Goal: Task Accomplishment & Management: Use online tool/utility

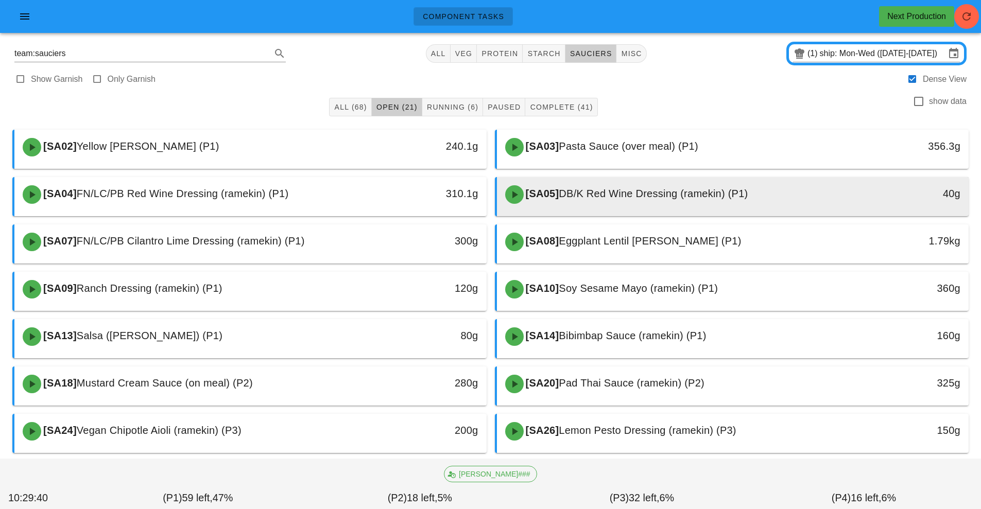
click at [667, 197] on span "DB/K Red Wine Dressing (ramekin) (P1)" at bounding box center [653, 193] width 189 height 11
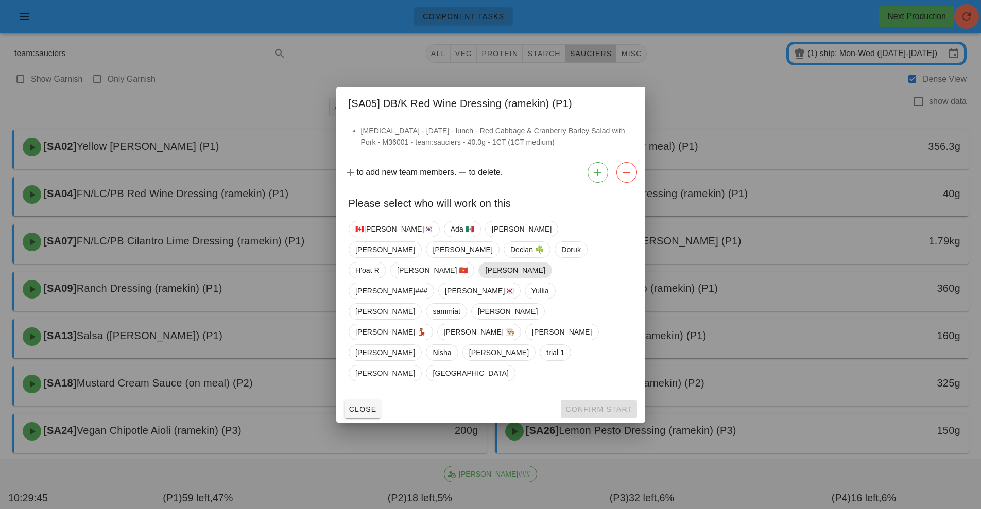
click at [501, 278] on span "[PERSON_NAME]" at bounding box center [515, 270] width 60 height 15
click at [615, 405] on span "Confirm Start" at bounding box center [598, 409] width 67 height 8
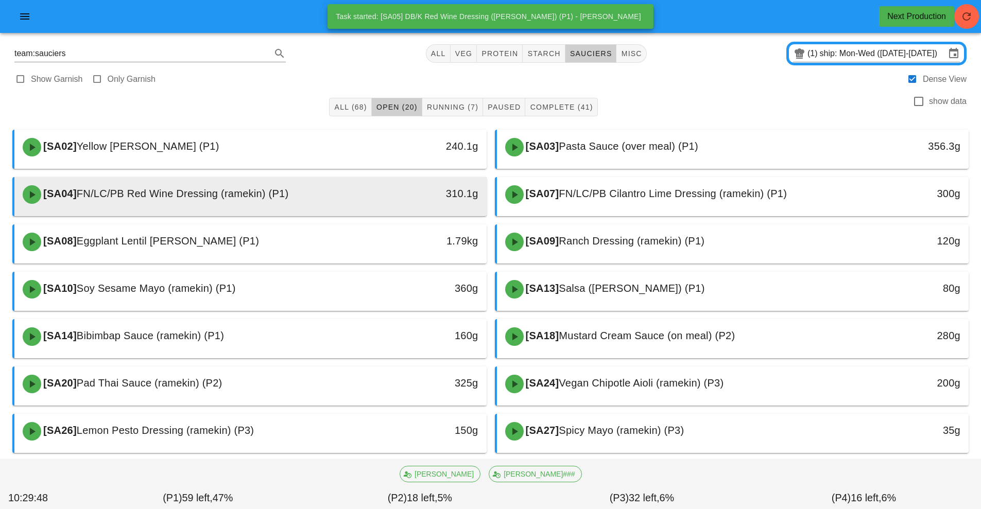
click at [347, 194] on div "[SA04] FN/LC/PB Red Wine Dressing (ramekin) (P1)" at bounding box center [191, 194] width 351 height 31
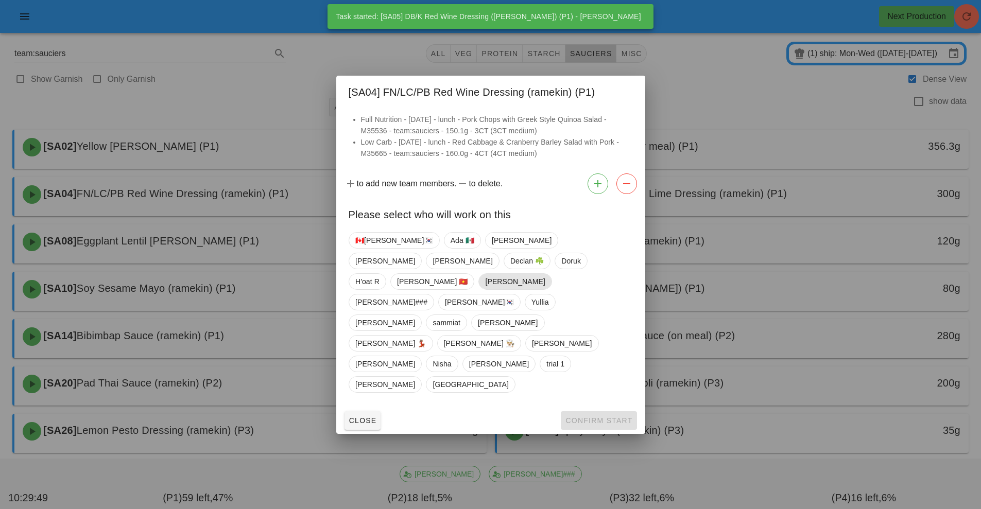
click at [485, 290] on span "[PERSON_NAME]" at bounding box center [515, 281] width 60 height 15
click at [613, 417] on span "Confirm Start" at bounding box center [598, 421] width 67 height 8
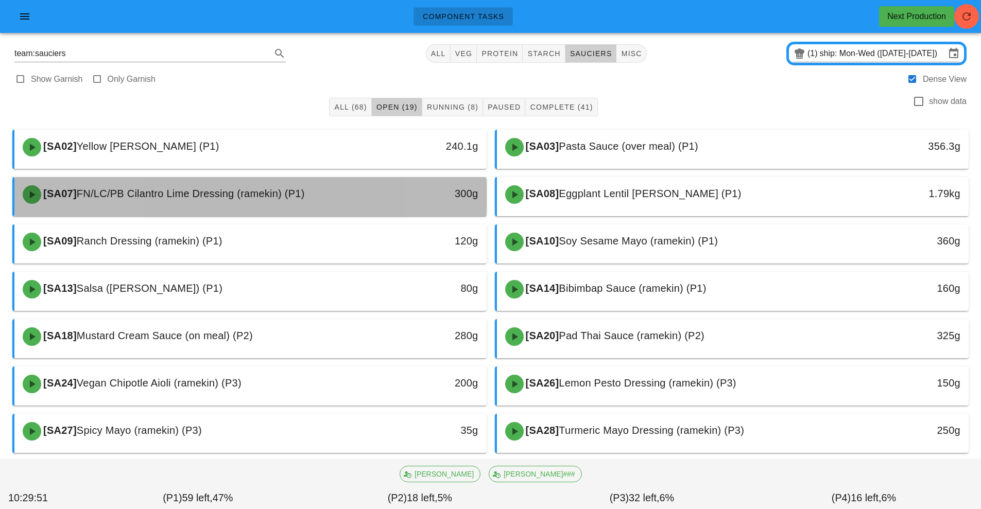
click at [344, 188] on div "[SA07] FN/LC/PB Cilantro Lime Dressing (ramekin) (P1)" at bounding box center [191, 194] width 351 height 31
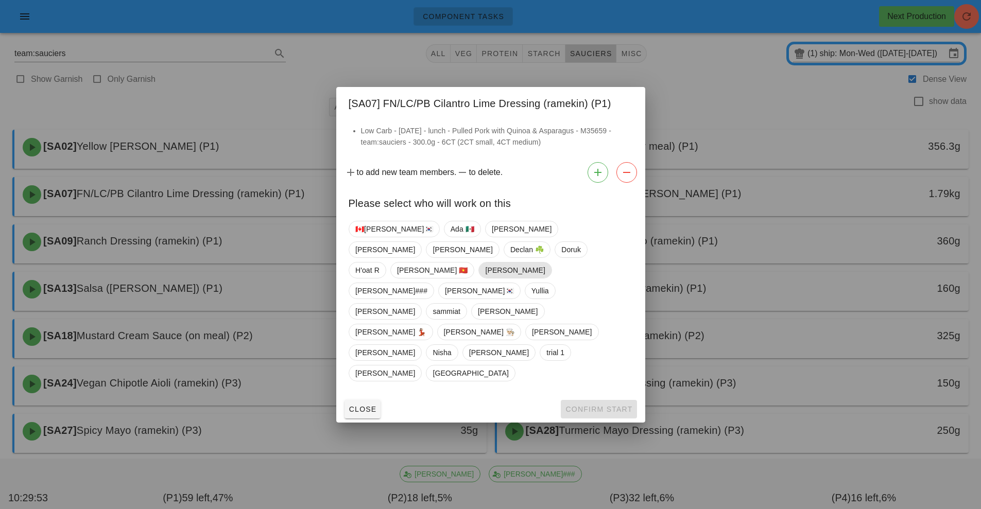
click at [497, 278] on span "[PERSON_NAME]" at bounding box center [515, 270] width 60 height 15
click at [622, 405] on span "Confirm Start" at bounding box center [598, 409] width 67 height 8
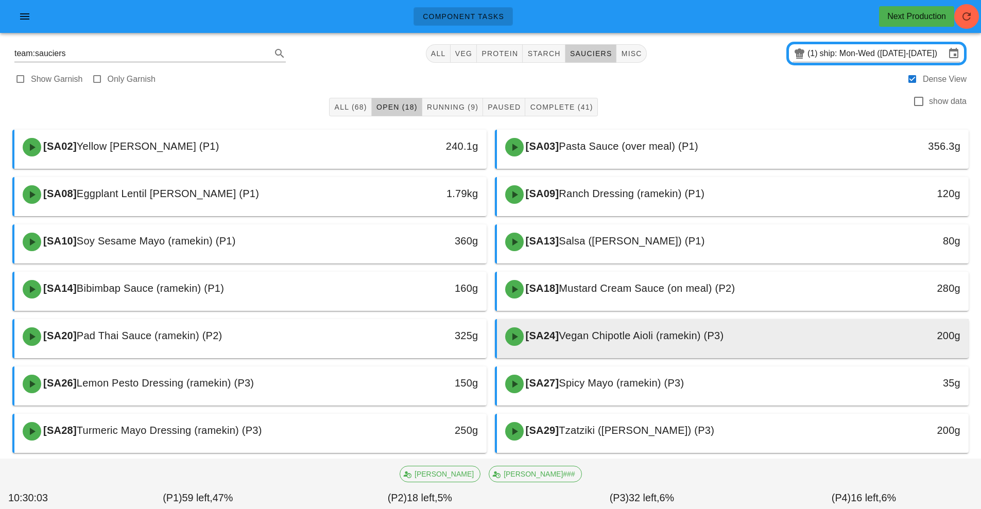
click at [672, 338] on span "Vegan Chipotle Aioli (ramekin) (P3)" at bounding box center [641, 335] width 165 height 11
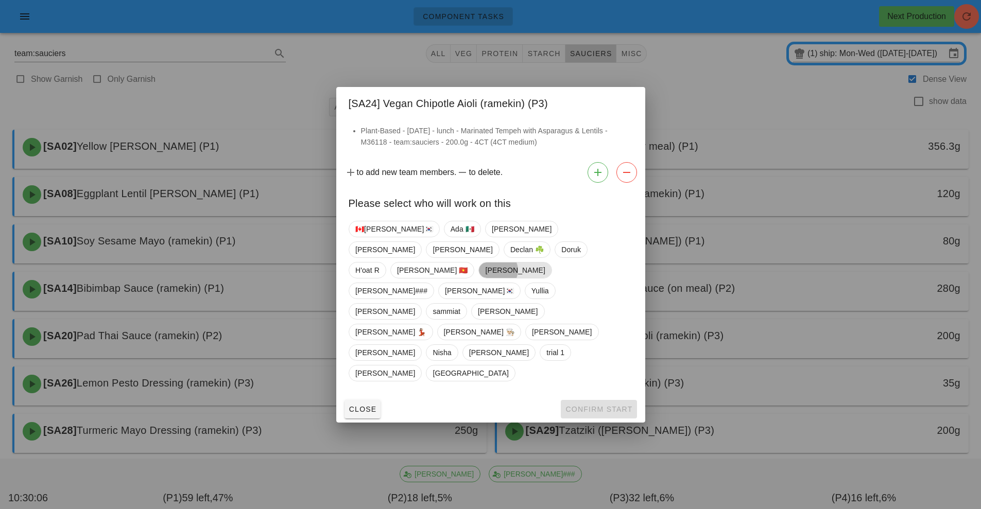
click at [486, 278] on span "[PERSON_NAME]" at bounding box center [515, 270] width 60 height 15
click at [606, 400] on button "Confirm Start" at bounding box center [599, 409] width 76 height 19
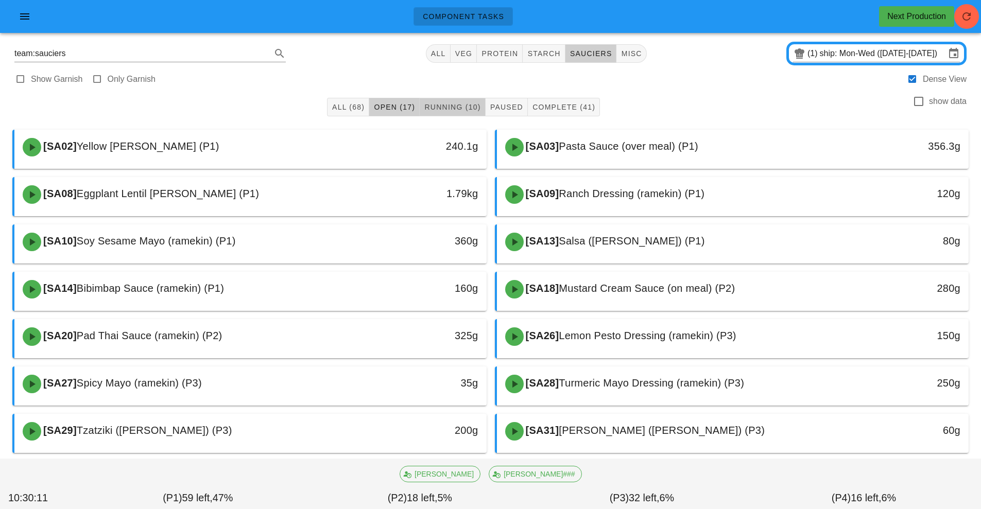
click at [445, 107] on span "Running (10)" at bounding box center [452, 107] width 57 height 8
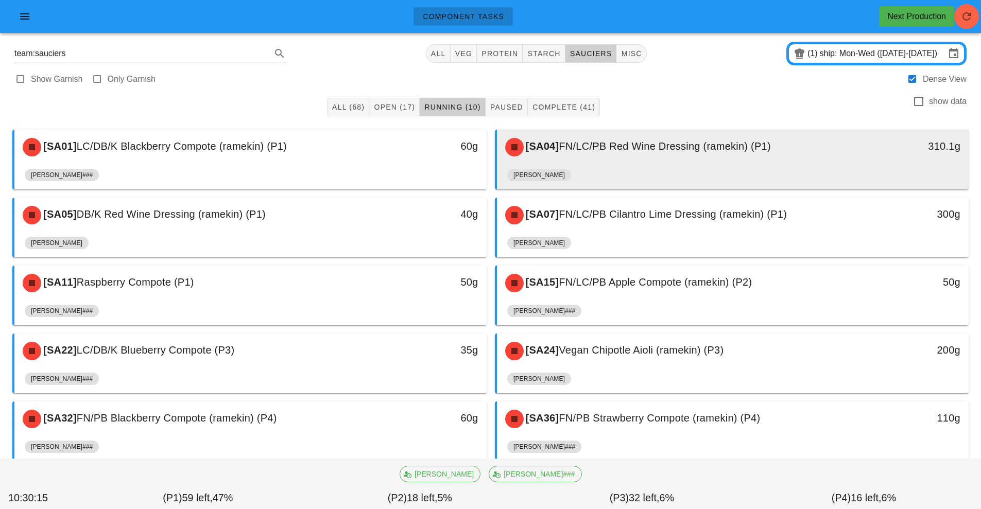
click at [575, 161] on div "[SA04] FN/LC/PB Red Wine Dressing (ramekin) (P1)" at bounding box center [674, 147] width 351 height 31
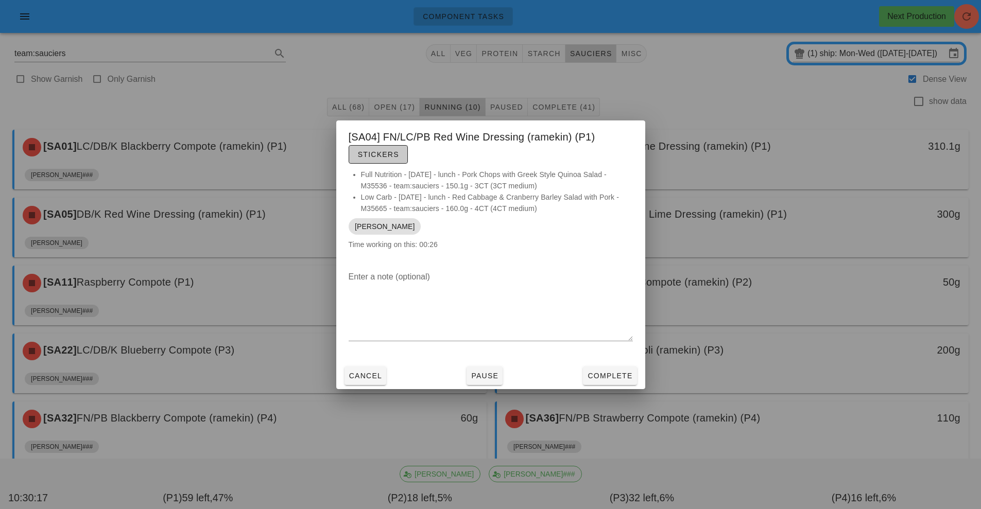
click at [375, 152] on span "Stickers" at bounding box center [379, 154] width 42 height 8
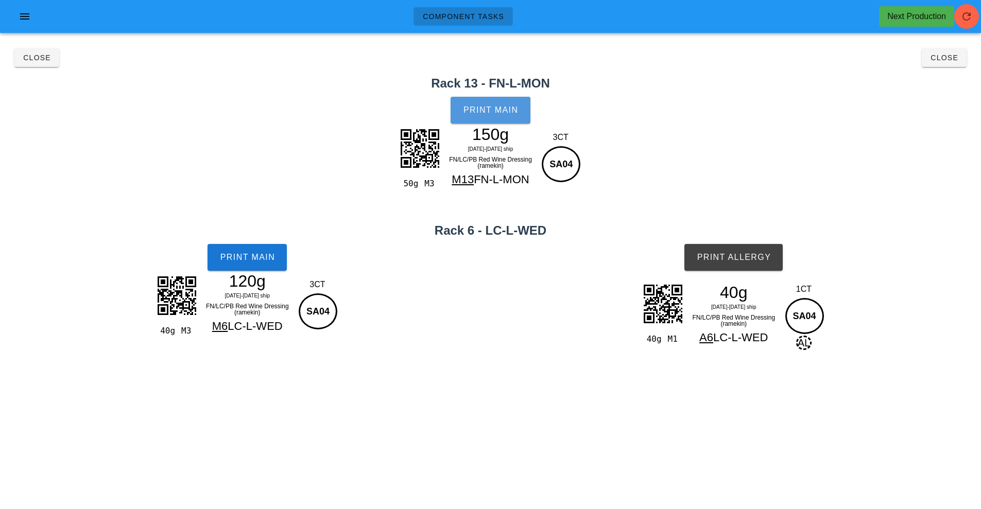
click at [461, 109] on button "Print Main" at bounding box center [490, 110] width 79 height 27
click at [244, 254] on span "Print Main" at bounding box center [247, 257] width 56 height 9
click at [746, 265] on button "Print Allergy" at bounding box center [734, 257] width 98 height 27
click at [935, 60] on span "Close" at bounding box center [944, 58] width 28 height 8
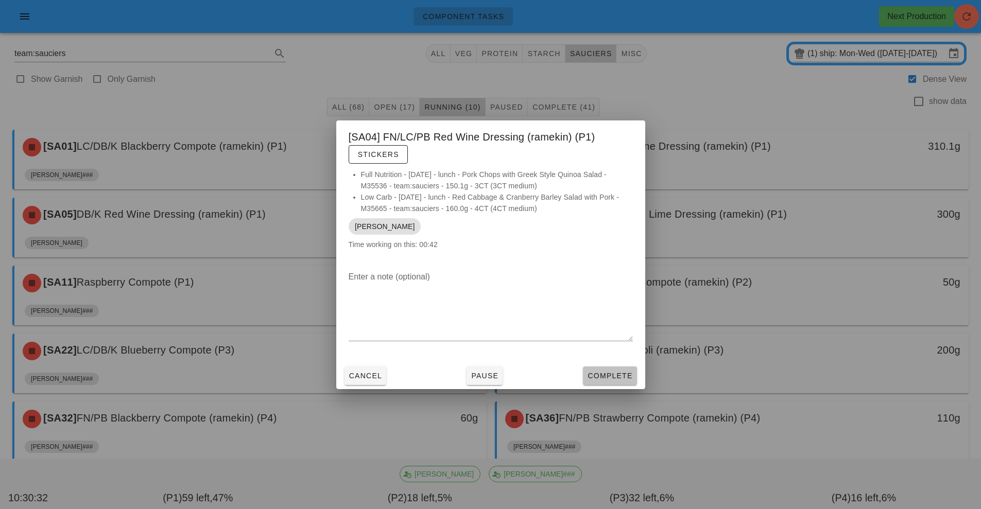
click at [599, 375] on span "Complete" at bounding box center [609, 376] width 45 height 8
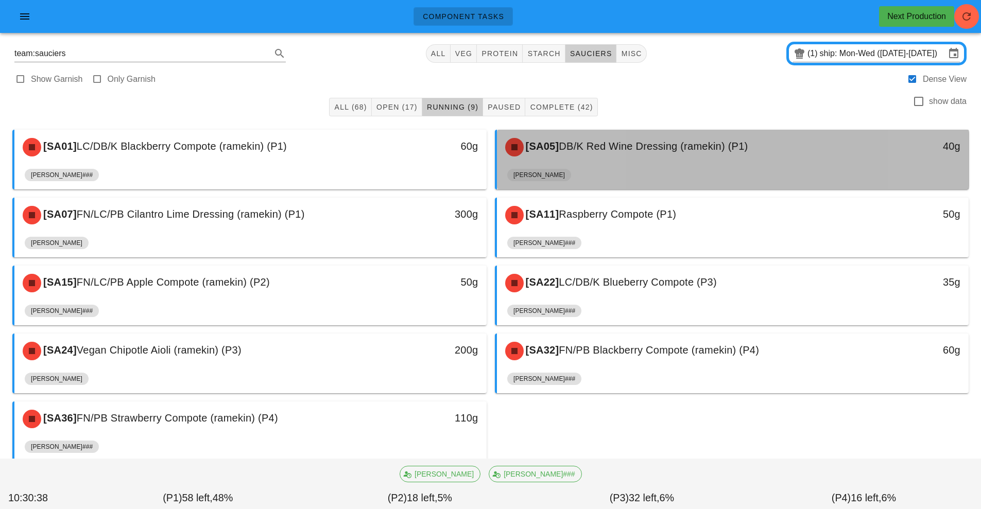
click at [626, 156] on div "[SA05] DB/K Red Wine Dressing (ramekin) (P1)" at bounding box center [674, 147] width 351 height 31
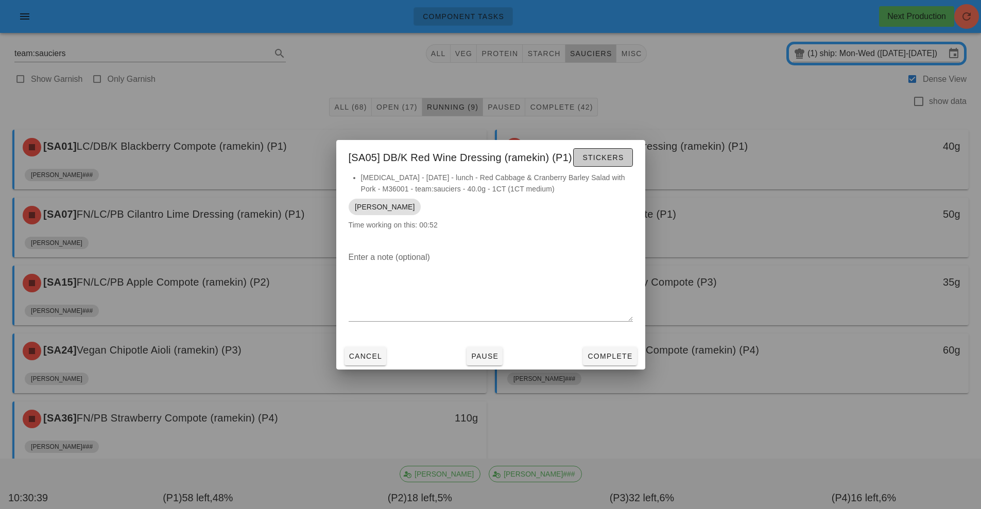
click at [615, 158] on span "Stickers" at bounding box center [603, 158] width 42 height 8
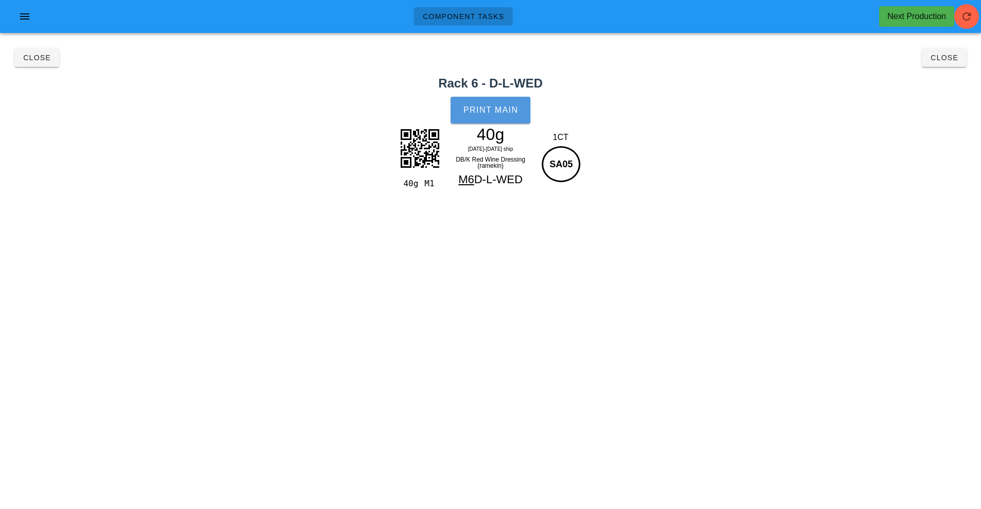
click at [503, 110] on span "Print Main" at bounding box center [491, 110] width 56 height 9
click at [948, 61] on span "Close" at bounding box center [944, 58] width 28 height 8
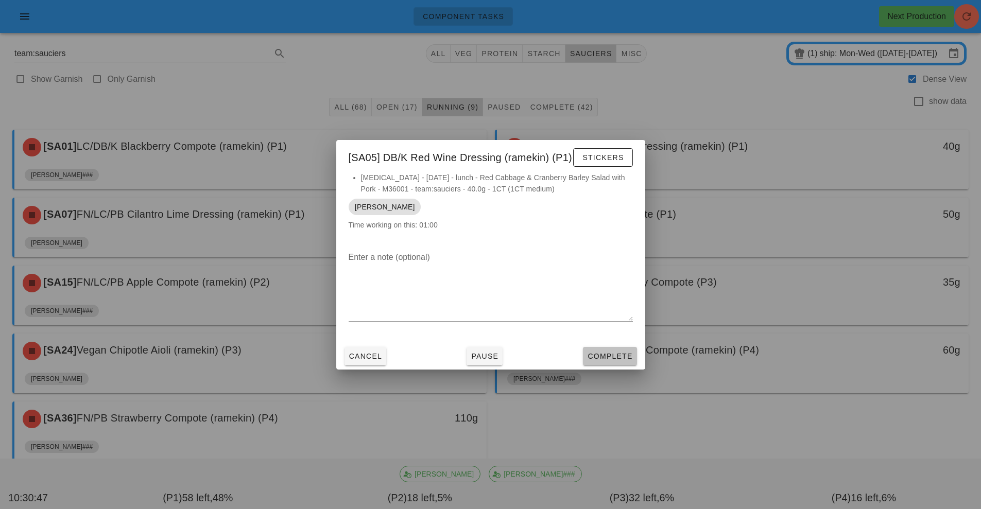
click at [616, 353] on span "Complete" at bounding box center [609, 356] width 45 height 8
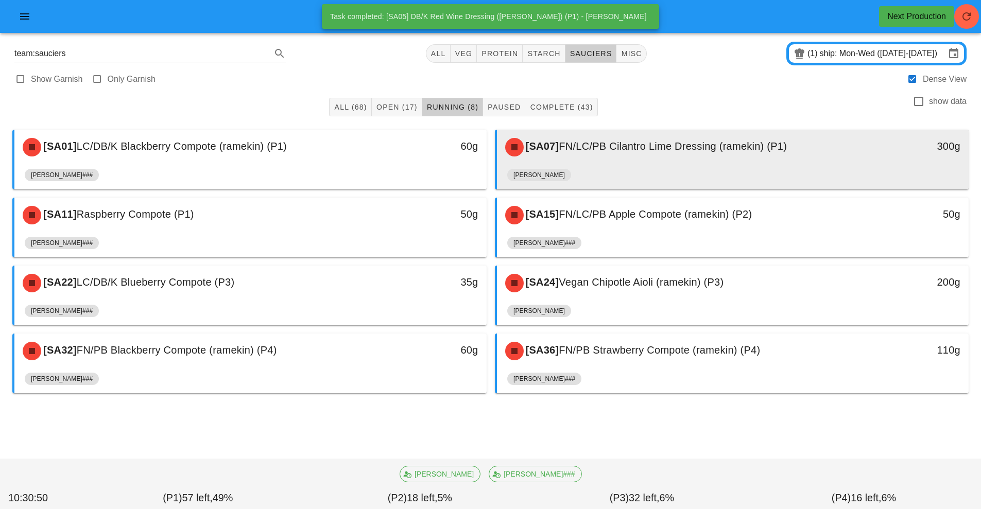
click at [602, 149] on span "FN/LC/PB Cilantro Lime Dressing (ramekin) (P1)" at bounding box center [673, 146] width 228 height 11
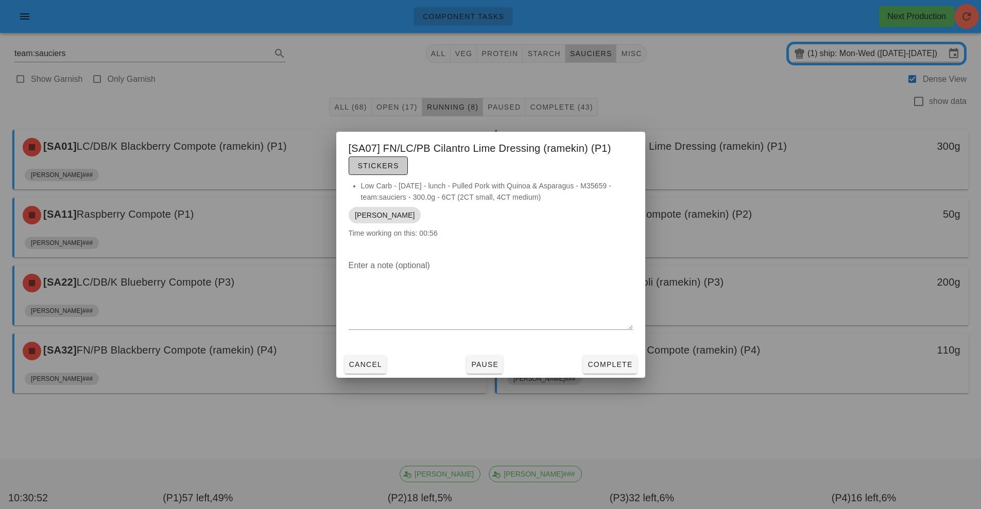
click at [381, 169] on span "Stickers" at bounding box center [379, 166] width 42 height 8
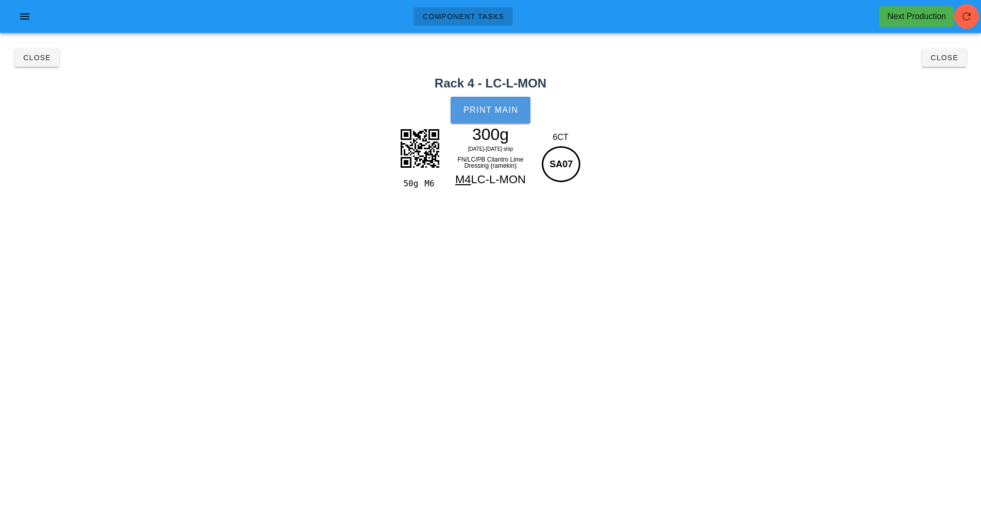
click at [511, 106] on span "Print Main" at bounding box center [491, 110] width 56 height 9
click at [934, 60] on span "Close" at bounding box center [944, 58] width 28 height 8
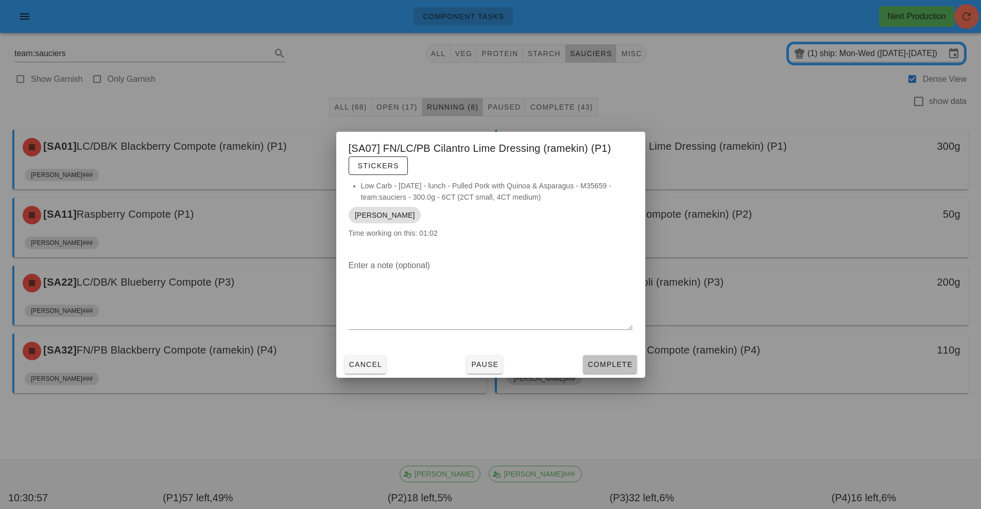
click at [611, 358] on button "Complete" at bounding box center [610, 364] width 54 height 19
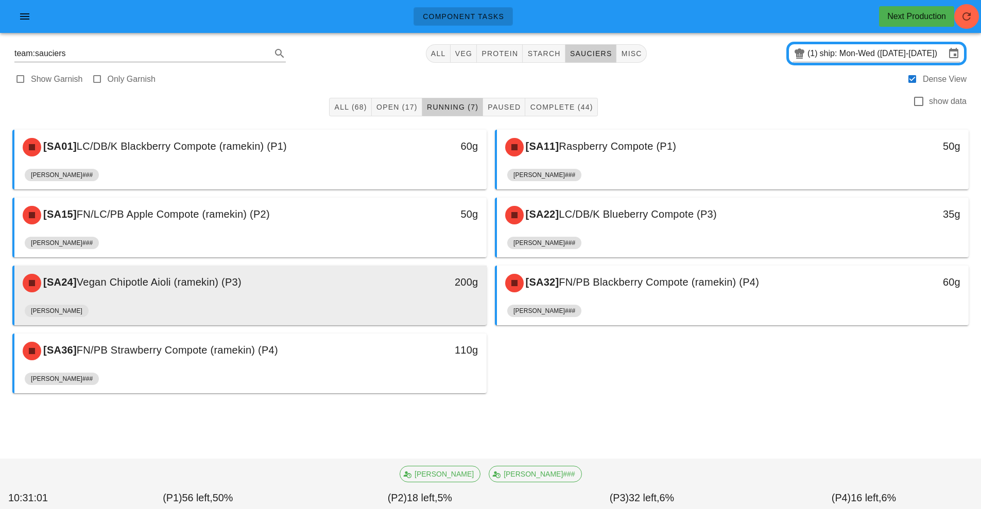
click at [436, 274] on div "200g" at bounding box center [425, 283] width 117 height 31
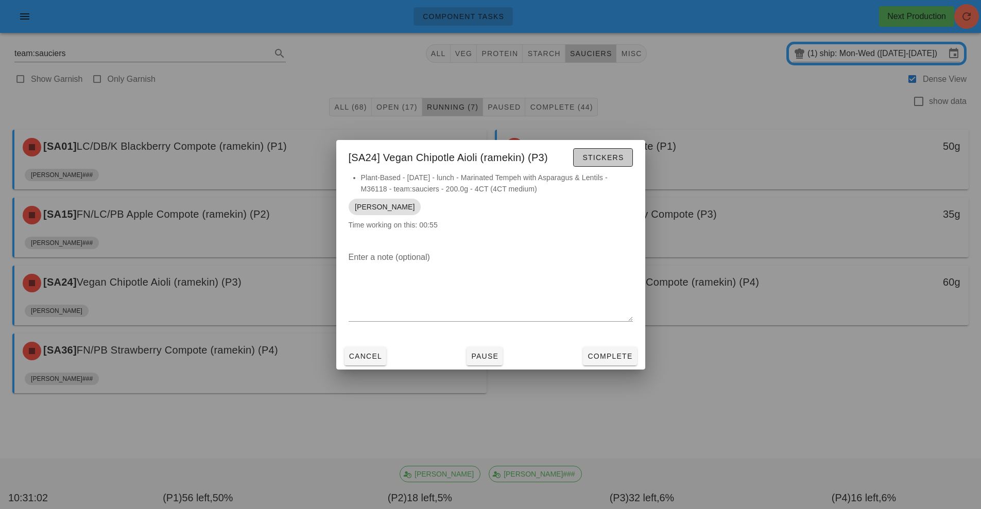
click at [608, 156] on span "Stickers" at bounding box center [603, 158] width 42 height 8
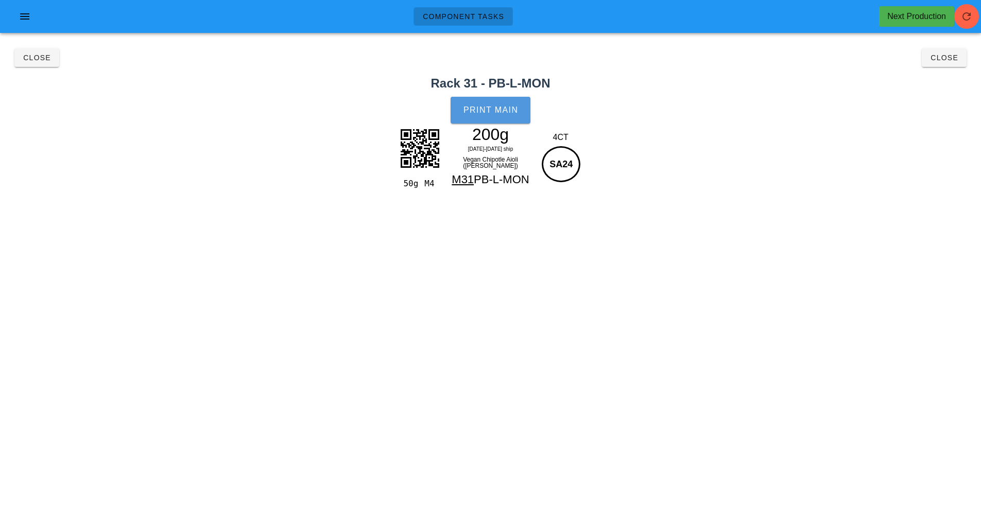
click at [488, 106] on span "Print Main" at bounding box center [491, 110] width 56 height 9
click at [963, 54] on button "Close" at bounding box center [944, 57] width 45 height 19
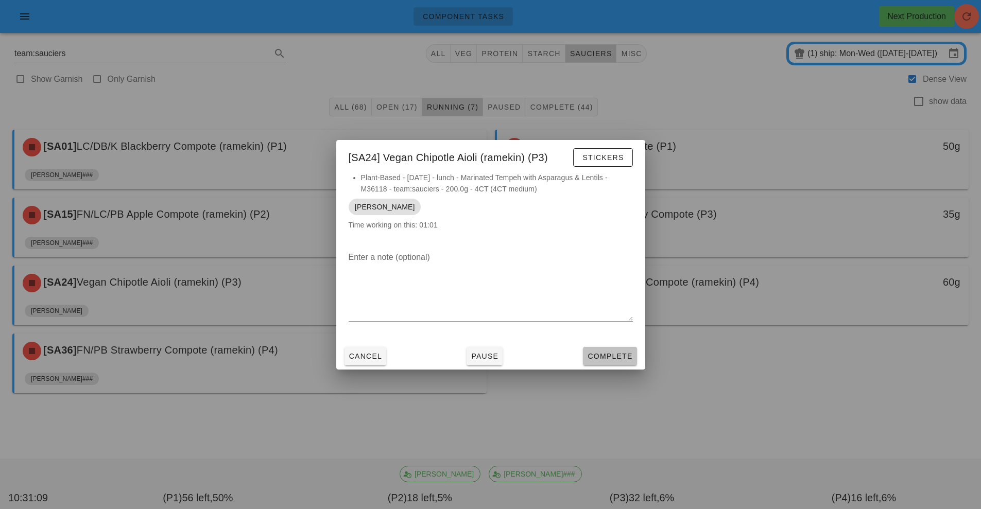
click at [611, 350] on button "Complete" at bounding box center [610, 356] width 54 height 19
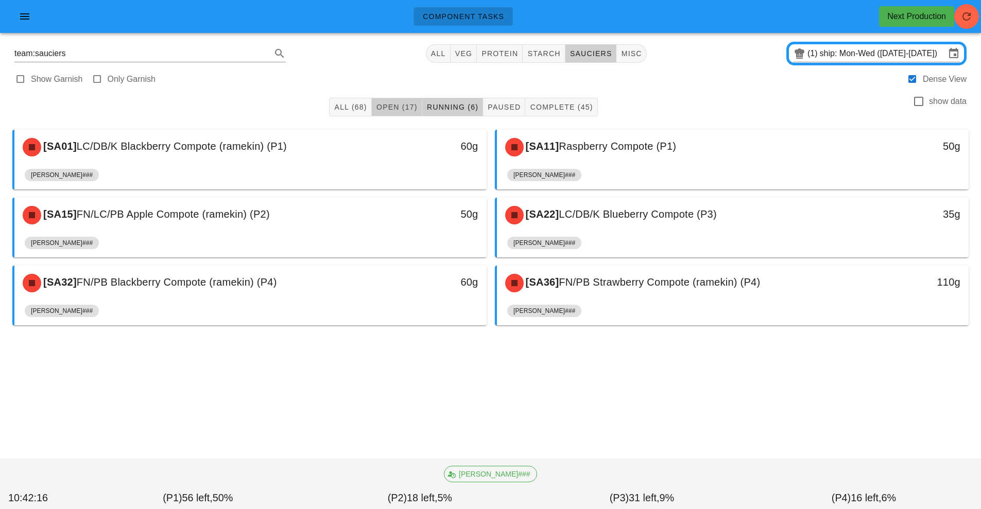
click at [397, 107] on span "Open (17)" at bounding box center [397, 107] width 42 height 8
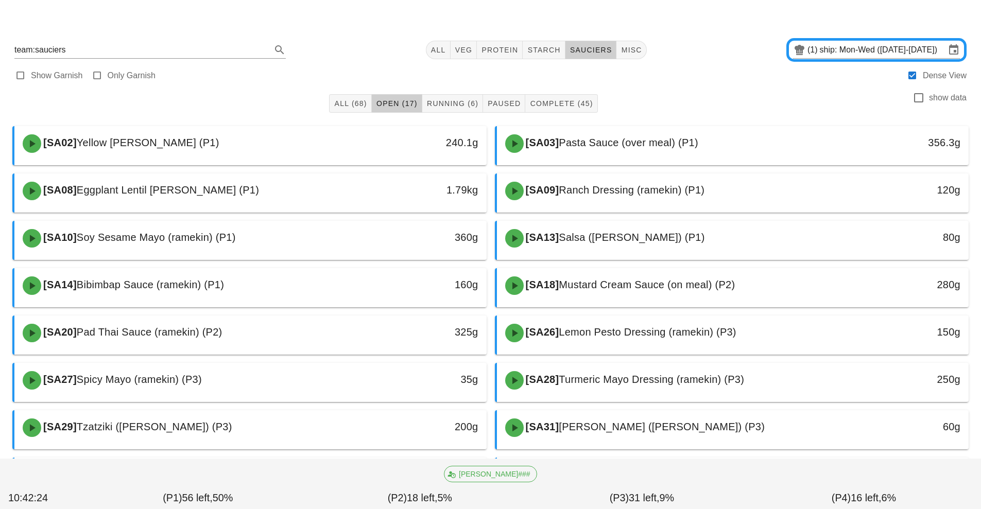
scroll to position [113, 0]
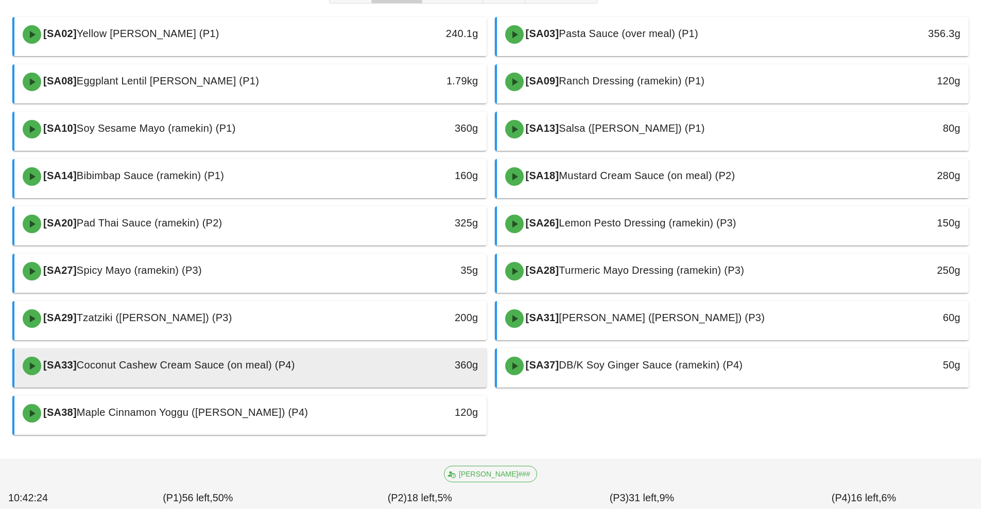
click at [291, 373] on div "[SA33] Coconut Cashew Cream Sauce (on meal) (P4)" at bounding box center [191, 366] width 351 height 31
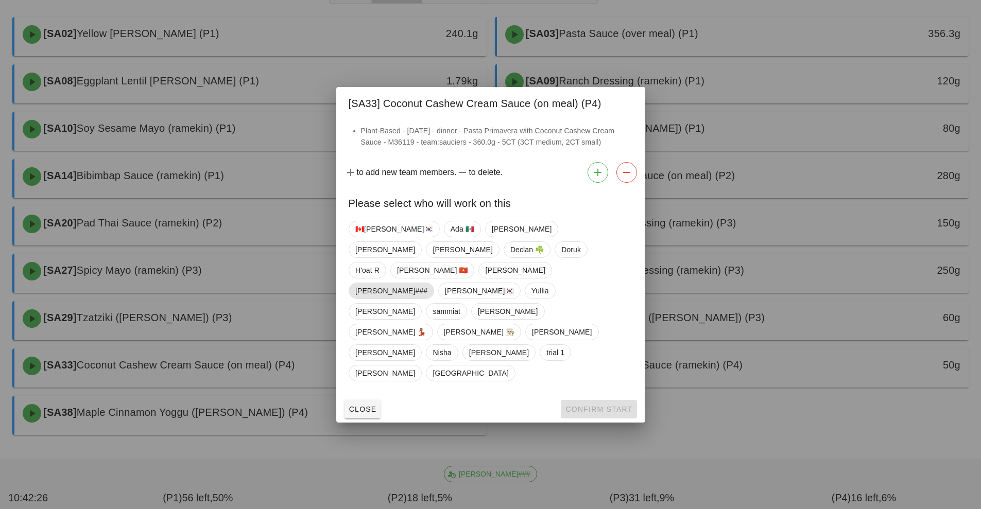
click at [428, 292] on span "[PERSON_NAME]###" at bounding box center [391, 290] width 72 height 15
click at [592, 405] on span "Confirm Start" at bounding box center [598, 409] width 67 height 8
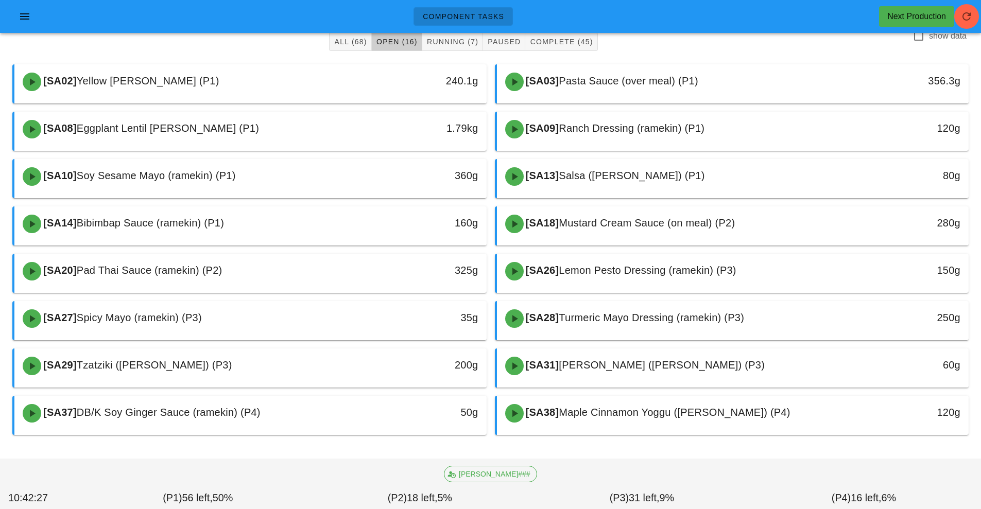
scroll to position [65, 0]
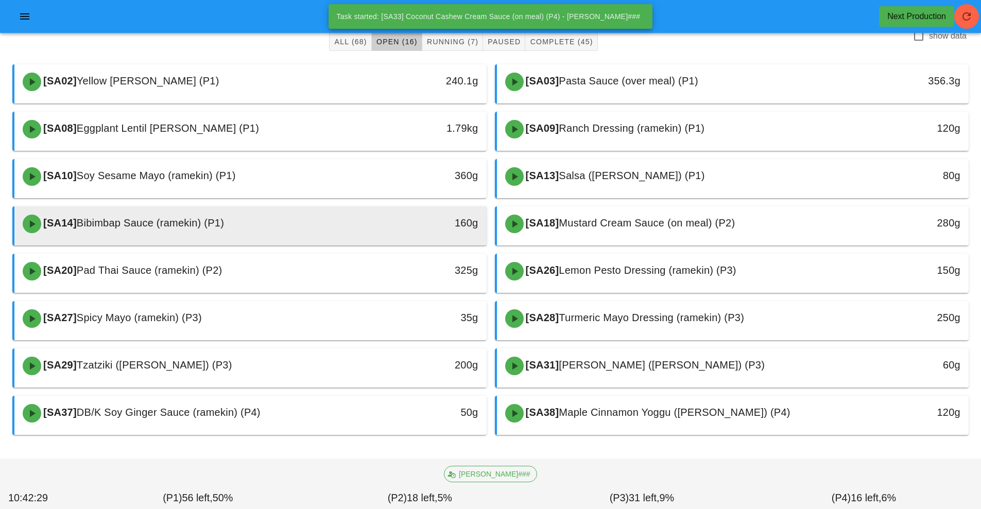
click at [279, 233] on div "[SA14] Bibimbap Sauce (ramekin) (P1)" at bounding box center [191, 224] width 351 height 31
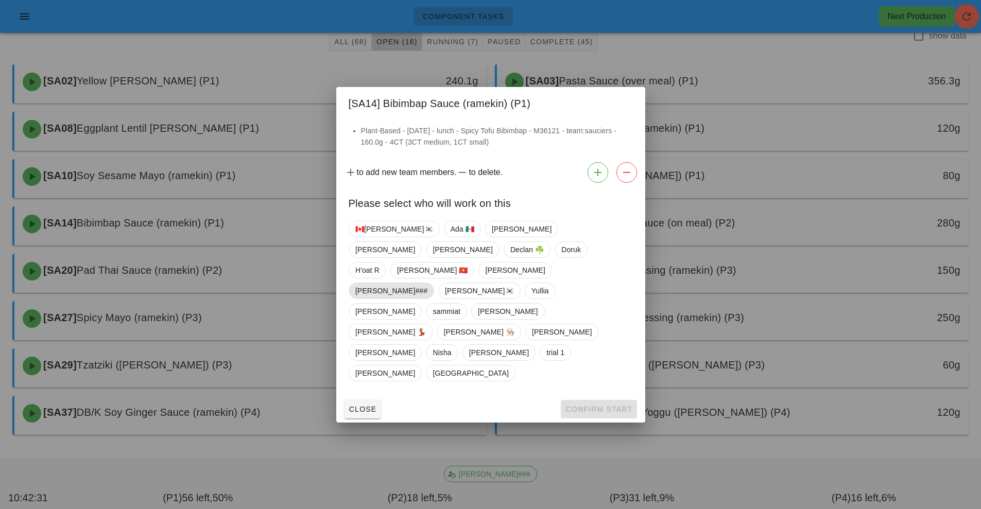
click at [428, 295] on span "[PERSON_NAME]###" at bounding box center [391, 290] width 72 height 15
click at [580, 405] on span "Confirm Start" at bounding box center [598, 409] width 67 height 8
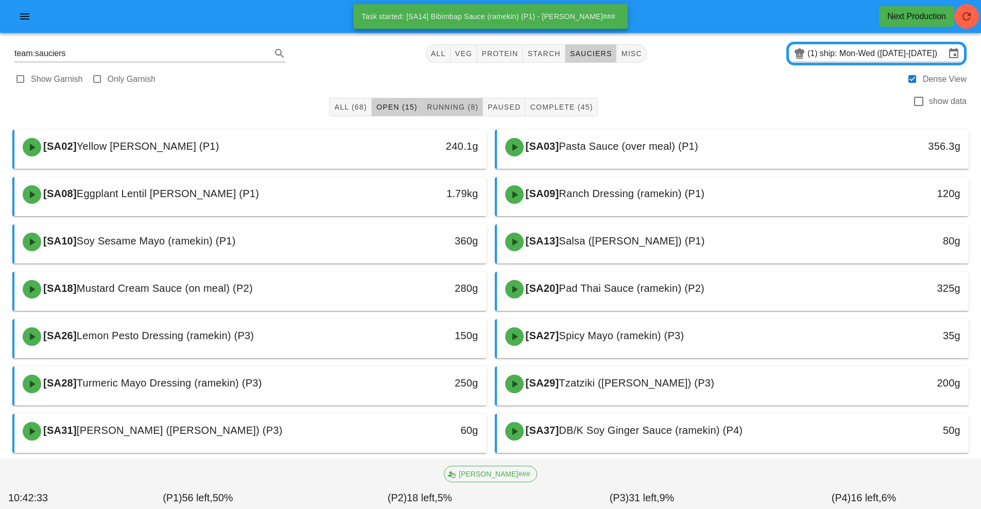
click at [459, 109] on span "Running (8)" at bounding box center [453, 107] width 52 height 8
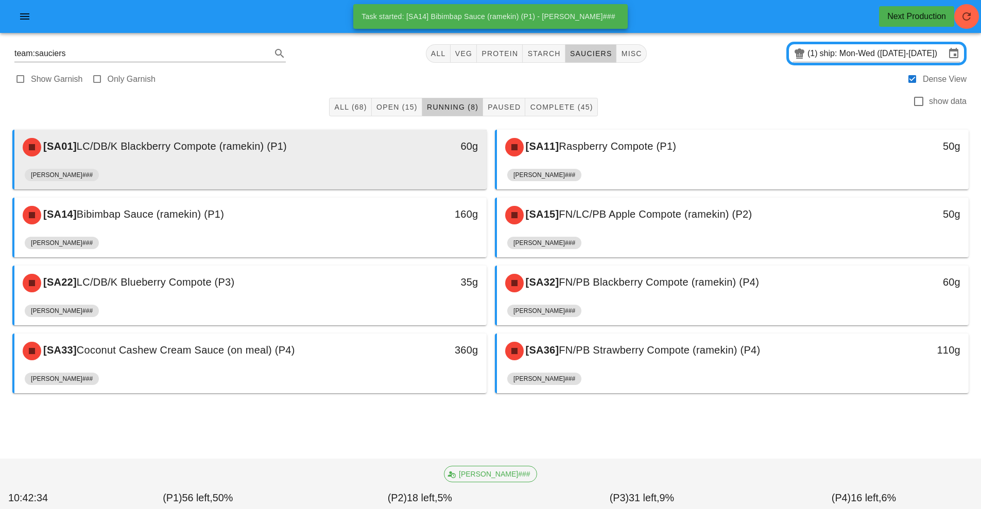
click at [343, 164] on div "[SA01] LC/DB/K Blackberry Compote (ramekin) (P1) 60g" at bounding box center [250, 147] width 472 height 35
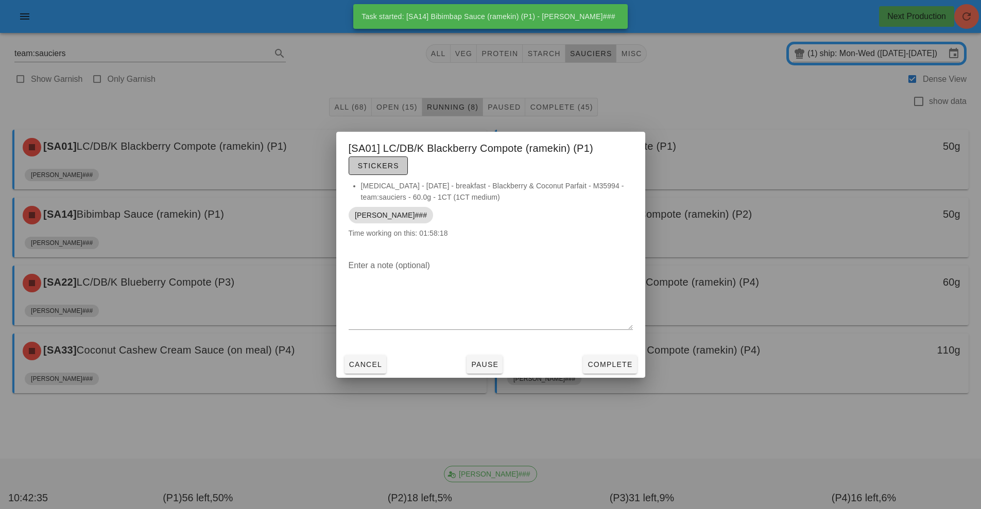
click at [388, 173] on button "Stickers" at bounding box center [378, 166] width 59 height 19
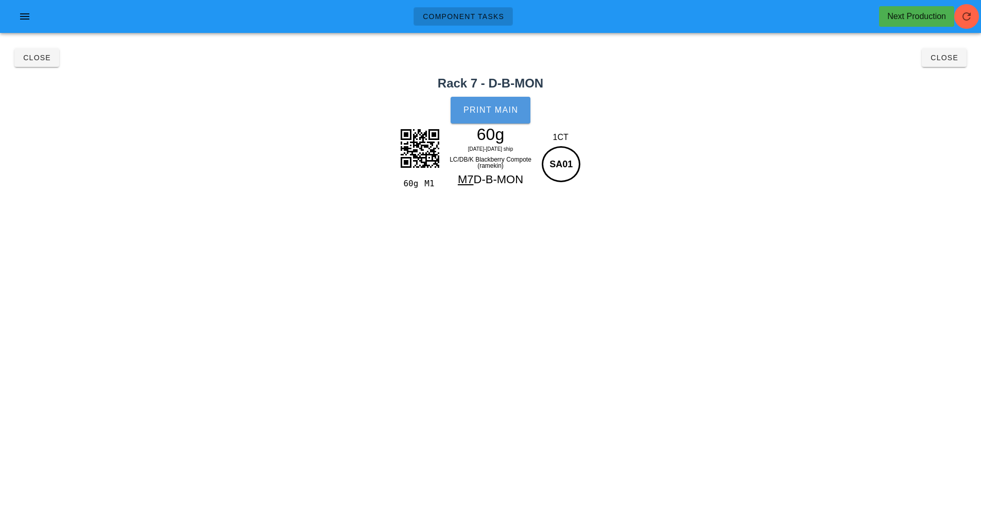
click at [497, 113] on span "Print Main" at bounding box center [491, 110] width 56 height 9
click at [44, 59] on span "Close" at bounding box center [37, 58] width 28 height 8
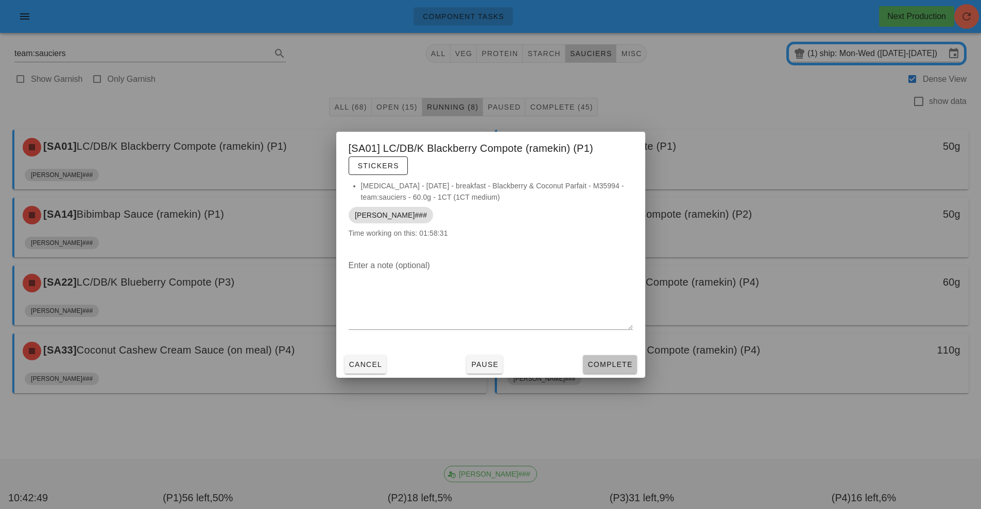
click at [619, 361] on span "Complete" at bounding box center [609, 365] width 45 height 8
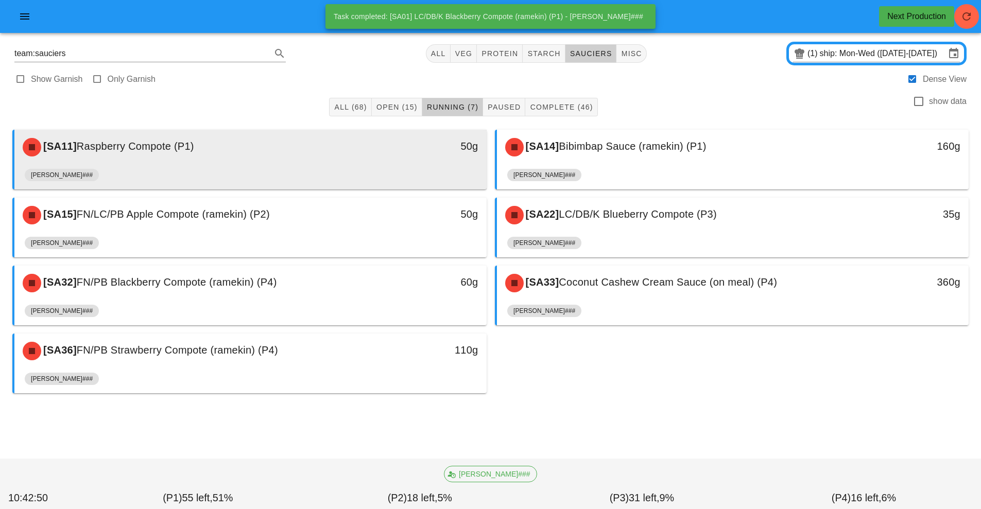
click at [329, 156] on div "[SA11] Raspberry Compote (P1)" at bounding box center [191, 147] width 351 height 31
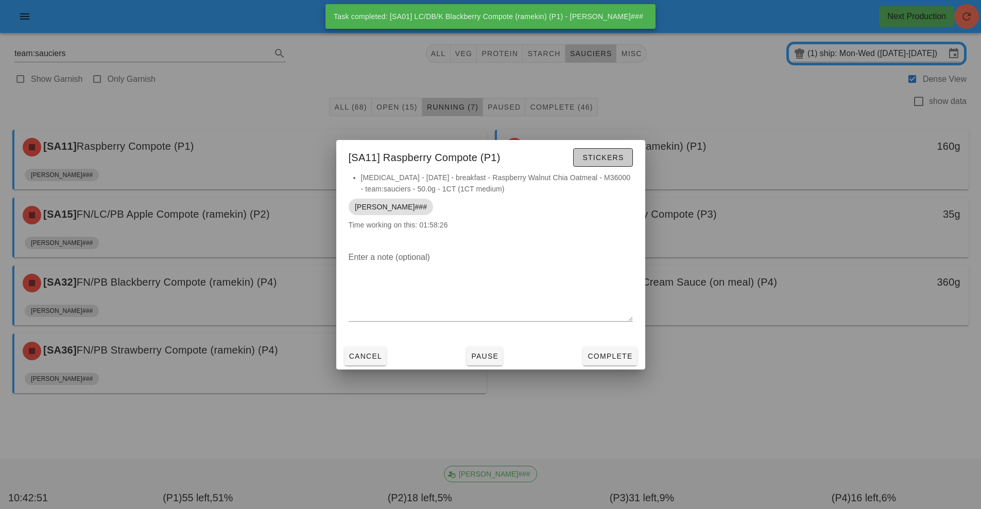
click at [591, 159] on span "Stickers" at bounding box center [603, 158] width 42 height 8
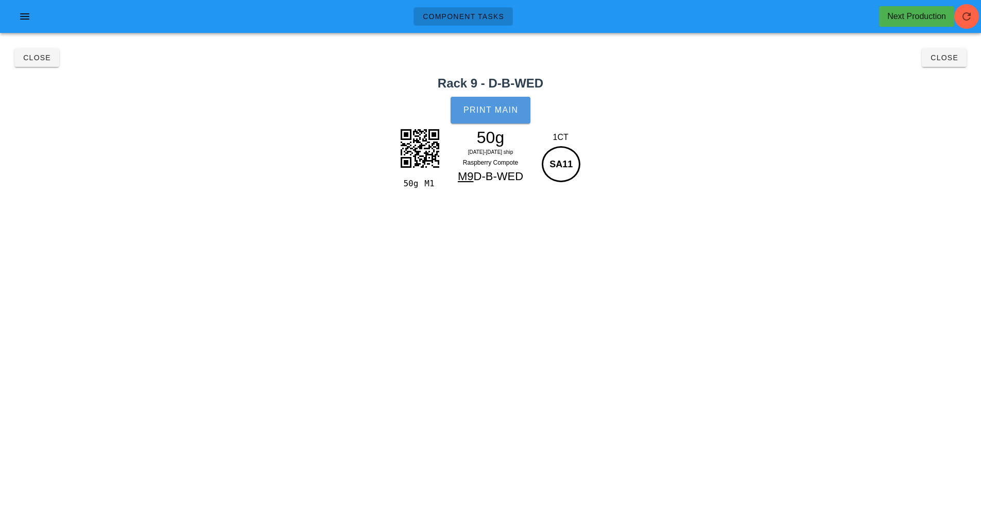
click at [496, 120] on button "Print Main" at bounding box center [490, 110] width 79 height 27
click at [17, 49] on button "Close" at bounding box center [36, 57] width 45 height 19
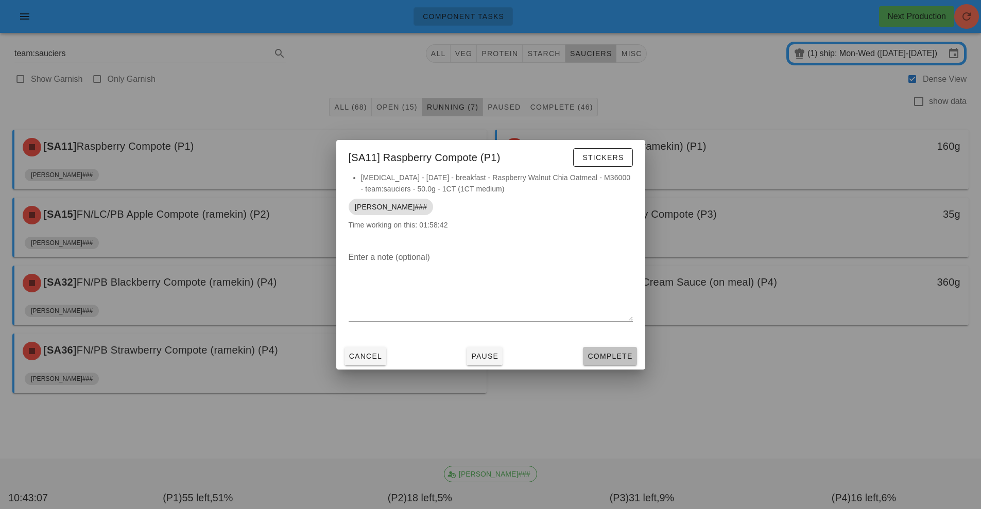
click at [606, 353] on span "Complete" at bounding box center [609, 356] width 45 height 8
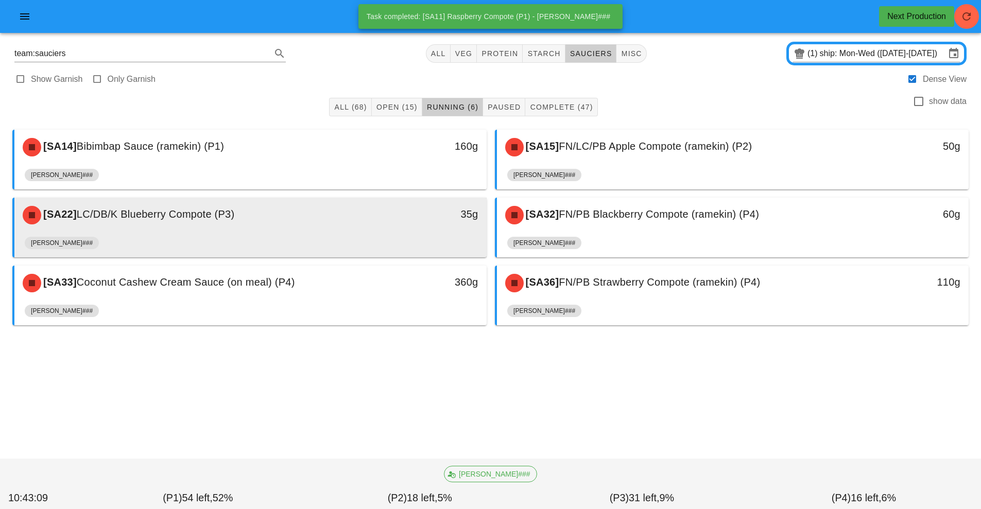
click at [324, 226] on div "[SA22] LC/DB/K Blueberry Compote (P3)" at bounding box center [191, 215] width 351 height 31
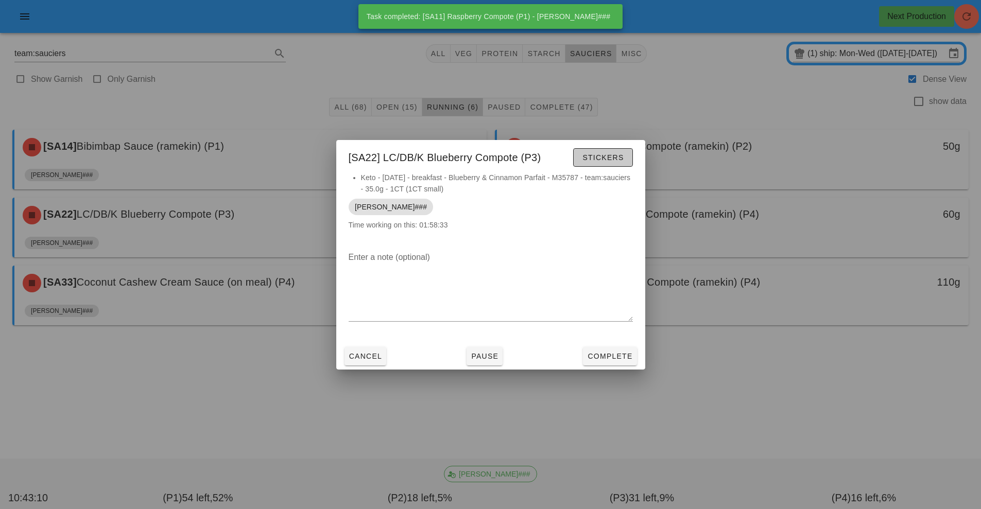
click at [615, 160] on span "Stickers" at bounding box center [603, 158] width 42 height 8
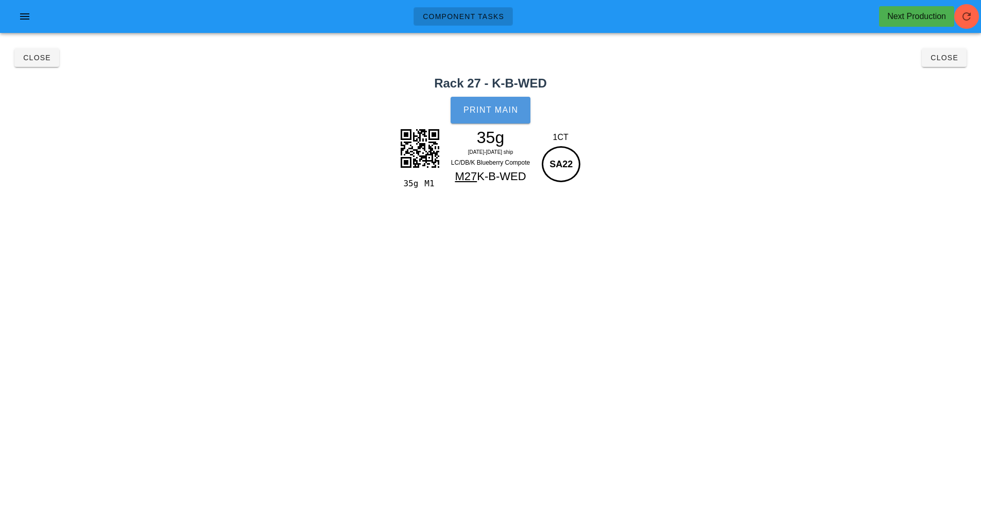
click at [499, 123] on button "Print Main" at bounding box center [490, 110] width 79 height 27
click at [31, 54] on span "Close" at bounding box center [37, 58] width 28 height 8
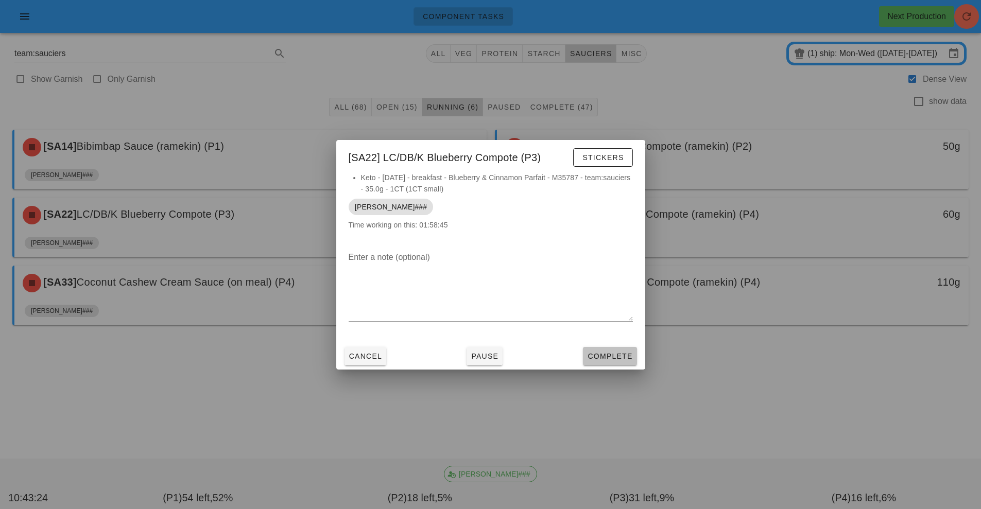
click at [618, 354] on span "Complete" at bounding box center [609, 356] width 45 height 8
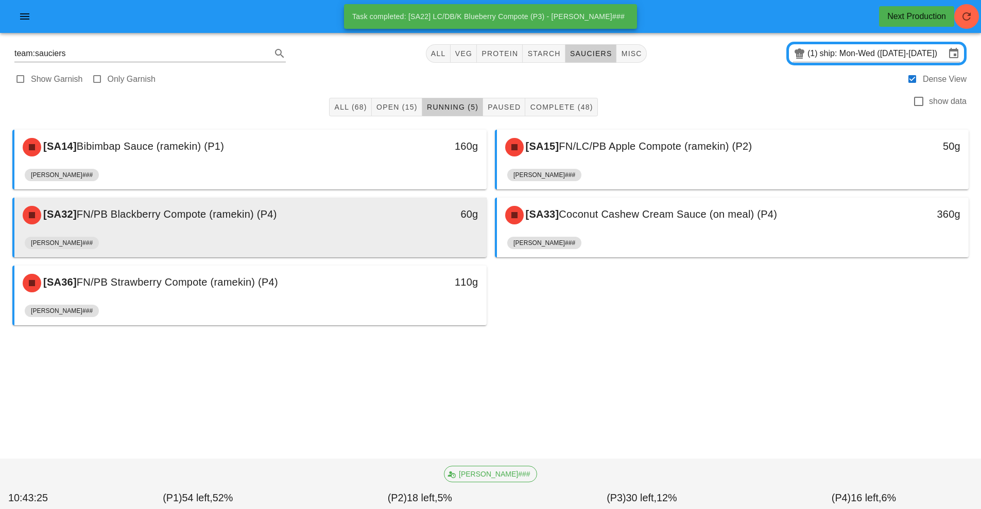
click at [353, 228] on div "[SA32] FN/PB Blackberry Compote (ramekin) (P4)" at bounding box center [191, 215] width 351 height 31
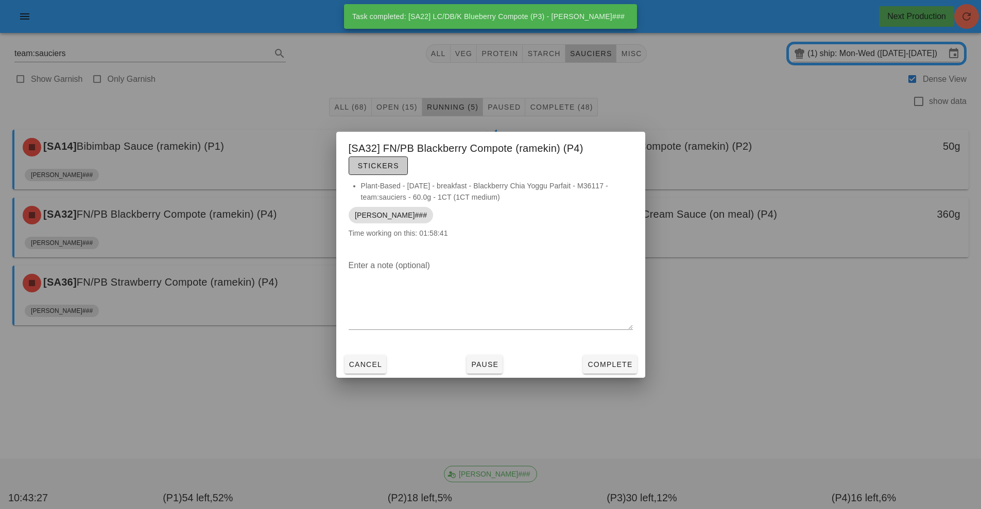
click at [393, 167] on span "Stickers" at bounding box center [379, 166] width 42 height 8
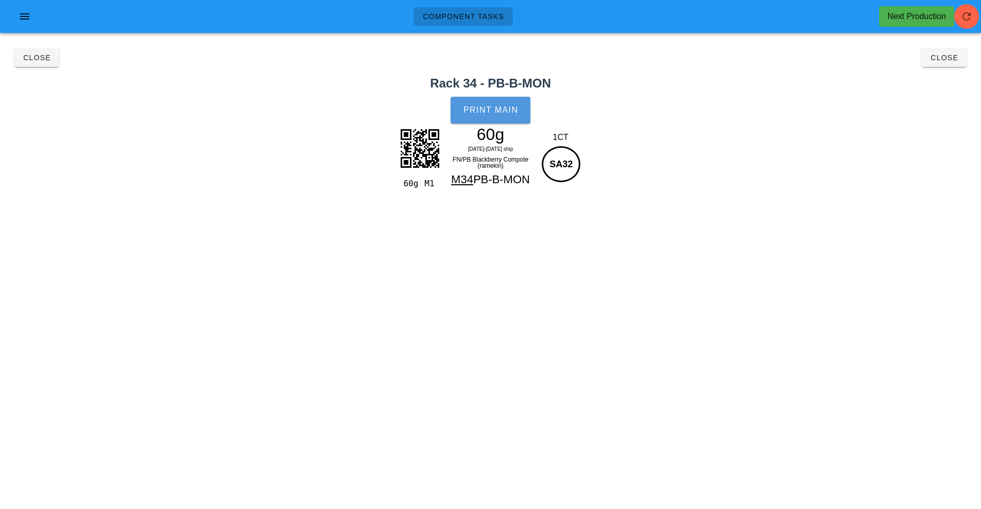
click at [496, 116] on button "Print Main" at bounding box center [490, 110] width 79 height 27
click at [35, 66] on button "Close" at bounding box center [36, 57] width 45 height 19
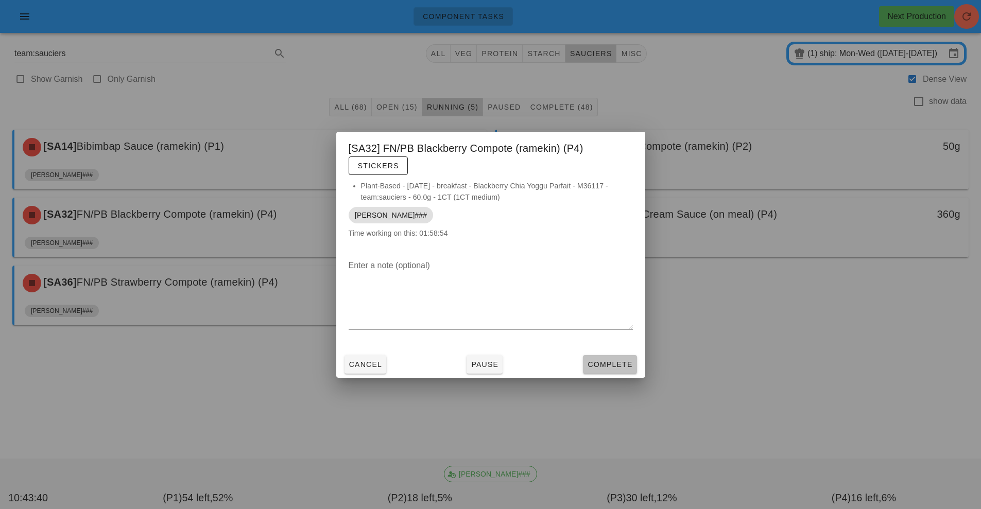
click at [619, 361] on span "Complete" at bounding box center [609, 365] width 45 height 8
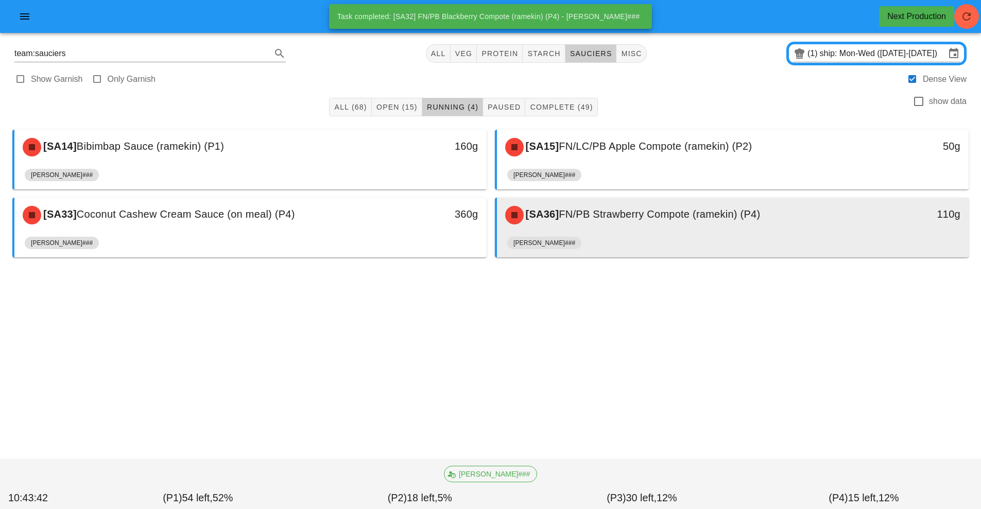
click at [626, 230] on div "[SA36] FN/PB Strawberry Compote (ramekin) (P4)" at bounding box center [674, 215] width 351 height 31
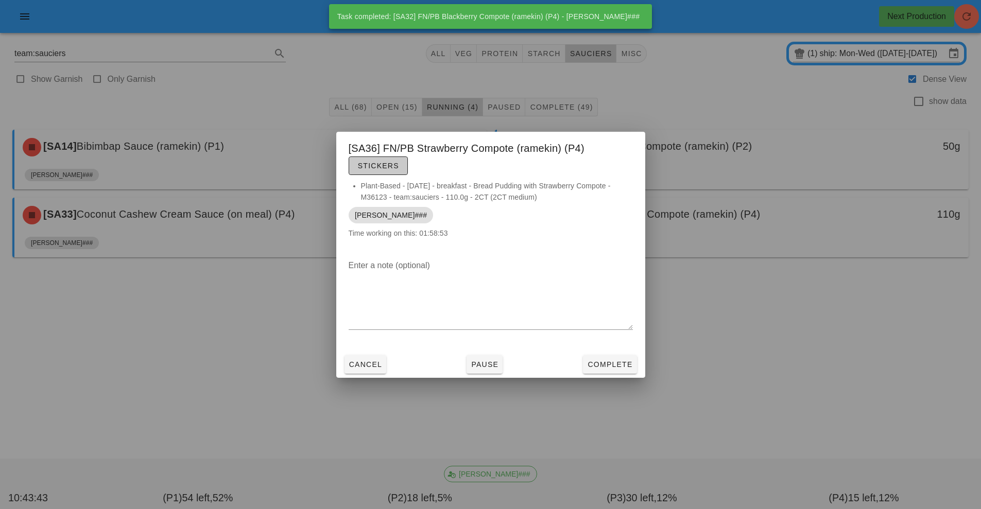
click at [379, 168] on span "Stickers" at bounding box center [379, 166] width 42 height 8
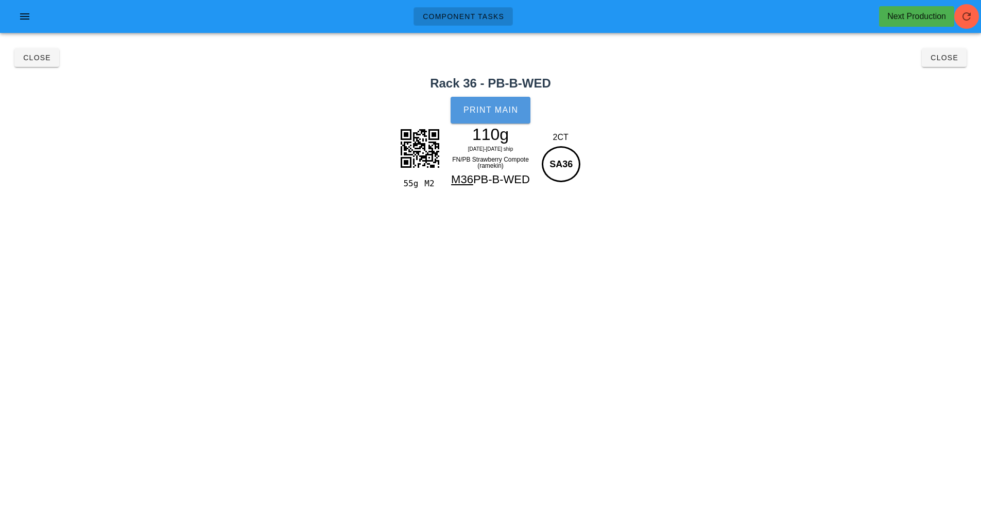
click at [489, 108] on span "Print Main" at bounding box center [491, 110] width 56 height 9
click at [37, 54] on span "Close" at bounding box center [37, 58] width 28 height 8
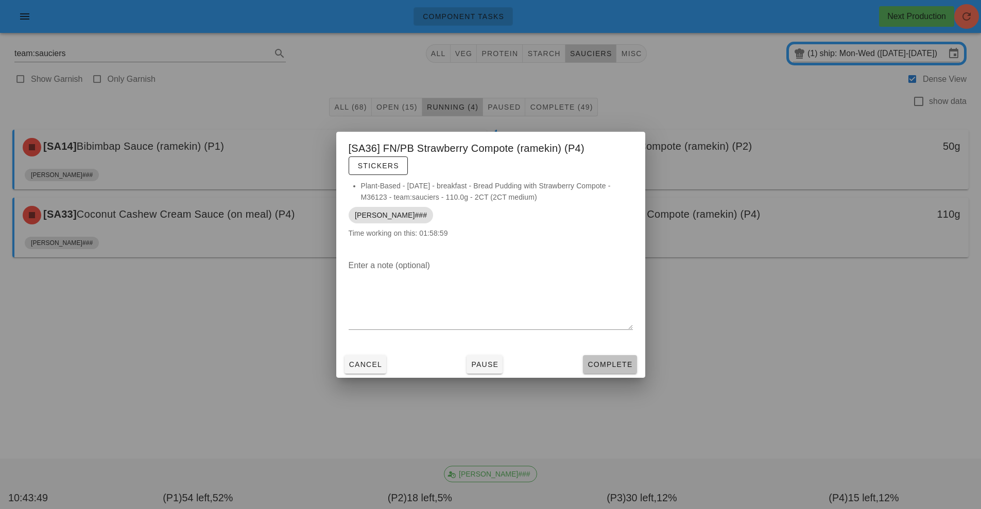
click at [596, 366] on span "Complete" at bounding box center [609, 365] width 45 height 8
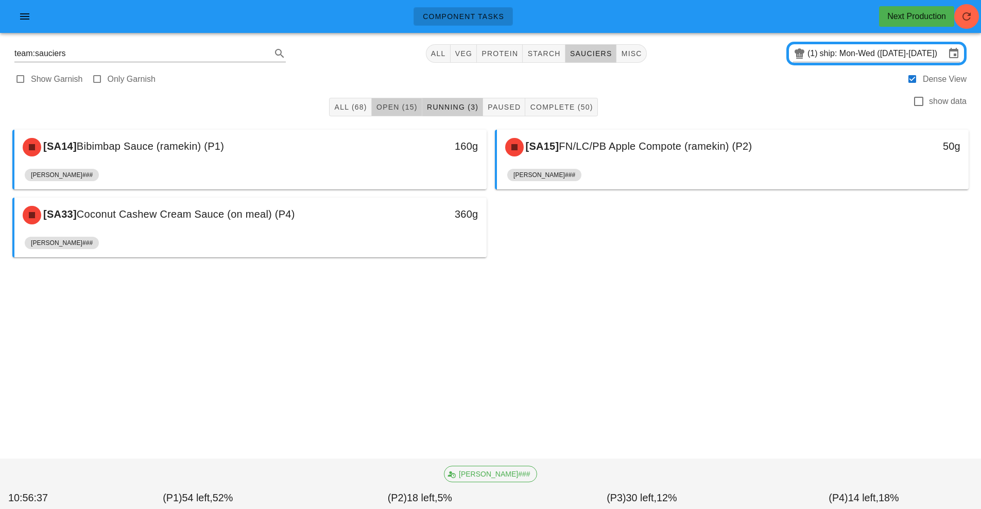
click at [405, 111] on span "Open (15)" at bounding box center [397, 107] width 42 height 8
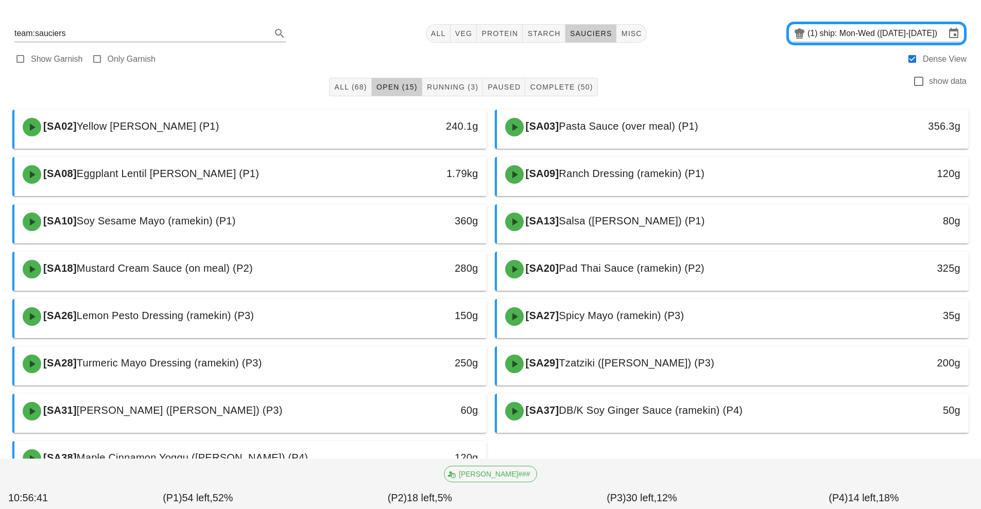
scroll to position [65, 0]
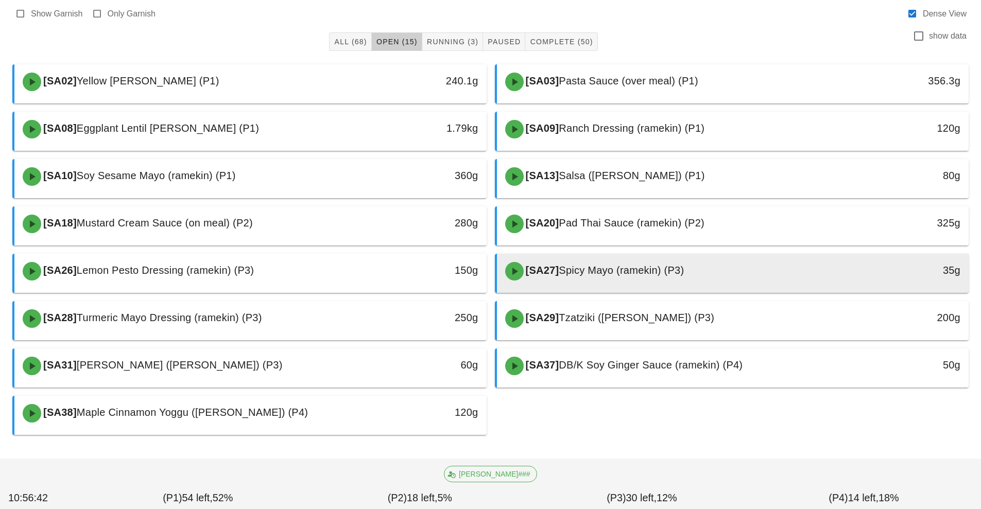
click at [643, 281] on div "[SA27] Spicy Mayo (ramekin) (P3)" at bounding box center [674, 271] width 351 height 31
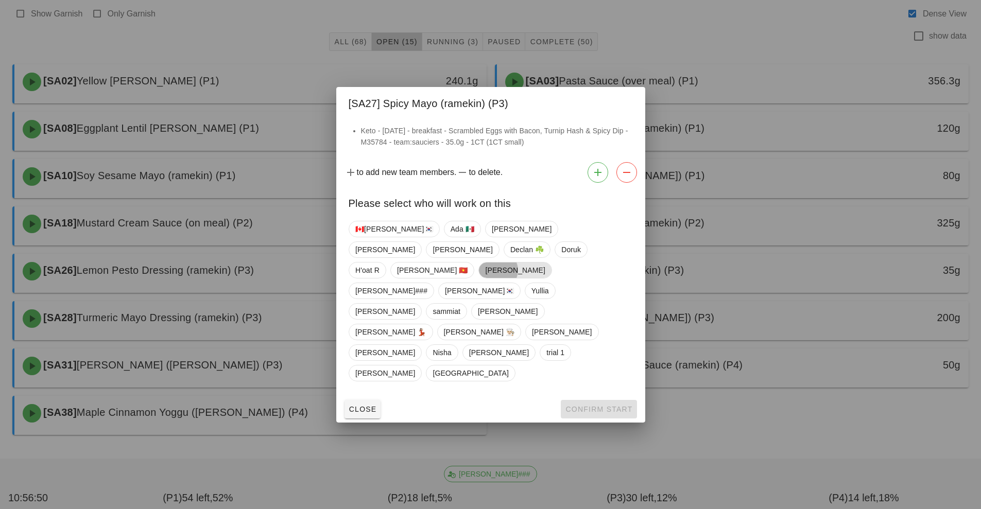
click at [494, 278] on span "[PERSON_NAME]" at bounding box center [515, 270] width 60 height 15
click at [584, 400] on button "Confirm Start" at bounding box center [599, 409] width 76 height 19
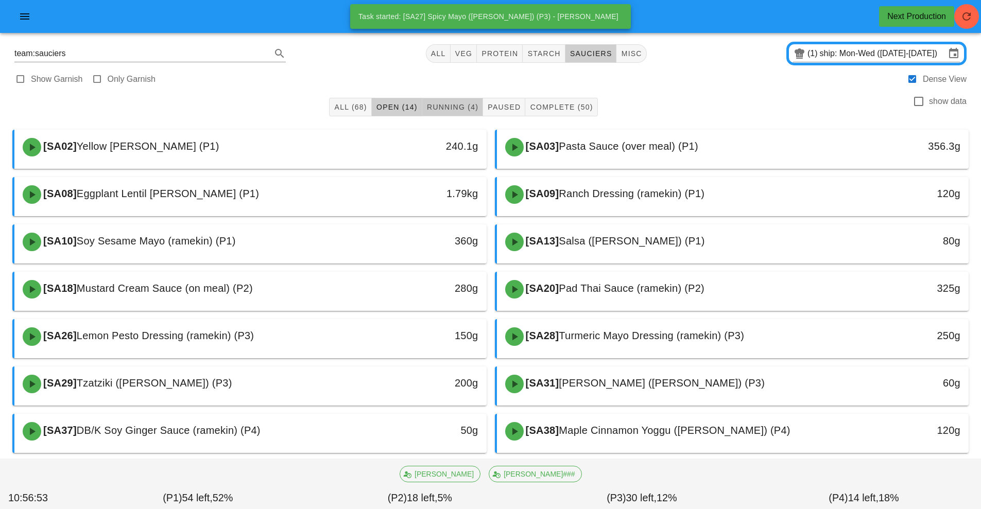
click at [446, 108] on span "Running (4)" at bounding box center [453, 107] width 52 height 8
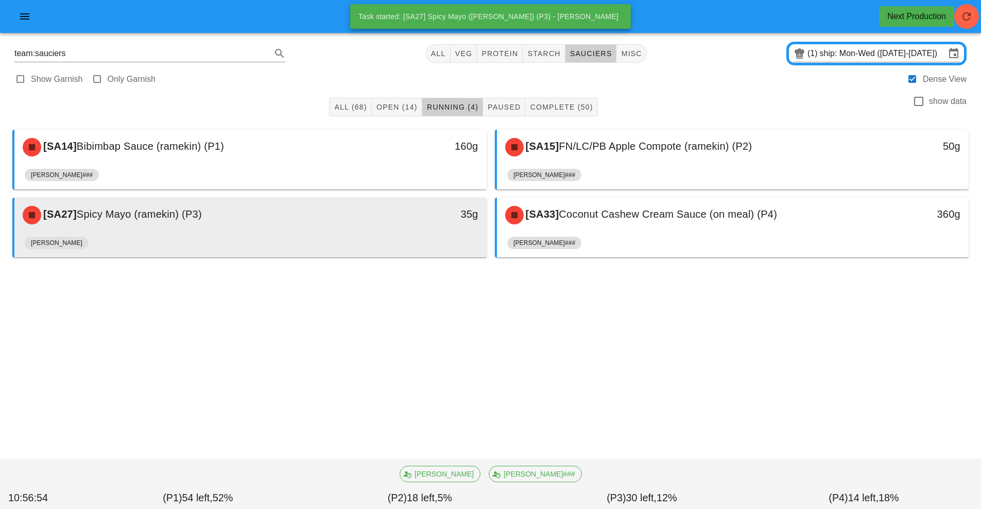
click at [302, 233] on div "[PERSON_NAME]" at bounding box center [251, 245] width 452 height 25
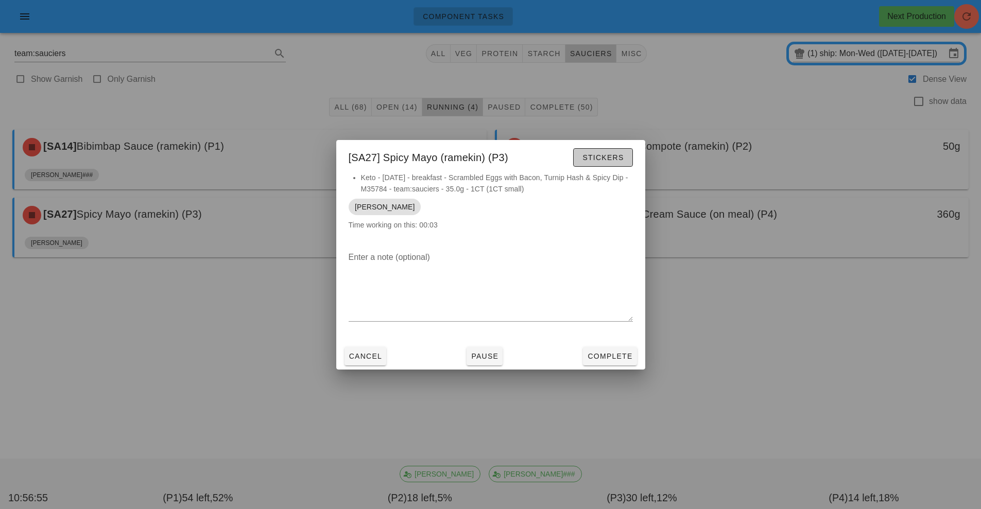
click at [592, 164] on button "Stickers" at bounding box center [602, 157] width 59 height 19
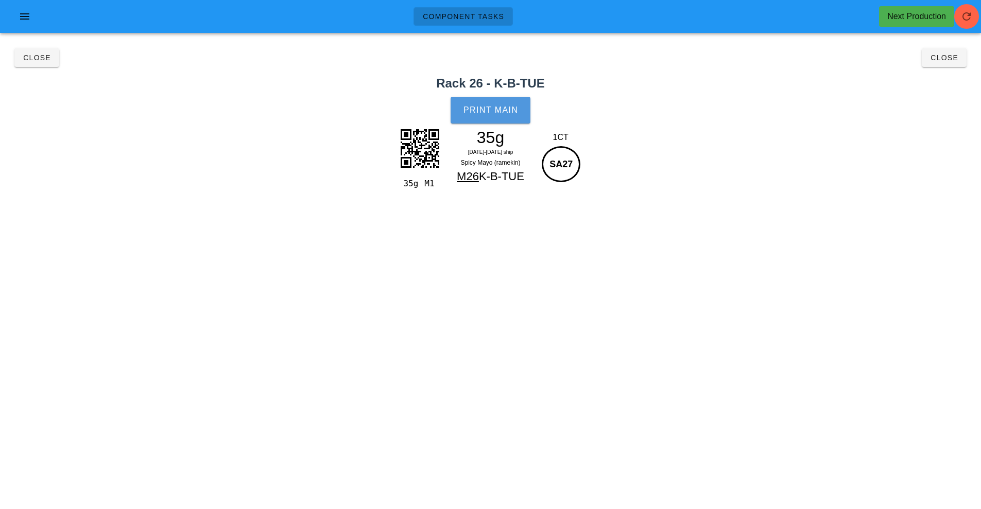
click at [519, 109] on button "Print Main" at bounding box center [490, 110] width 79 height 27
click at [906, 48] on div "Close Close" at bounding box center [490, 57] width 969 height 33
click at [942, 65] on button "Close" at bounding box center [944, 57] width 45 height 19
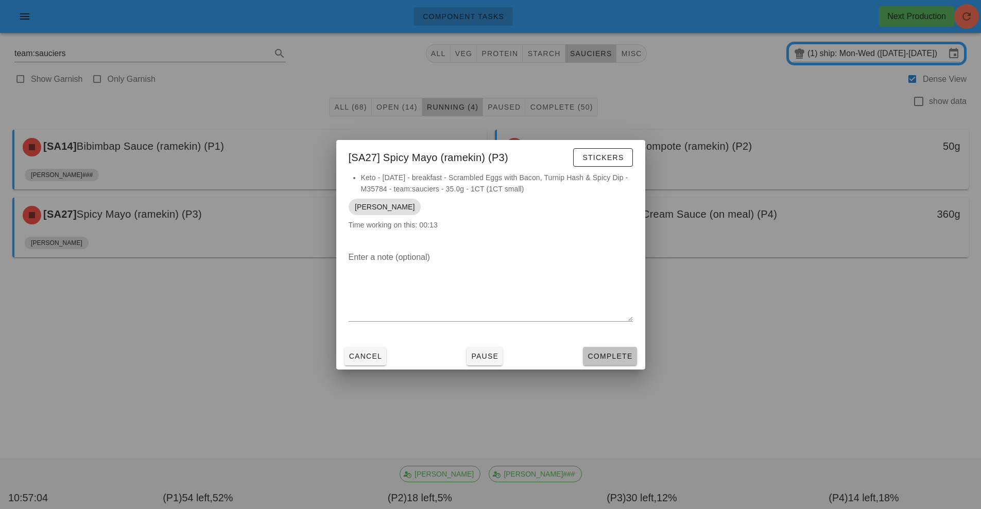
click at [635, 358] on button "Complete" at bounding box center [610, 356] width 54 height 19
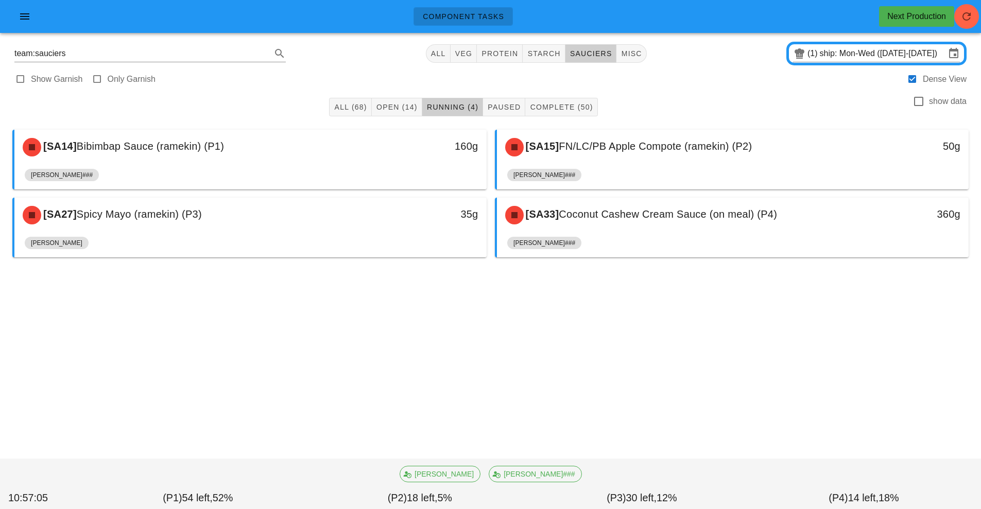
click at [610, 354] on div "Component Tasks Next Production team:sauciers All veg protein starch sauciers m…" at bounding box center [490, 254] width 981 height 509
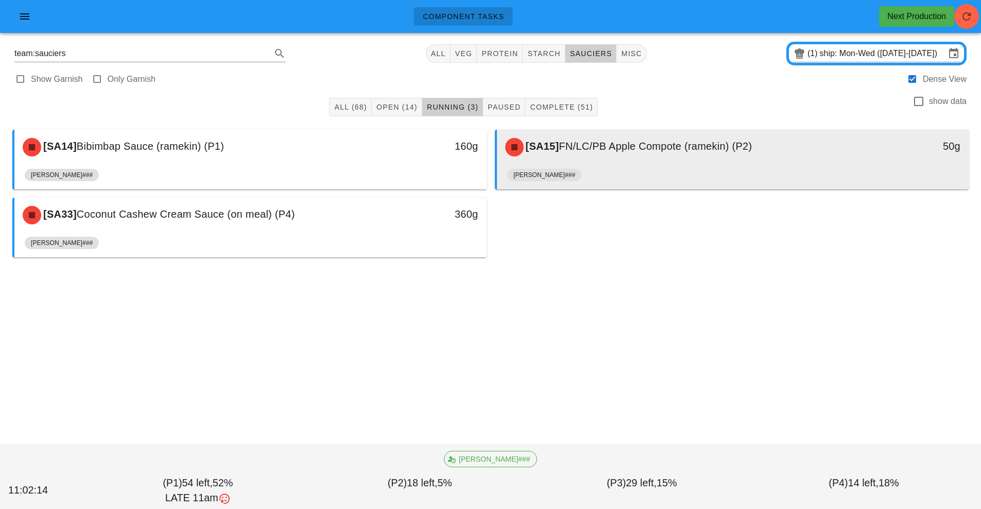
click at [593, 154] on div "[SA15] FN/LC/PB Apple Compote (ramekin) (P2)" at bounding box center [674, 147] width 351 height 31
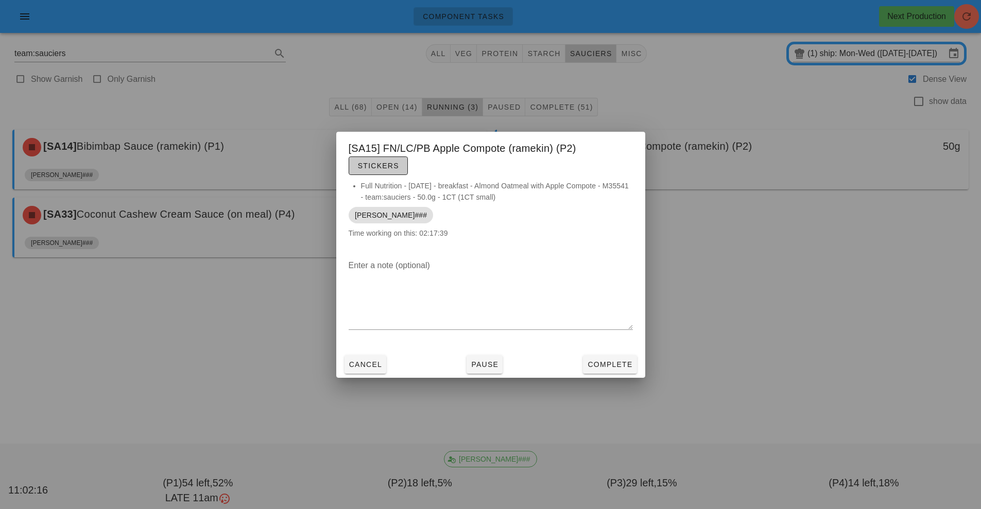
click at [378, 173] on button "Stickers" at bounding box center [378, 166] width 59 height 19
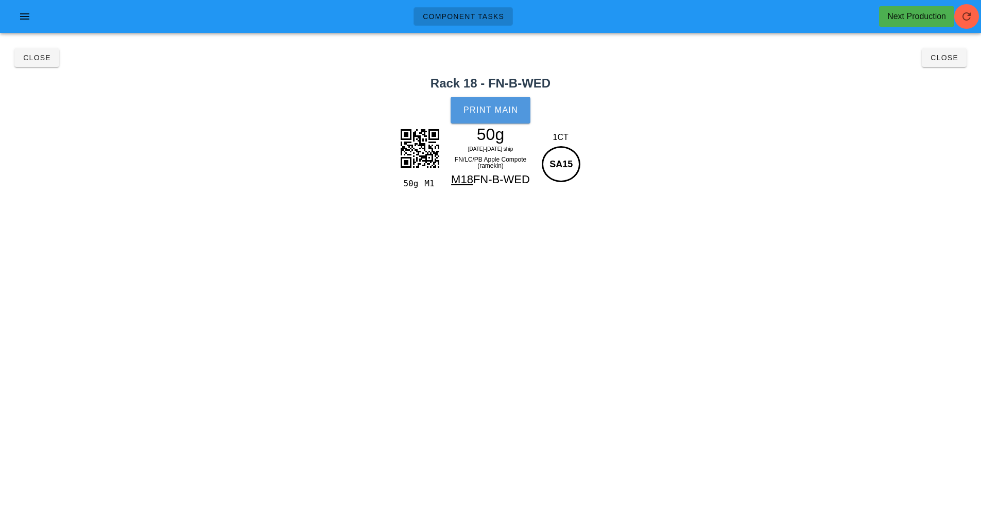
click at [492, 113] on span "Print Main" at bounding box center [491, 110] width 56 height 9
click at [33, 65] on button "Close" at bounding box center [36, 57] width 45 height 19
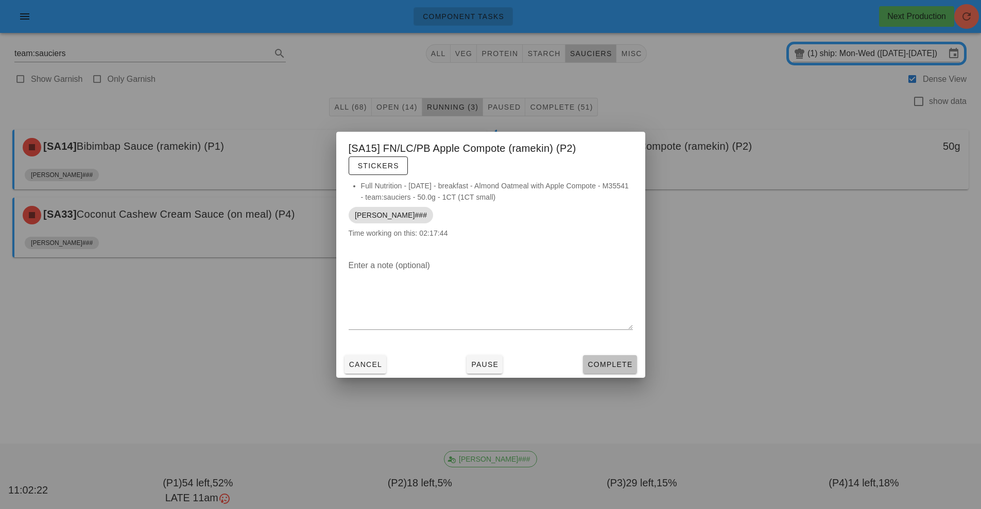
click at [628, 372] on button "Complete" at bounding box center [610, 364] width 54 height 19
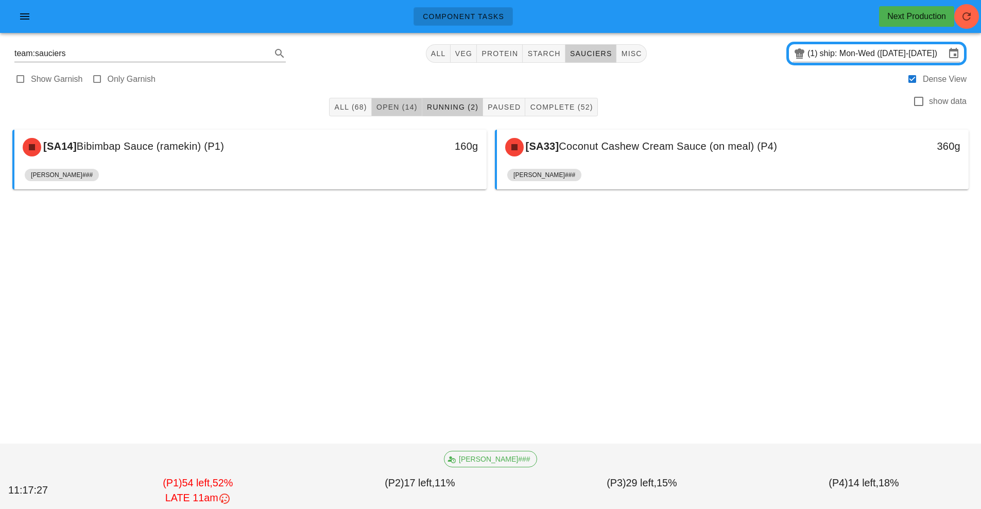
click at [386, 101] on button "Open (14)" at bounding box center [397, 107] width 50 height 19
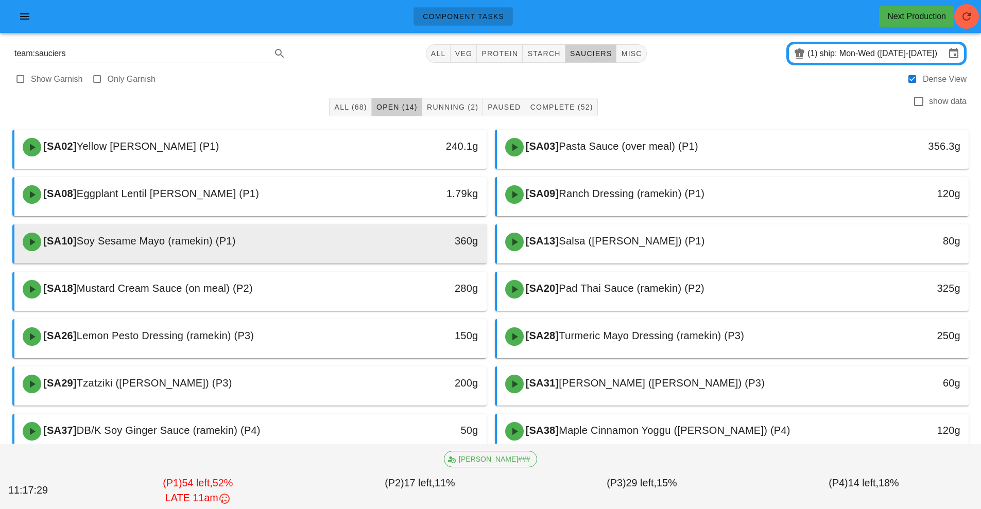
click at [433, 250] on div "360g" at bounding box center [425, 242] width 117 height 31
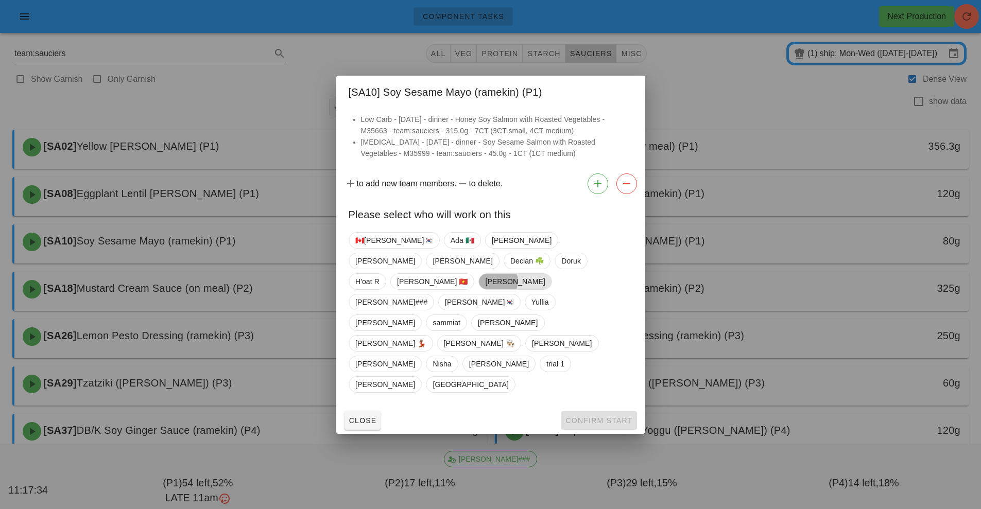
click at [496, 290] on span "[PERSON_NAME]" at bounding box center [515, 282] width 73 height 16
click at [614, 417] on span "Confirm Start" at bounding box center [598, 421] width 67 height 8
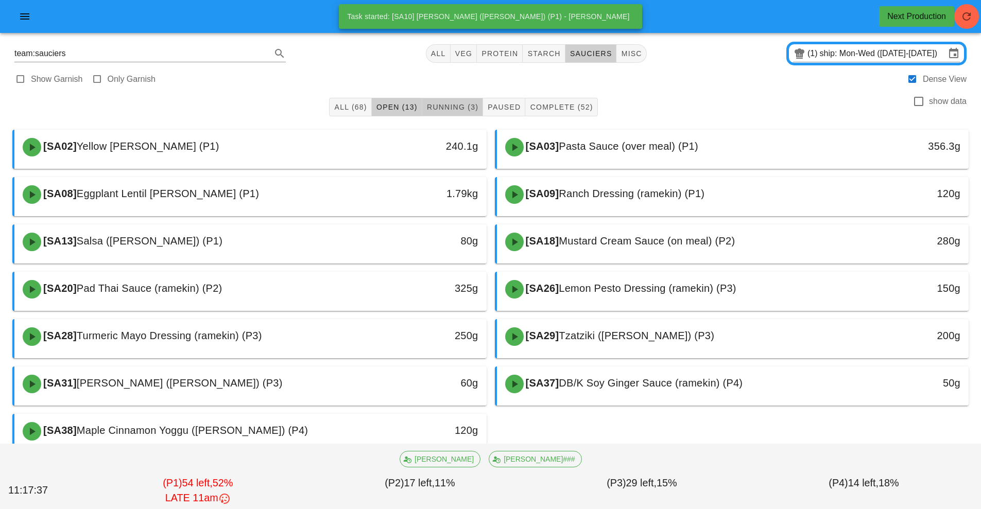
click at [447, 105] on span "Running (3)" at bounding box center [453, 107] width 52 height 8
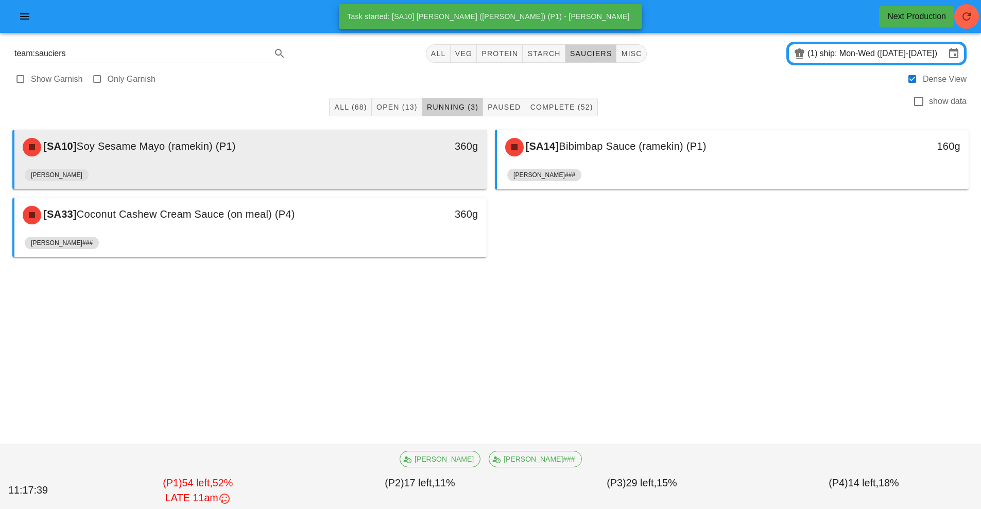
click at [337, 169] on div "[PERSON_NAME]" at bounding box center [251, 177] width 452 height 25
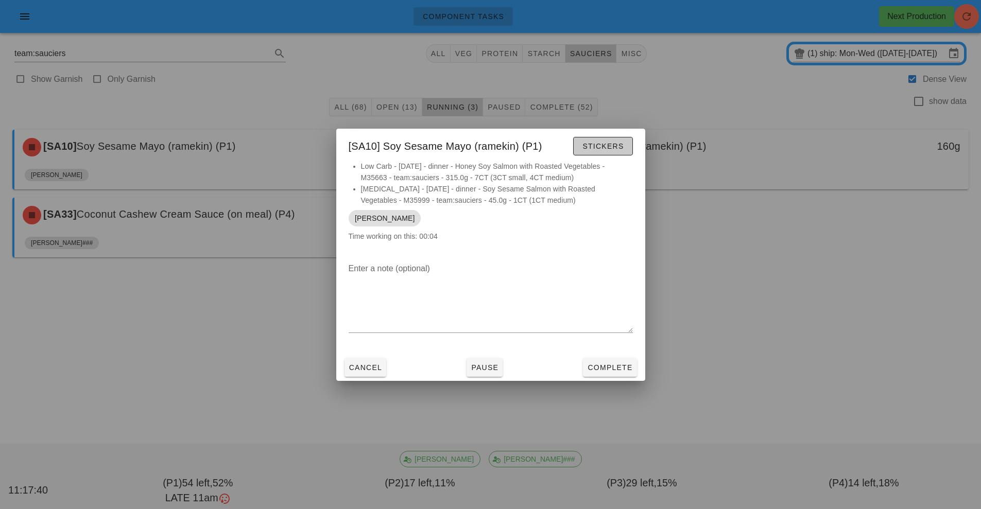
click at [592, 155] on button "Stickers" at bounding box center [602, 146] width 59 height 19
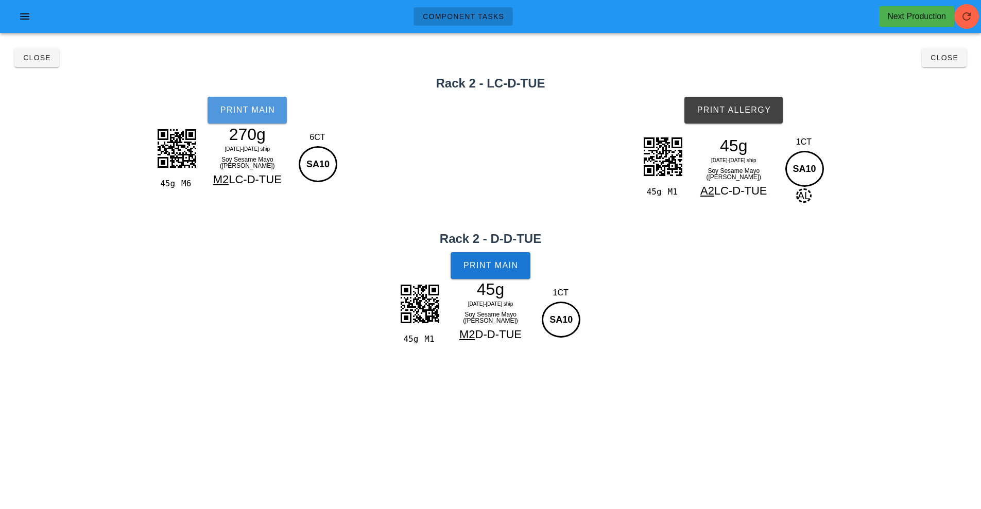
click at [235, 108] on span "Print Main" at bounding box center [247, 110] width 56 height 9
click at [518, 272] on button "Print Main" at bounding box center [490, 265] width 79 height 27
click at [728, 113] on span "Print Allergy" at bounding box center [733, 110] width 75 height 9
click at [951, 58] on span "Close" at bounding box center [944, 58] width 28 height 8
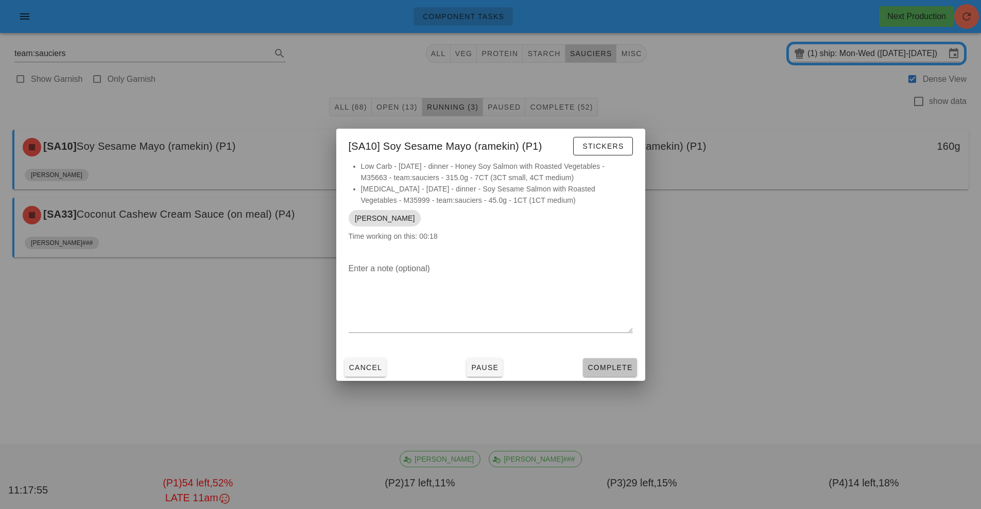
click at [619, 366] on span "Complete" at bounding box center [609, 368] width 45 height 8
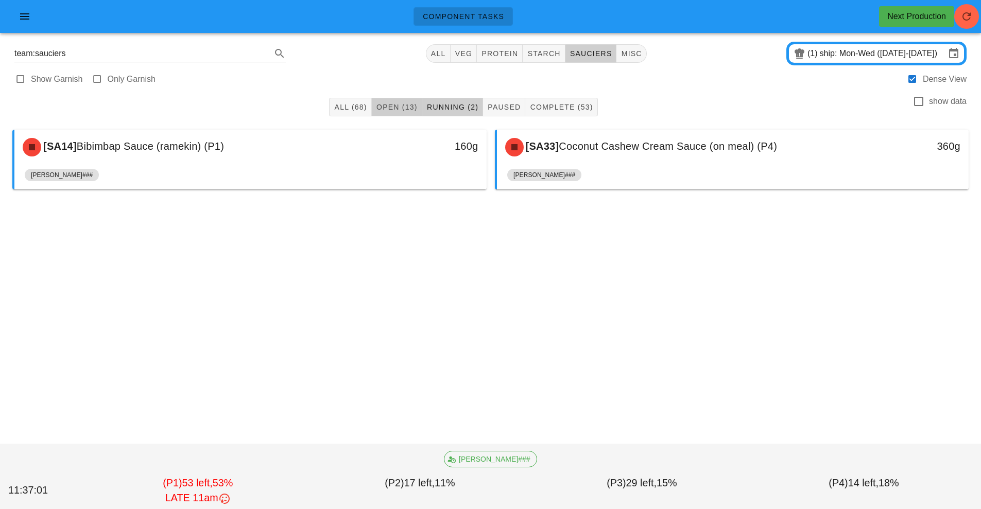
click at [393, 108] on span "Open (13)" at bounding box center [397, 107] width 42 height 8
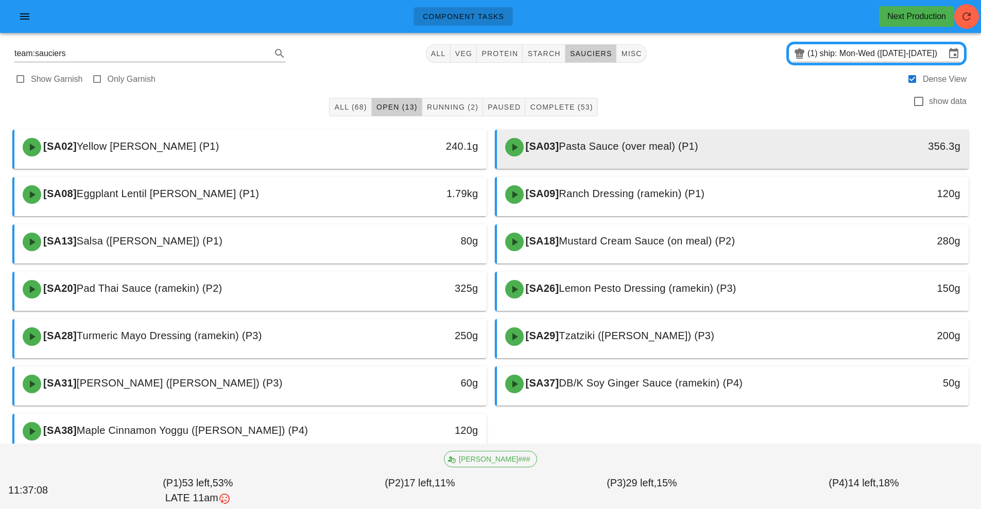
click at [587, 155] on div "[SA03] Pasta Sauce (over meal) (P1)" at bounding box center [674, 147] width 351 height 31
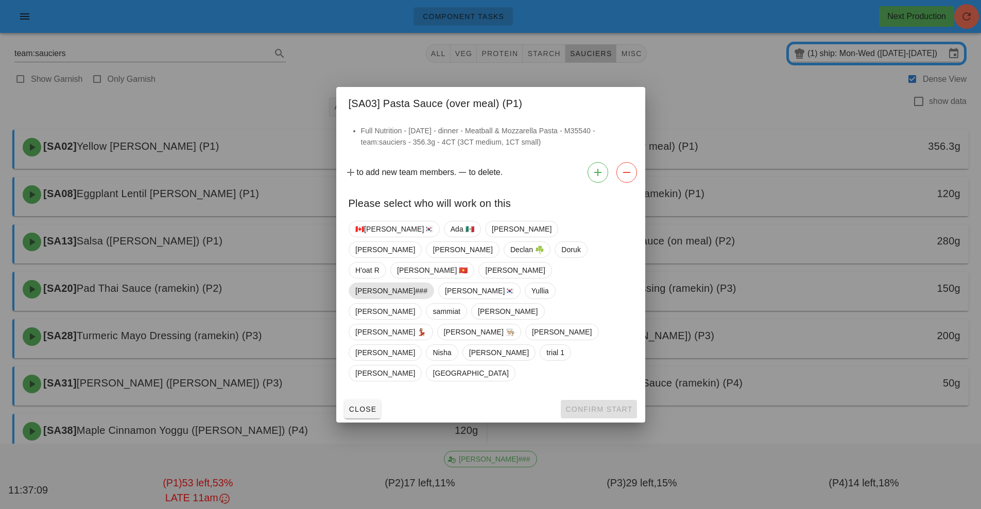
click at [428, 290] on span "[PERSON_NAME]###" at bounding box center [391, 290] width 72 height 15
click at [603, 400] on button "Confirm Start" at bounding box center [599, 409] width 76 height 19
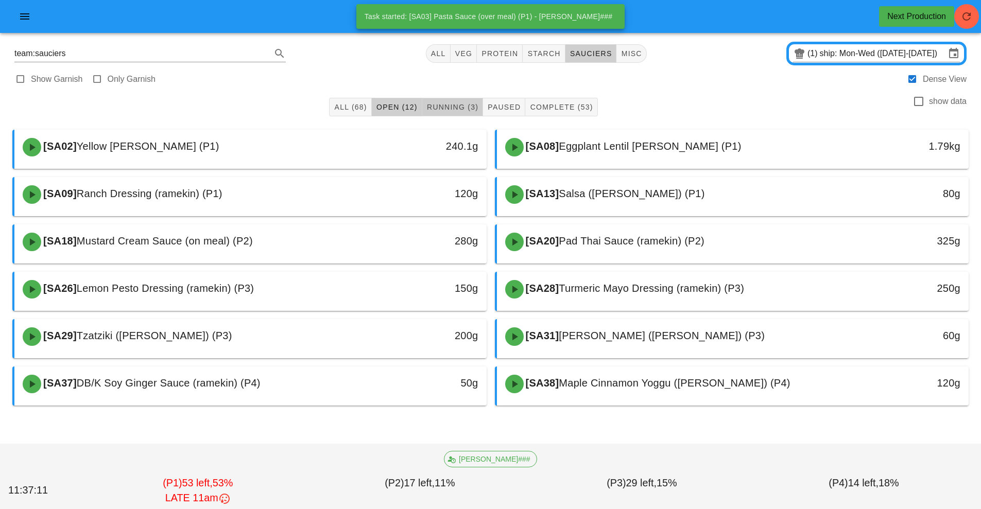
click at [458, 108] on span "Running (3)" at bounding box center [453, 107] width 52 height 8
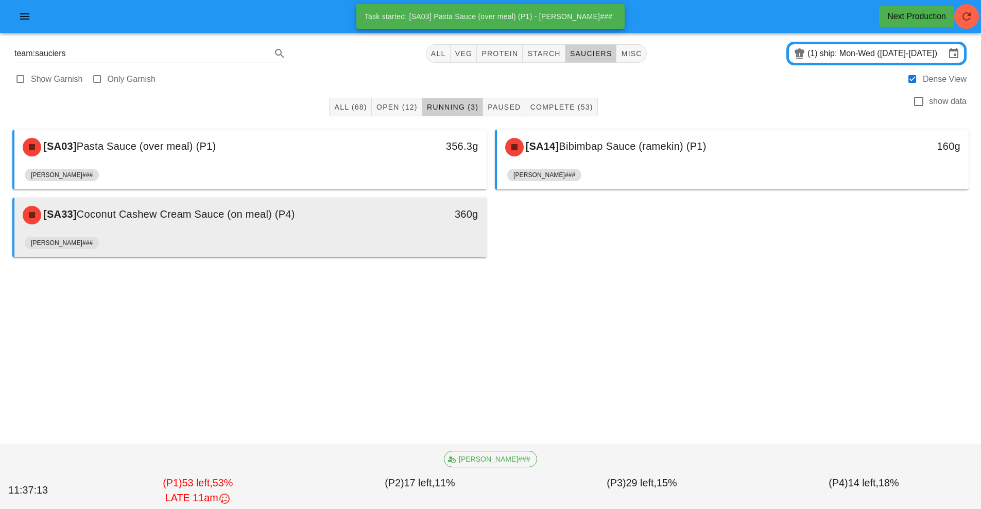
click at [428, 234] on div "[PERSON_NAME]###" at bounding box center [251, 245] width 452 height 25
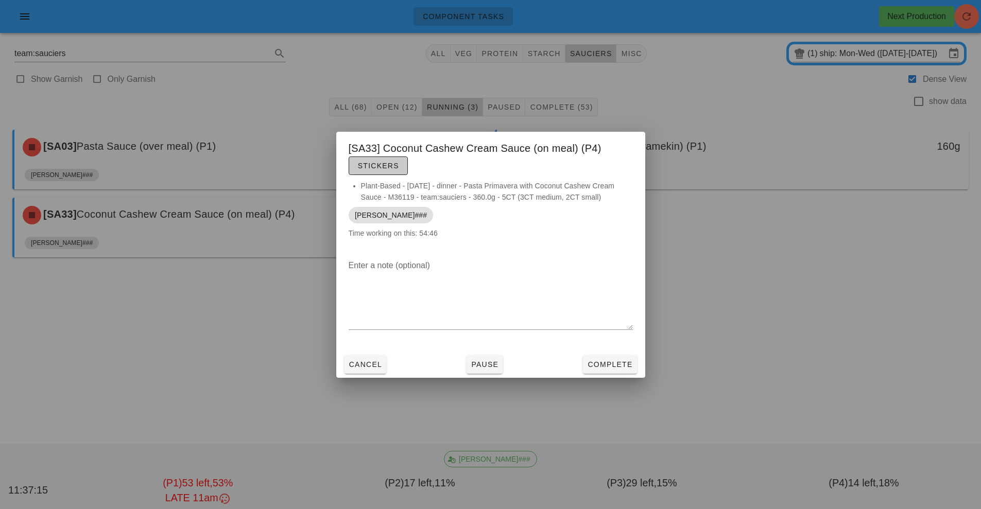
click at [380, 168] on span "Stickers" at bounding box center [379, 166] width 42 height 8
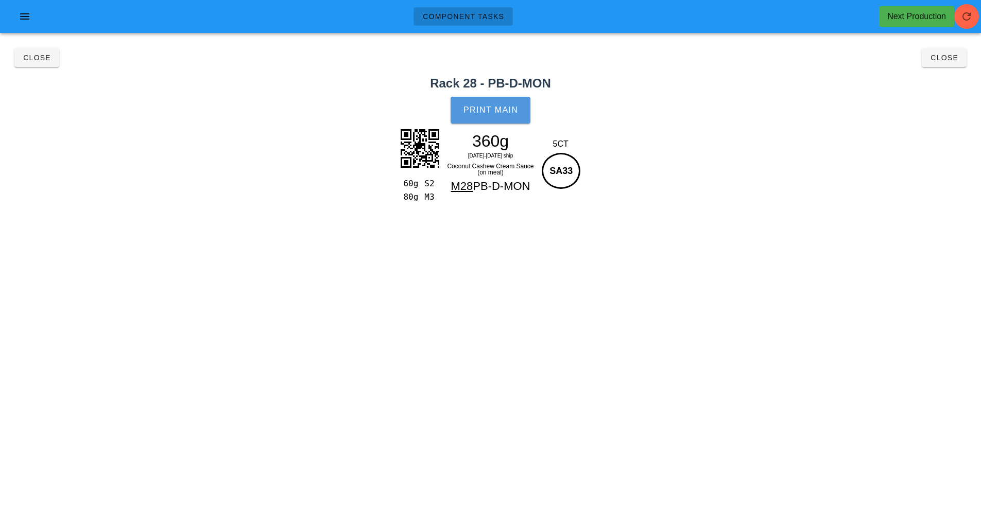
click at [493, 116] on button "Print Main" at bounding box center [490, 110] width 79 height 27
click at [33, 58] on span "Close" at bounding box center [37, 58] width 28 height 8
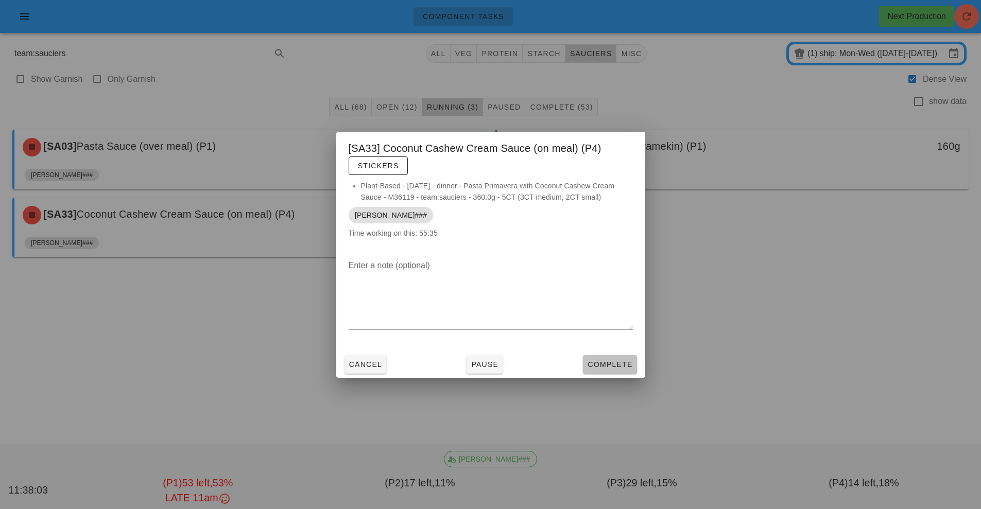
click at [615, 365] on span "Complete" at bounding box center [609, 365] width 45 height 8
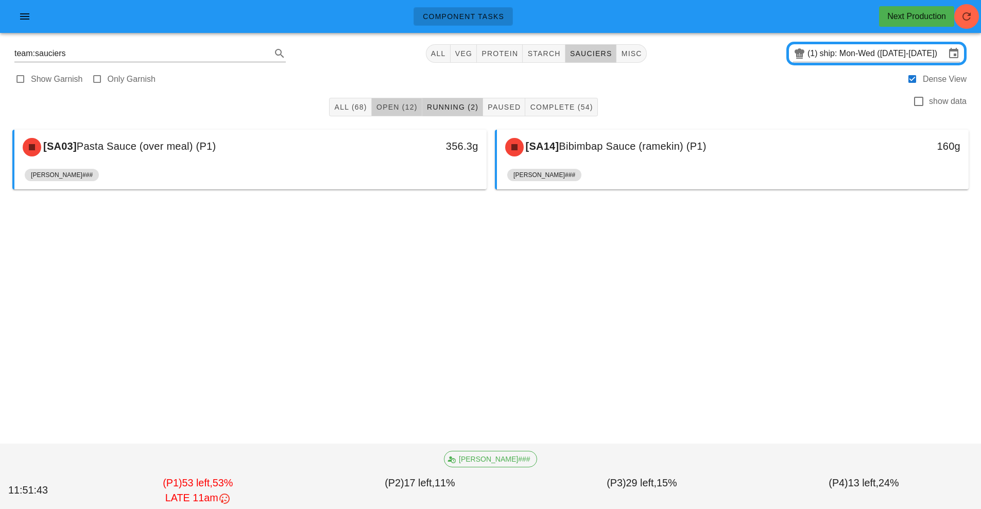
click at [402, 99] on button "Open (12)" at bounding box center [397, 107] width 50 height 19
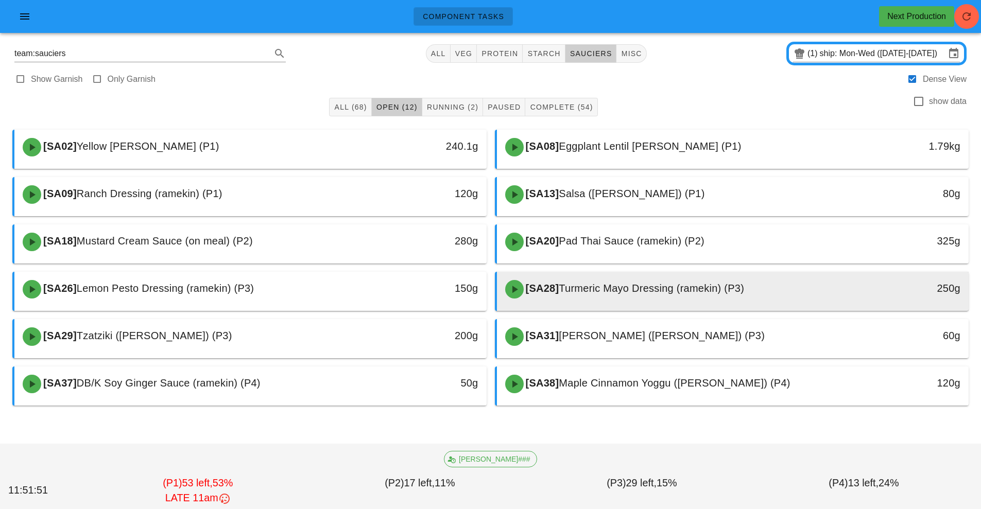
click at [609, 283] on span "Turmeric Mayo Dressing (ramekin) (P3)" at bounding box center [651, 288] width 185 height 11
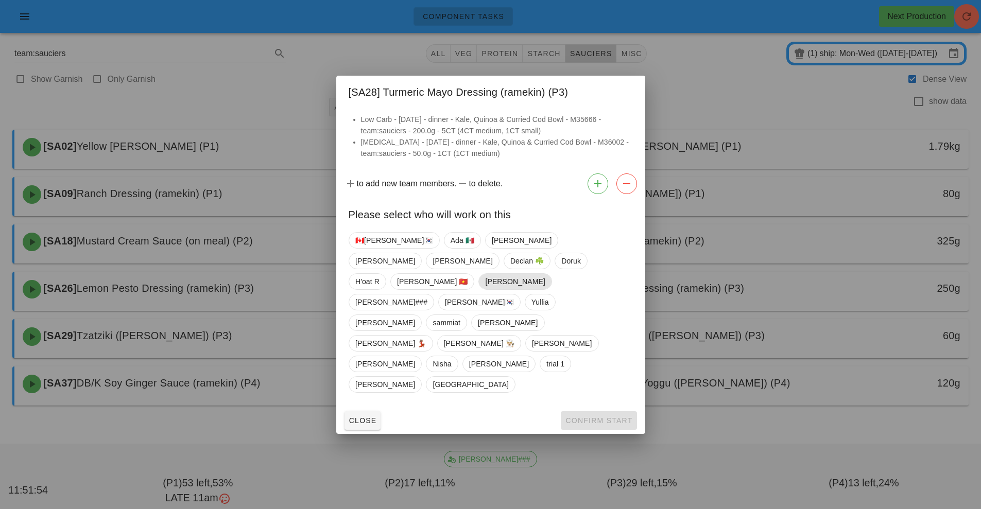
click at [494, 290] on span "[PERSON_NAME]" at bounding box center [515, 281] width 60 height 15
click at [591, 417] on span "Confirm Start" at bounding box center [598, 421] width 67 height 8
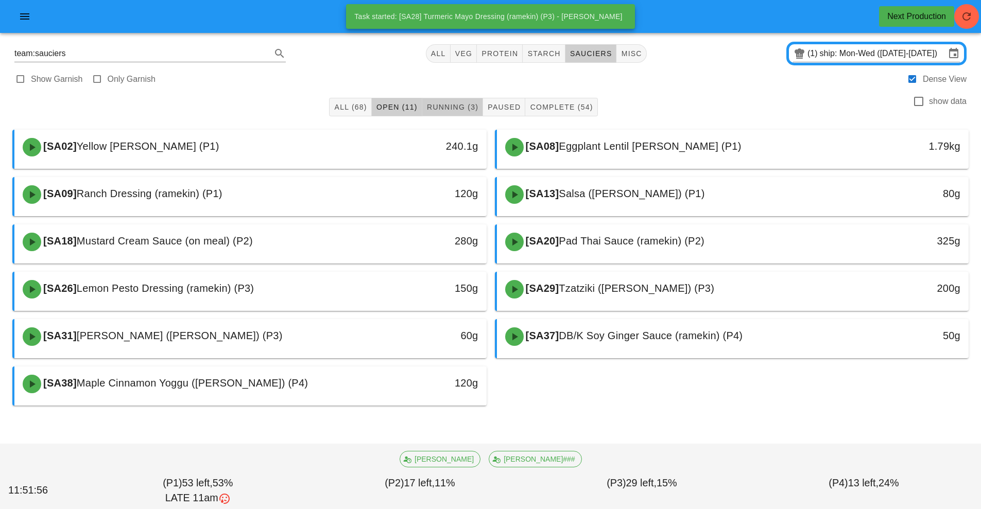
click at [466, 107] on span "Running (3)" at bounding box center [453, 107] width 52 height 8
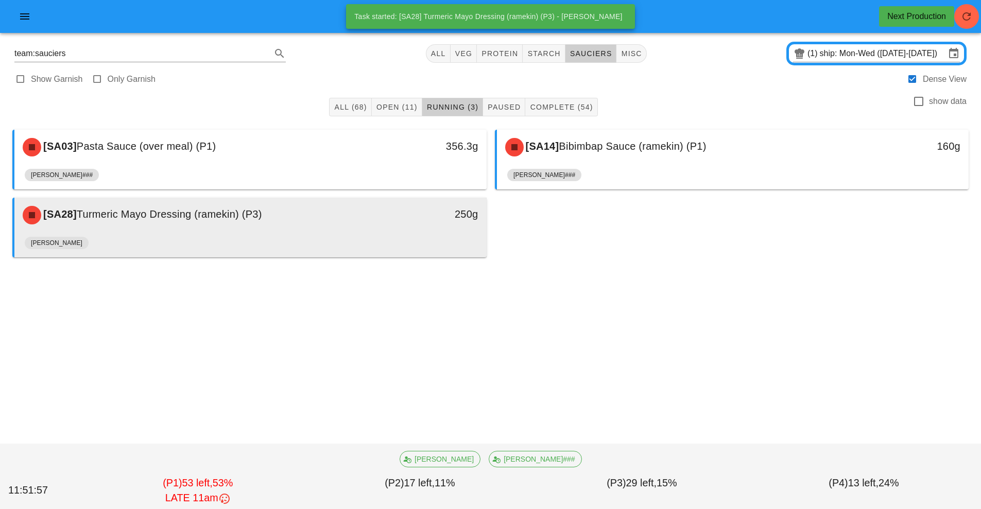
click at [381, 227] on div "250g" at bounding box center [425, 215] width 117 height 31
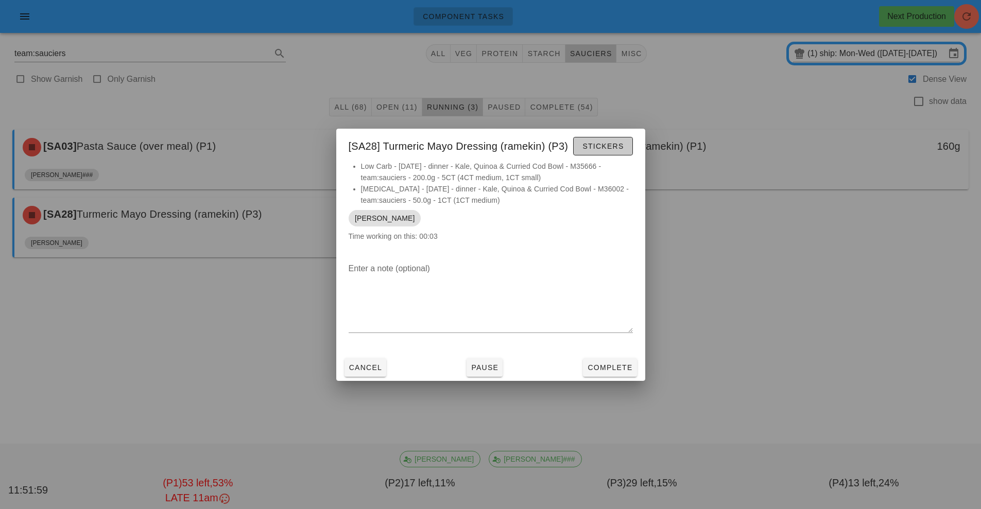
click at [613, 146] on span "Stickers" at bounding box center [603, 146] width 42 height 8
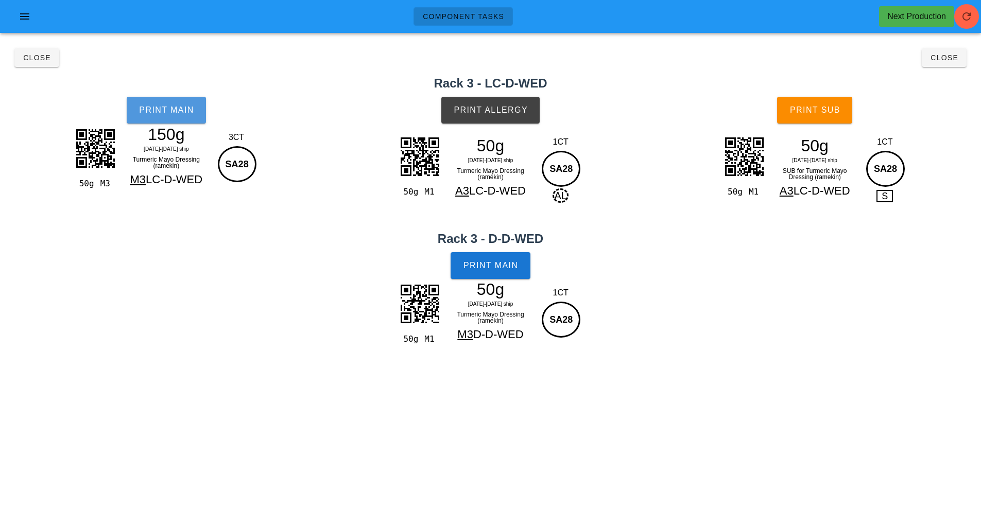
click at [172, 108] on span "Print Main" at bounding box center [167, 110] width 56 height 9
click at [494, 106] on span "Print Allergy" at bounding box center [490, 110] width 75 height 9
click at [494, 268] on span "Print Main" at bounding box center [491, 265] width 56 height 9
click at [815, 114] on span "Print Sub" at bounding box center [815, 110] width 51 height 9
click at [931, 62] on button "Close" at bounding box center [944, 57] width 45 height 19
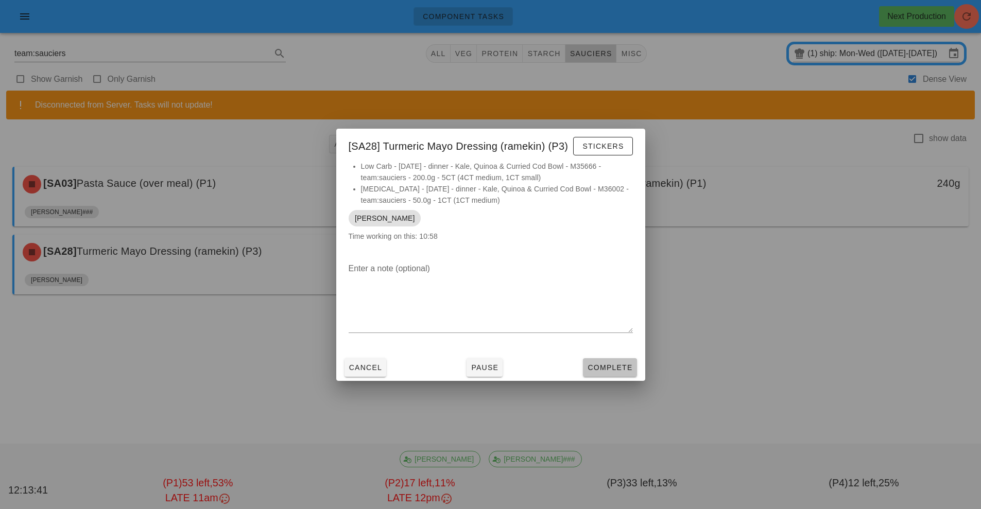
click at [598, 376] on button "Complete" at bounding box center [610, 368] width 54 height 19
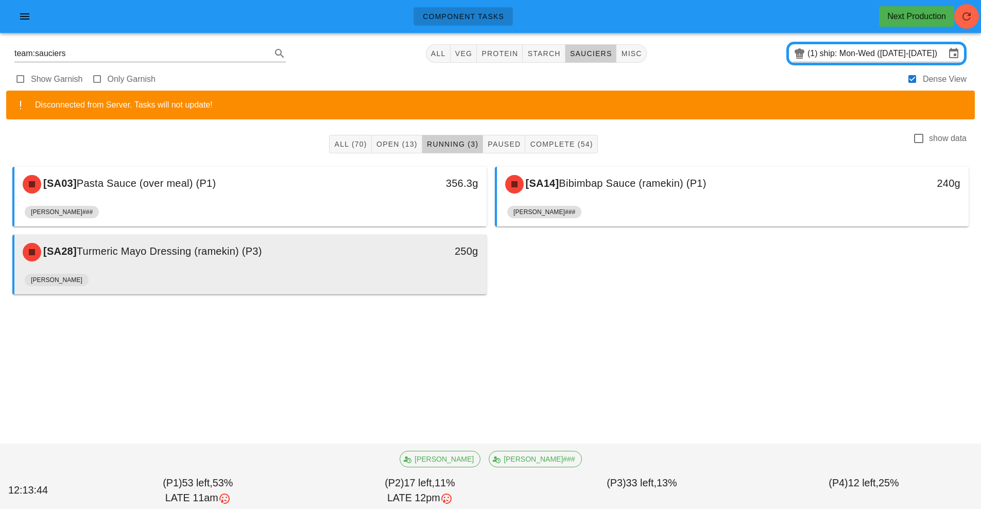
click at [405, 266] on div "250g" at bounding box center [425, 252] width 117 height 31
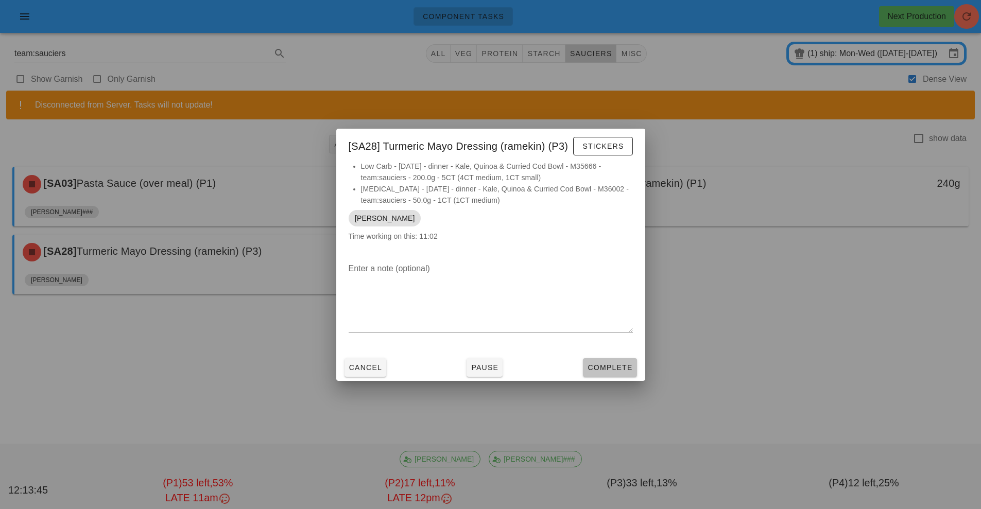
click at [621, 371] on span "Complete" at bounding box center [609, 368] width 45 height 8
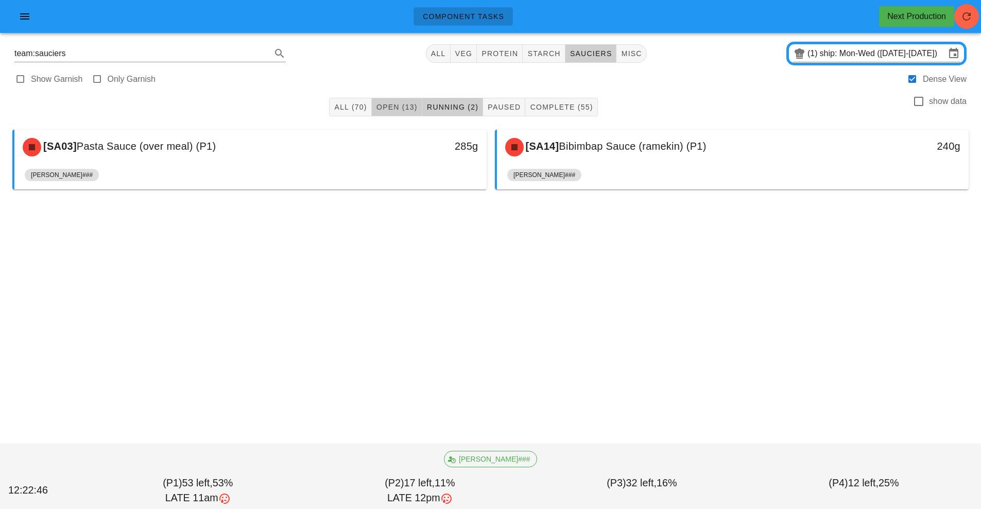
click at [382, 104] on span "Open (13)" at bounding box center [397, 107] width 42 height 8
click at [389, 110] on span "Open (13)" at bounding box center [397, 107] width 42 height 8
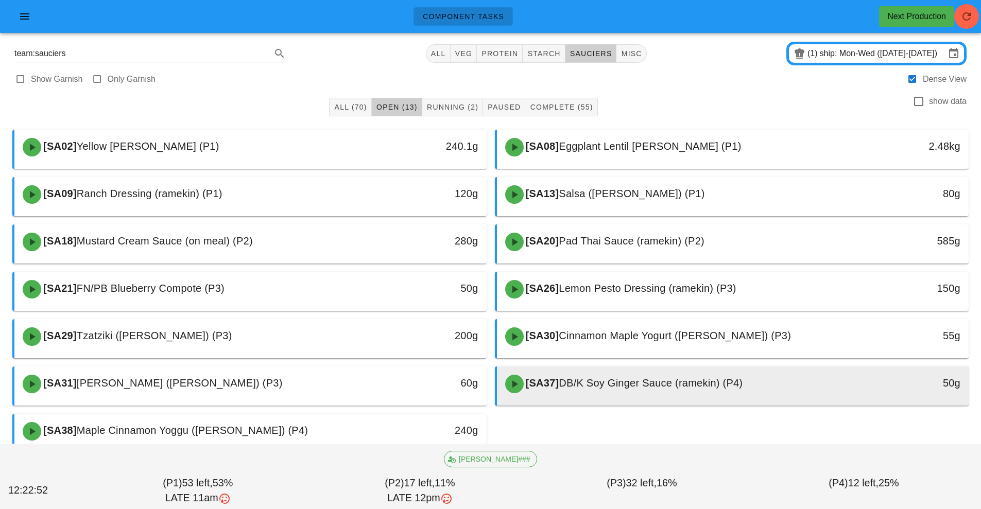
click at [593, 404] on div at bounding box center [733, 404] width 452 height 4
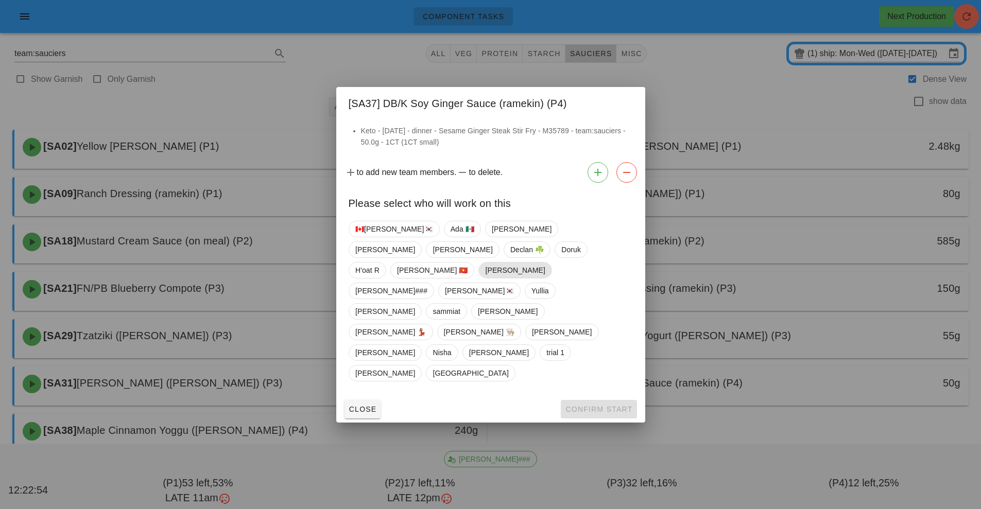
click at [489, 278] on span "[PERSON_NAME]" at bounding box center [515, 270] width 60 height 15
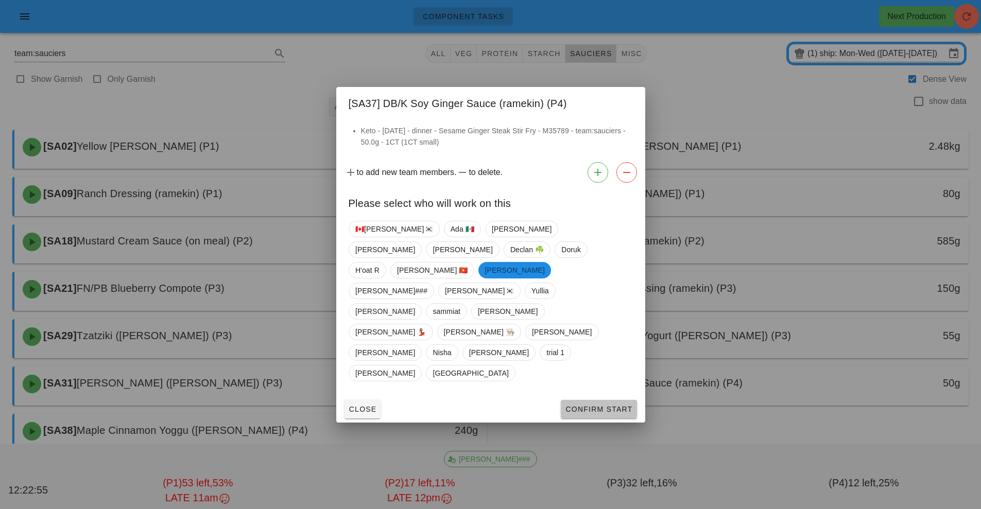
click at [606, 405] on span "Confirm Start" at bounding box center [598, 409] width 67 height 8
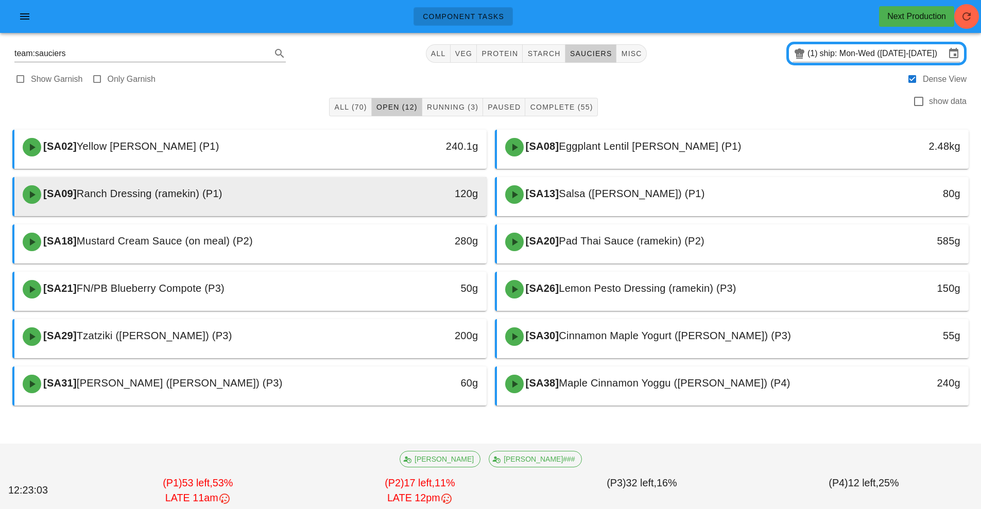
click at [440, 197] on div "120g" at bounding box center [425, 193] width 105 height 16
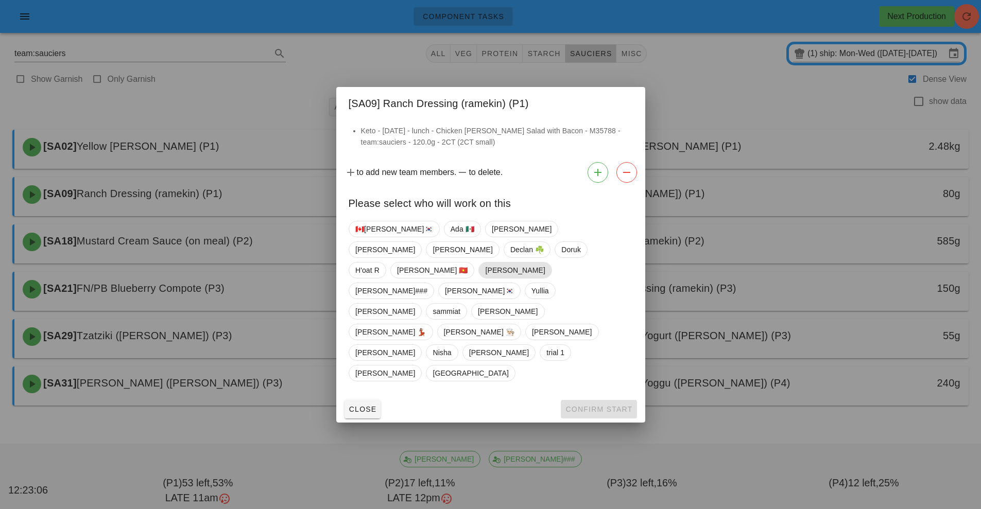
click at [491, 278] on span "[PERSON_NAME]" at bounding box center [515, 270] width 60 height 15
click at [593, 405] on span "Confirm Start" at bounding box center [598, 409] width 67 height 8
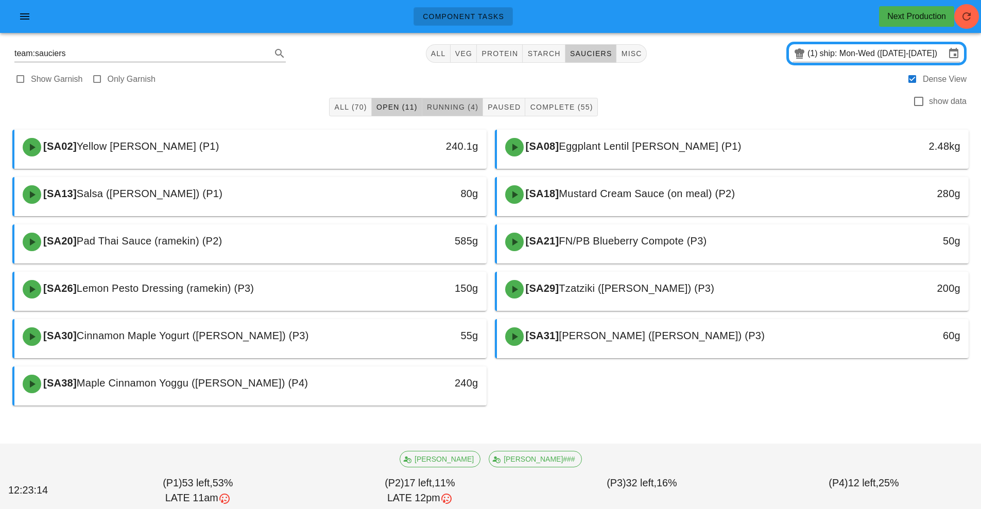
click at [450, 115] on button "Running (4)" at bounding box center [452, 107] width 61 height 19
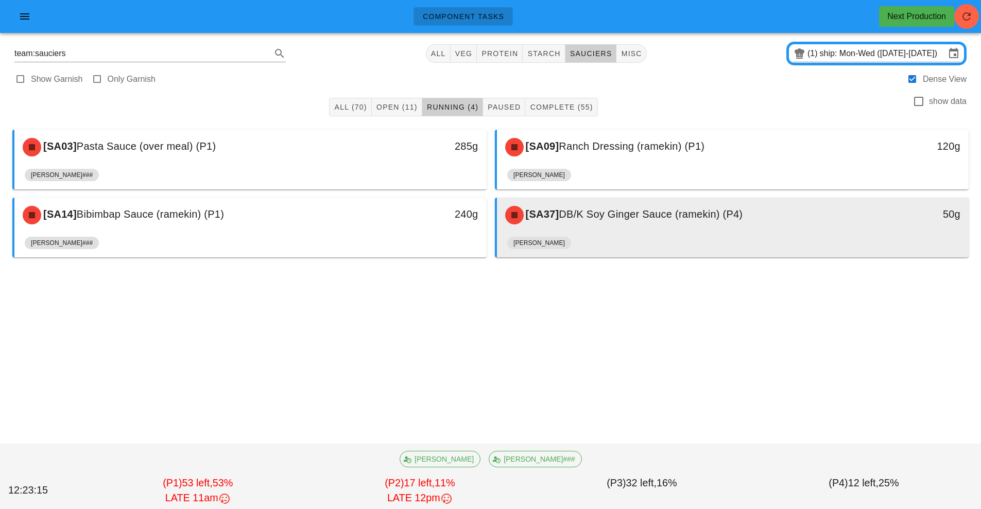
click at [614, 238] on div "[PERSON_NAME]" at bounding box center [733, 245] width 452 height 25
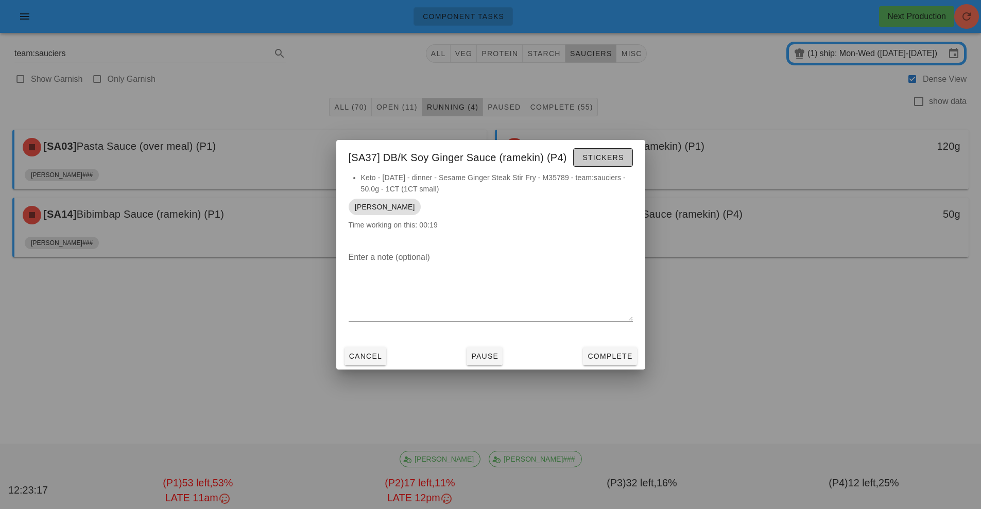
click at [622, 165] on button "Stickers" at bounding box center [602, 157] width 59 height 19
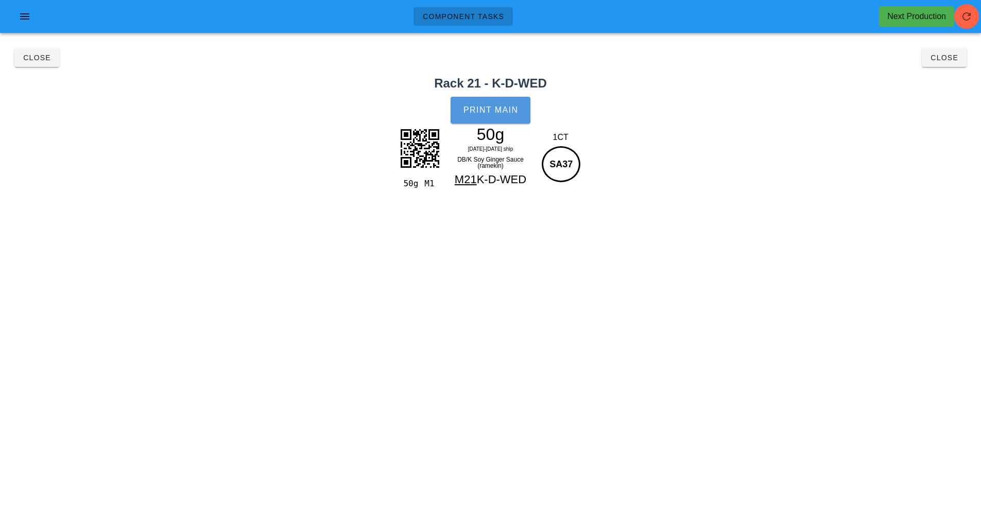
click at [514, 120] on button "Print Main" at bounding box center [490, 110] width 79 height 27
click at [944, 66] on button "Close" at bounding box center [944, 57] width 45 height 19
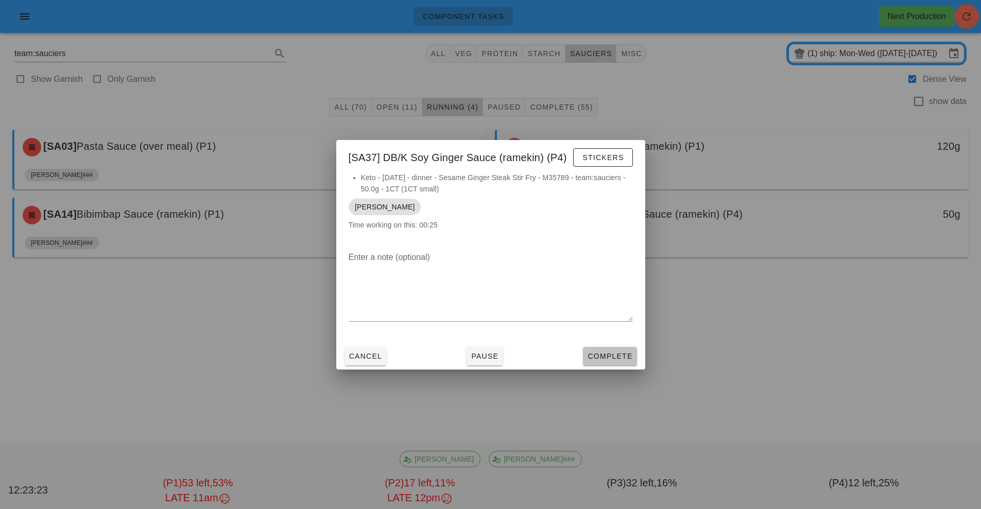
click at [635, 361] on button "Complete" at bounding box center [610, 356] width 54 height 19
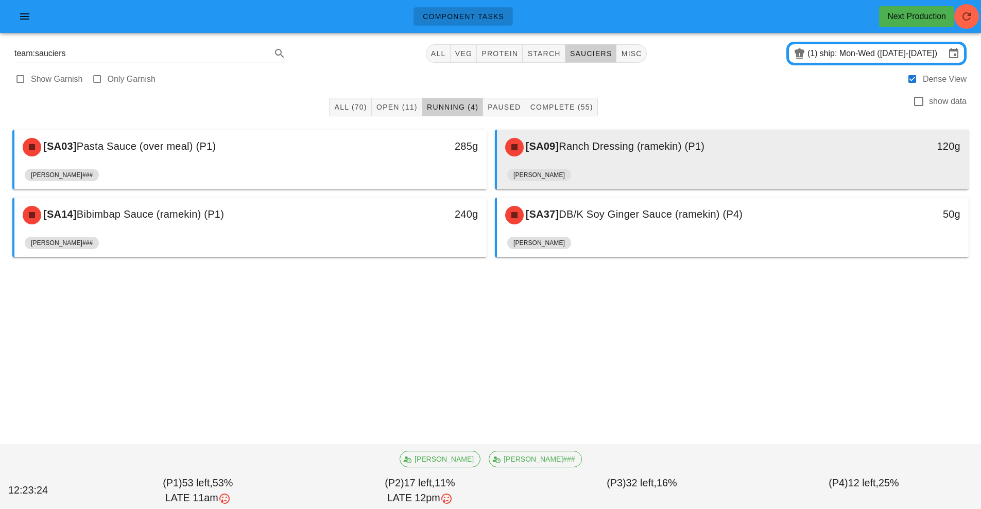
click at [717, 156] on div "[SA09] Ranch Dressing (ramekin) (P1)" at bounding box center [674, 147] width 351 height 31
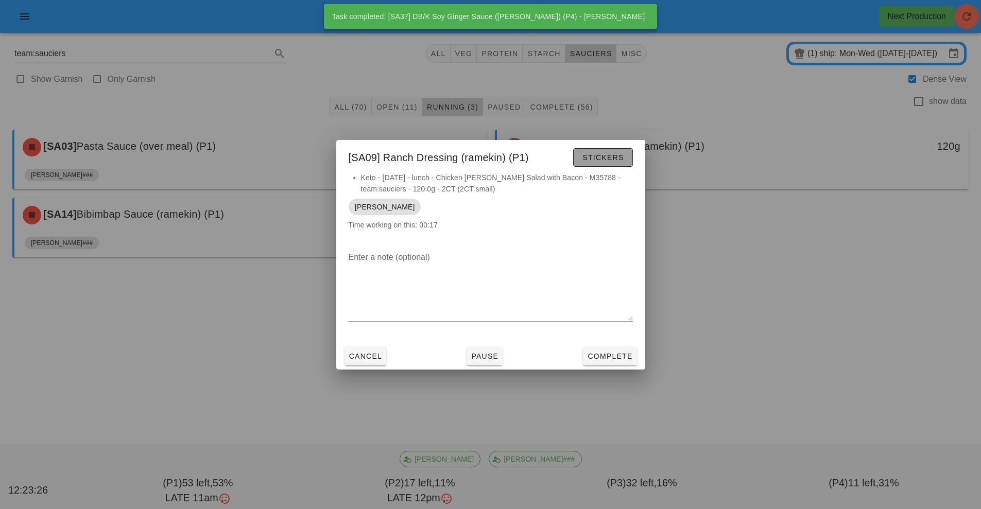
click at [624, 162] on button "Stickers" at bounding box center [602, 157] width 59 height 19
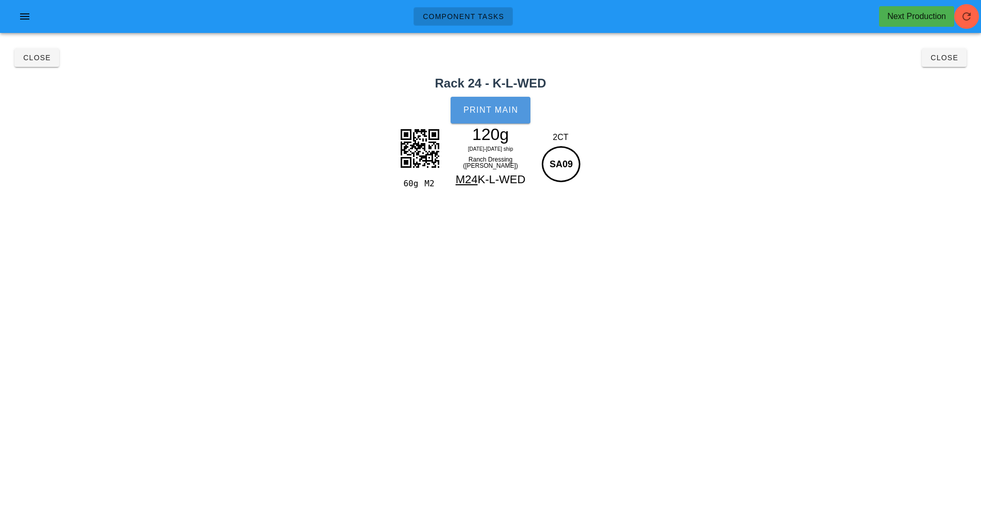
click at [507, 113] on span "Print Main" at bounding box center [491, 110] width 56 height 9
click at [949, 59] on span "Close" at bounding box center [944, 58] width 28 height 8
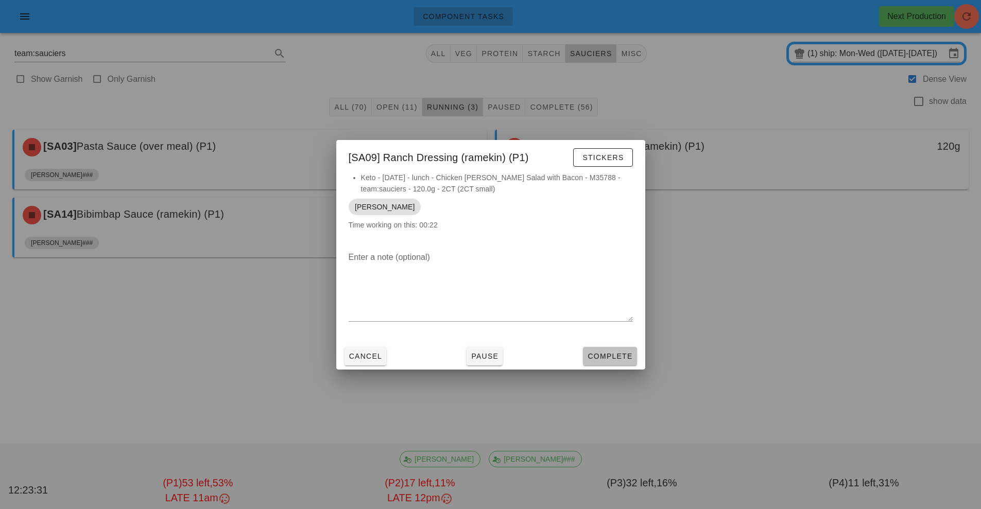
click at [628, 362] on button "Complete" at bounding box center [610, 356] width 54 height 19
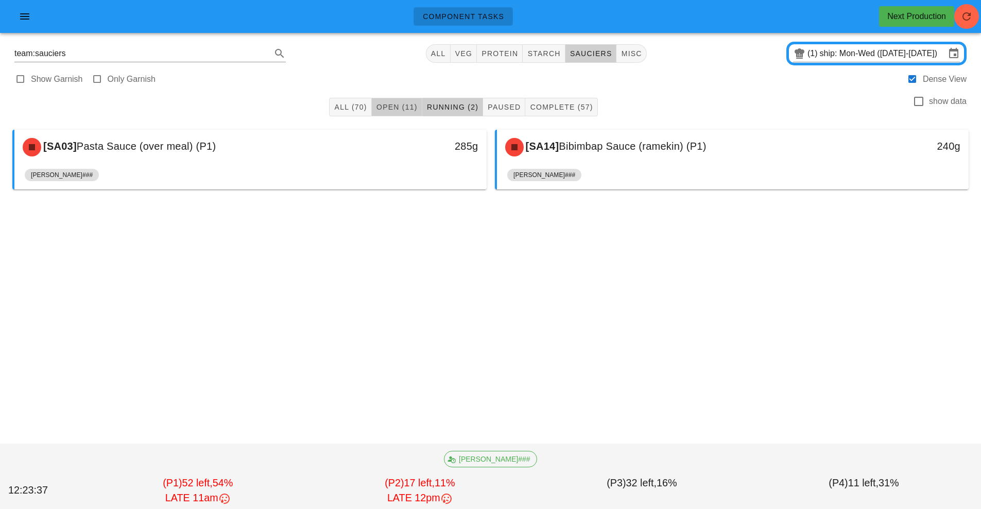
click at [388, 109] on span "Open (11)" at bounding box center [397, 107] width 42 height 8
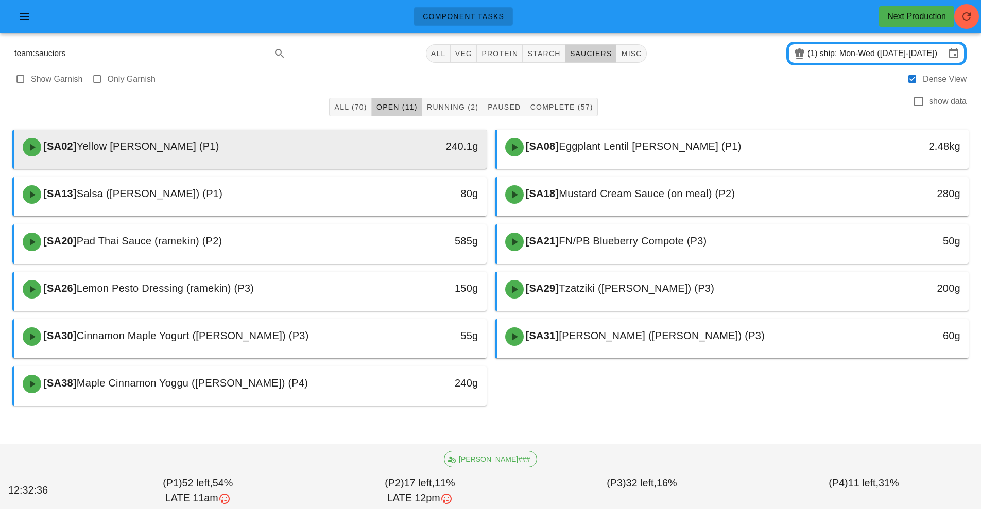
click at [313, 152] on div "[SA02] Yellow [PERSON_NAME] (P1)" at bounding box center [191, 147] width 351 height 31
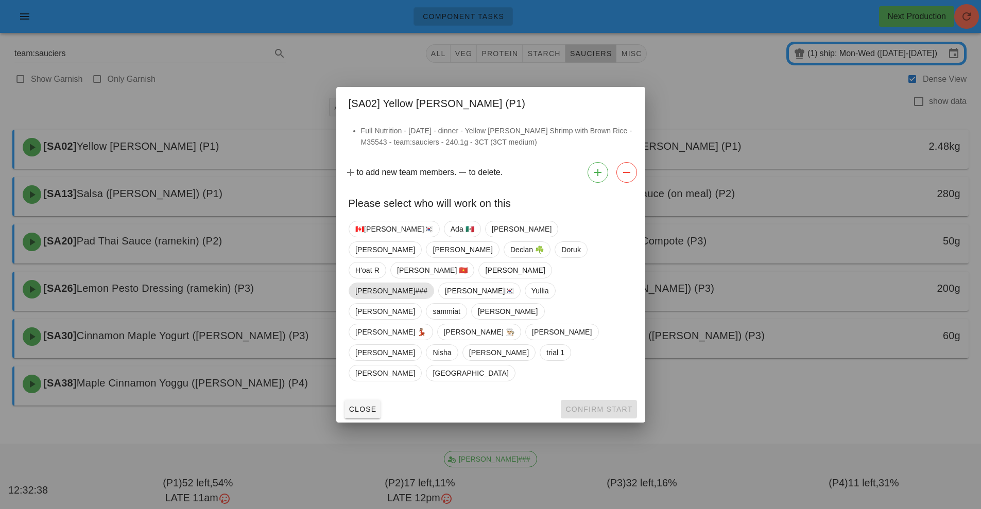
click at [428, 291] on span "[PERSON_NAME]###" at bounding box center [391, 290] width 72 height 15
click at [598, 405] on span "Confirm Start" at bounding box center [598, 409] width 67 height 8
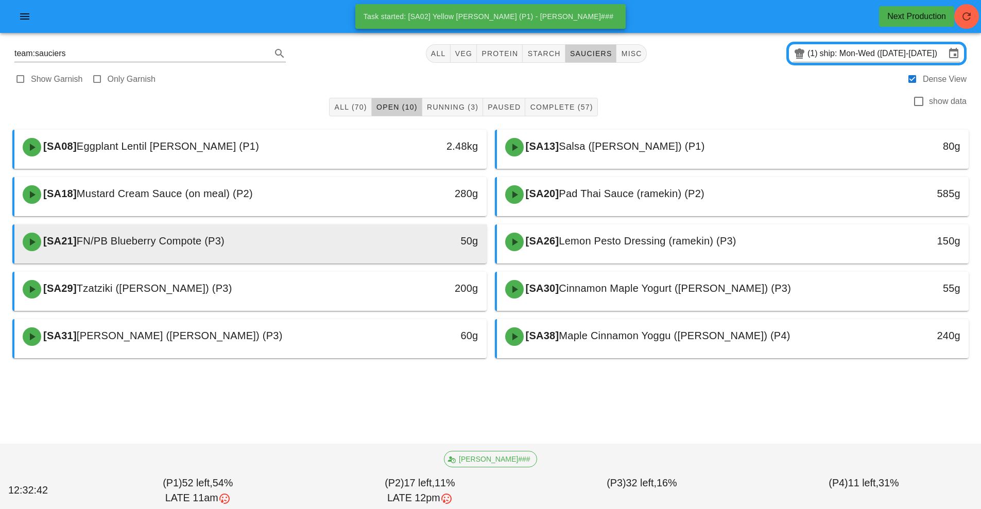
click at [371, 248] on div "50g" at bounding box center [425, 242] width 117 height 31
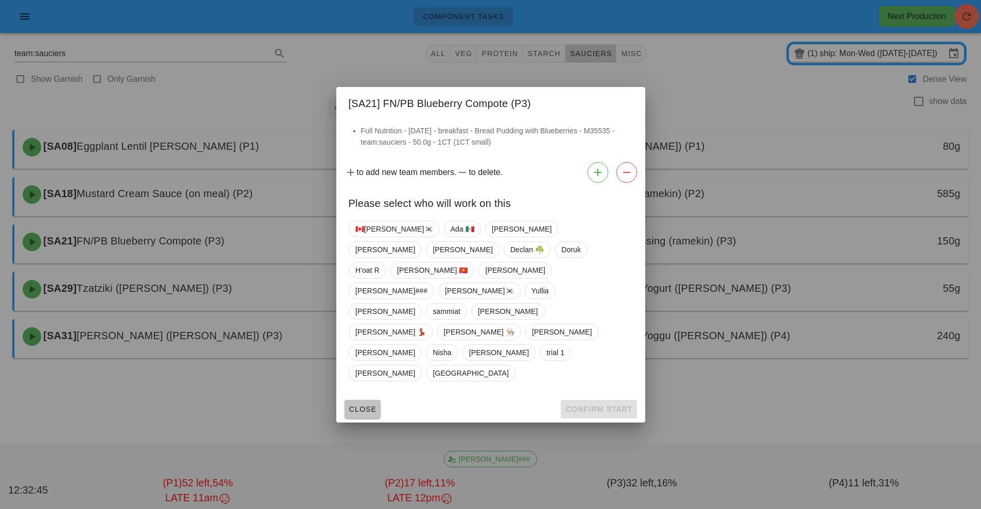
click at [364, 405] on span "Close" at bounding box center [363, 409] width 28 height 8
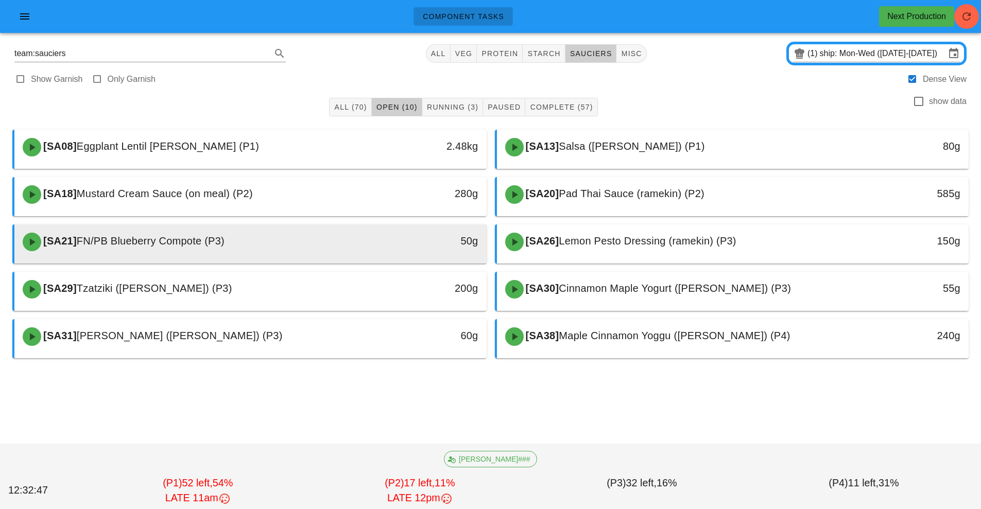
click at [405, 251] on div "50g" at bounding box center [425, 242] width 117 height 31
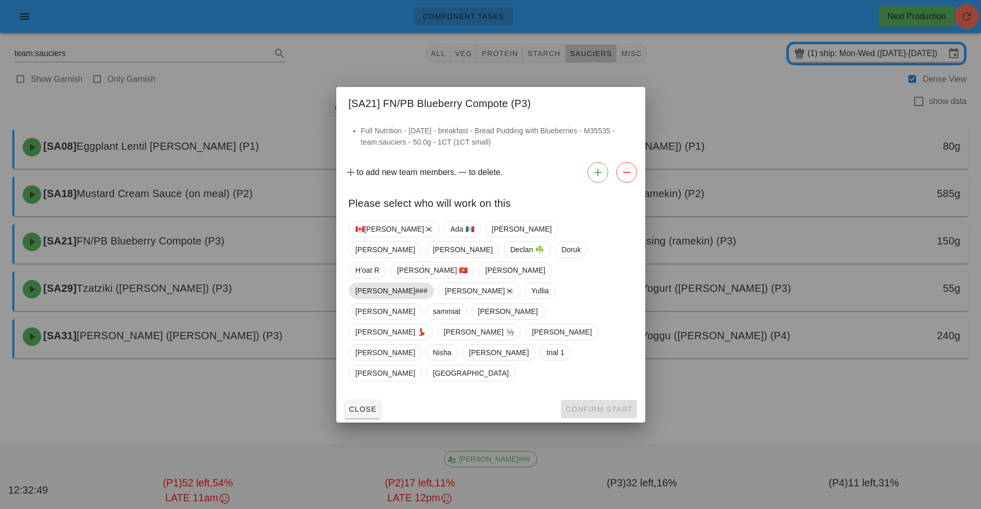
click at [428, 294] on span "[PERSON_NAME]###" at bounding box center [391, 290] width 72 height 15
click at [602, 405] on span "Confirm Start" at bounding box center [598, 409] width 67 height 8
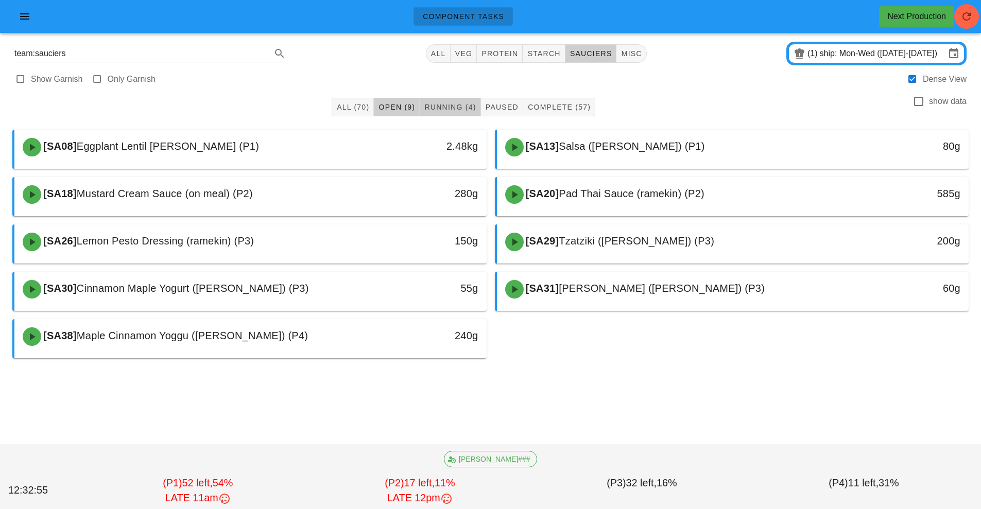
click at [467, 110] on span "Running (4)" at bounding box center [450, 107] width 52 height 8
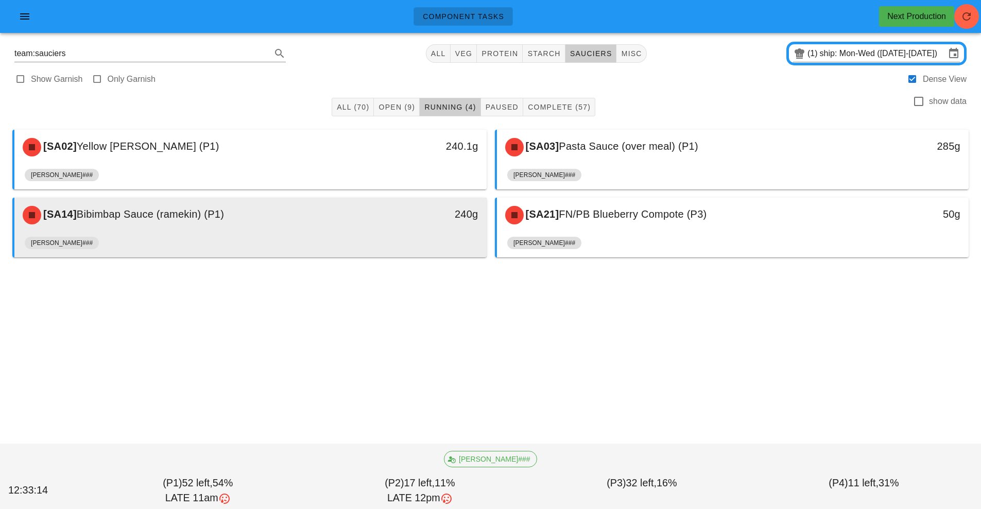
click at [337, 225] on div "[SA14] Bibimbap Sauce (ramekin) (P1)" at bounding box center [191, 215] width 351 height 31
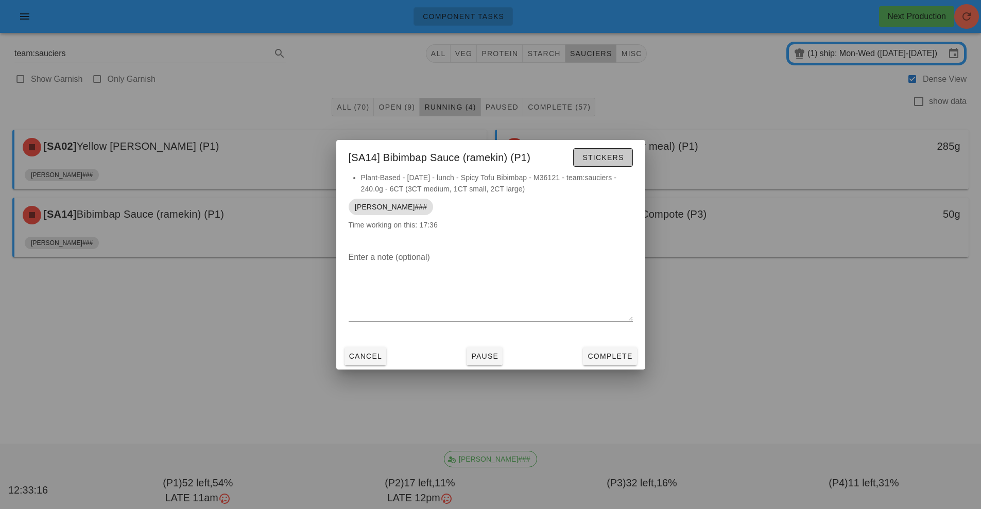
click at [597, 159] on span "Stickers" at bounding box center [603, 158] width 42 height 8
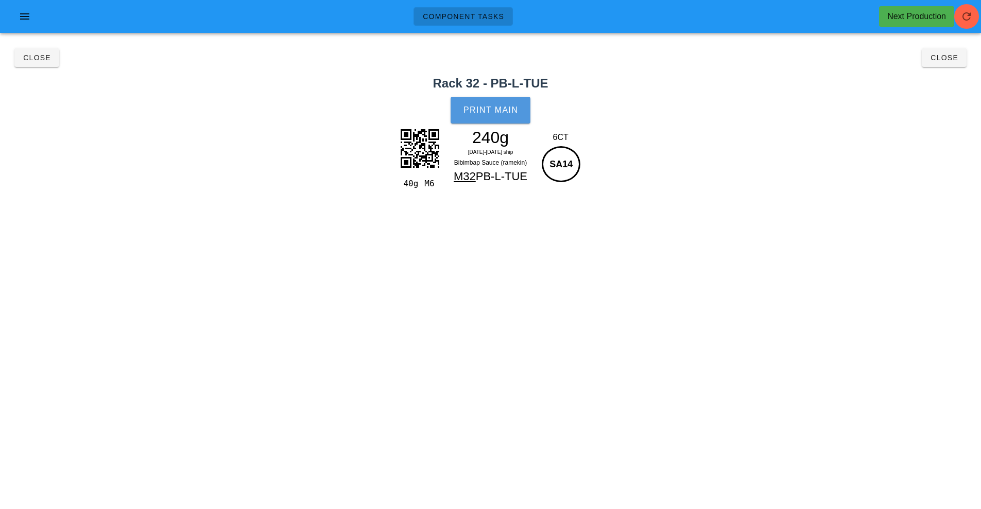
click at [482, 121] on button "Print Main" at bounding box center [490, 110] width 79 height 27
click at [40, 65] on button "Close" at bounding box center [36, 57] width 45 height 19
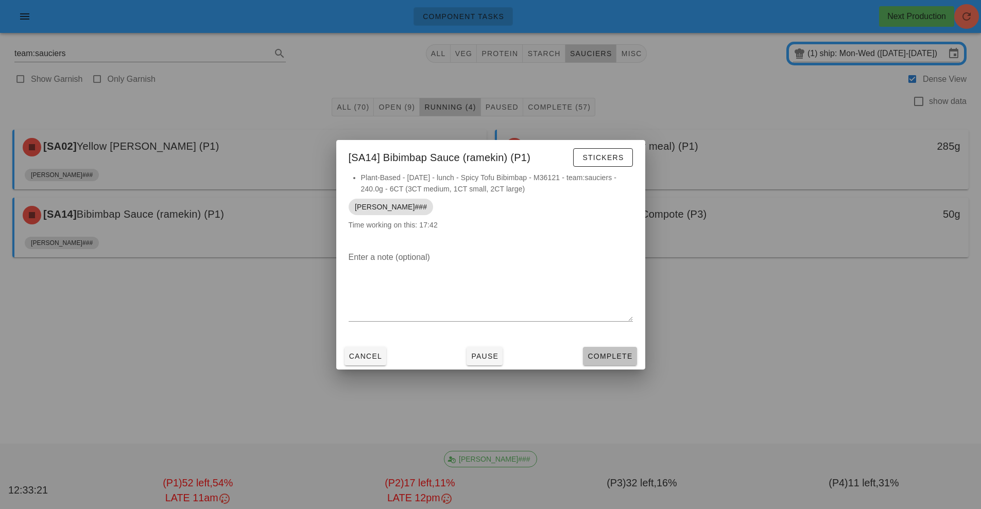
click at [600, 352] on span "Complete" at bounding box center [609, 356] width 45 height 8
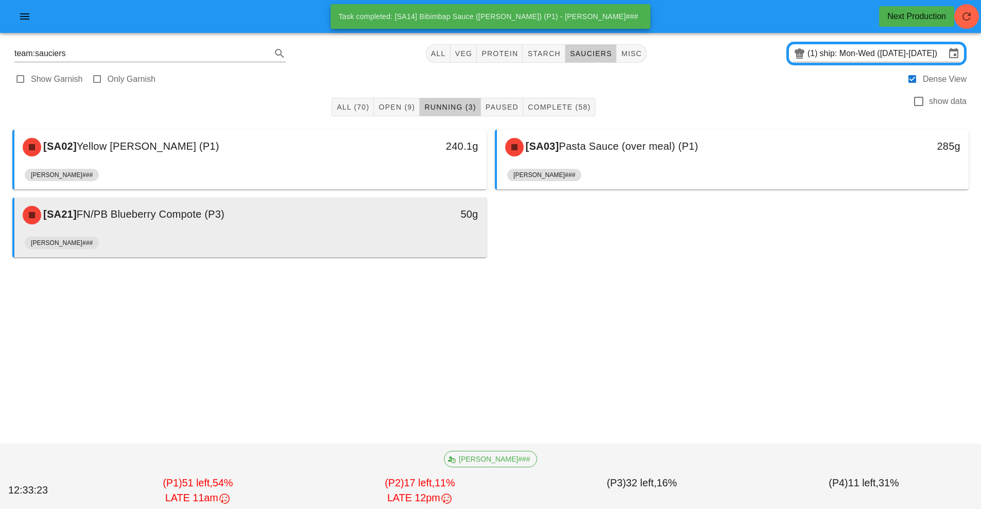
click at [366, 227] on div "[SA21] FN/PB Blueberry Compote (P3)" at bounding box center [191, 215] width 351 height 31
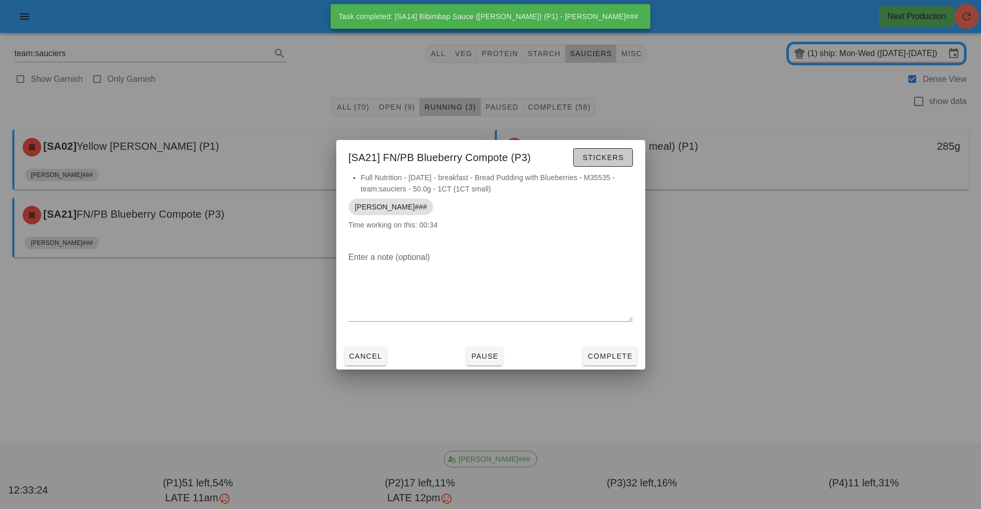
click at [608, 156] on span "Stickers" at bounding box center [603, 158] width 42 height 8
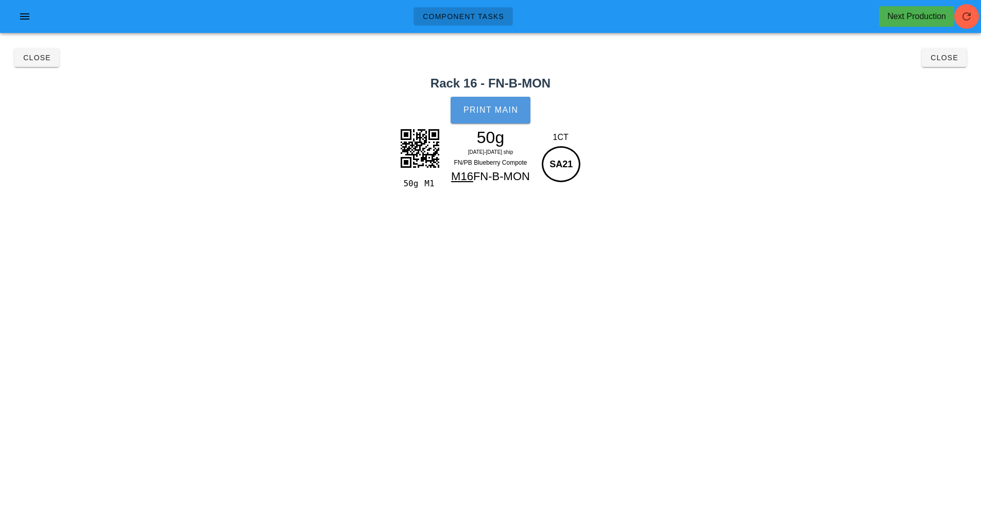
click at [490, 121] on button "Print Main" at bounding box center [490, 110] width 79 height 27
click at [26, 60] on span "Close" at bounding box center [37, 58] width 28 height 8
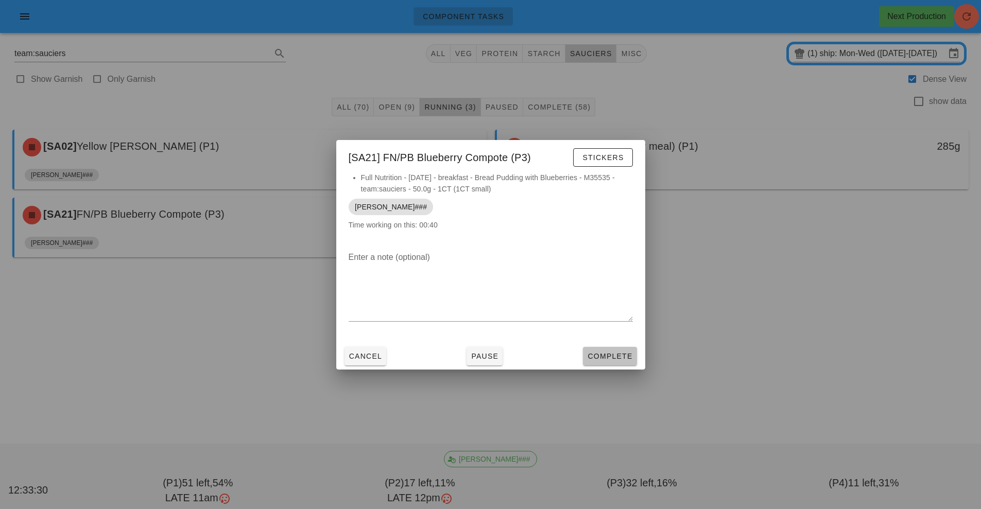
click at [606, 356] on span "Complete" at bounding box center [609, 356] width 45 height 8
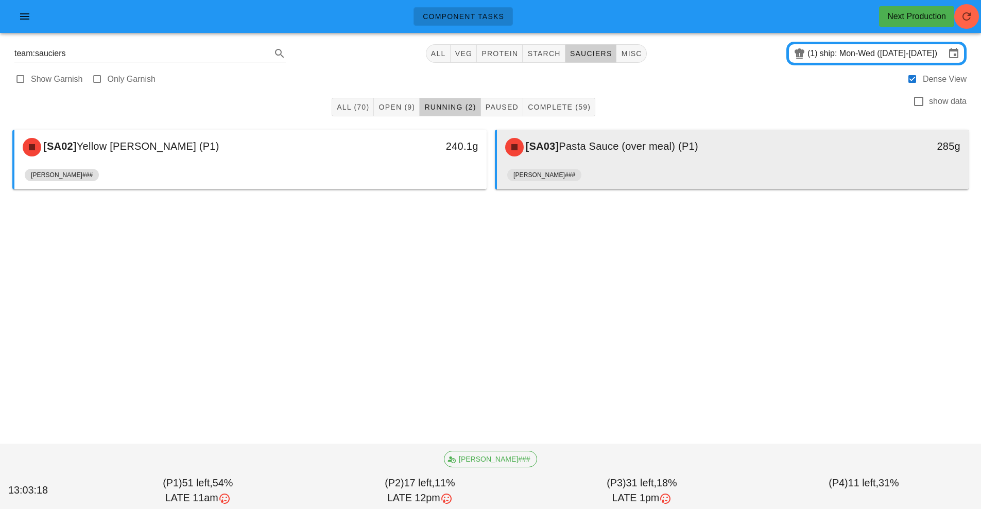
click at [621, 154] on div "[SA03] Pasta Sauce (over meal) (P1)" at bounding box center [674, 147] width 351 height 31
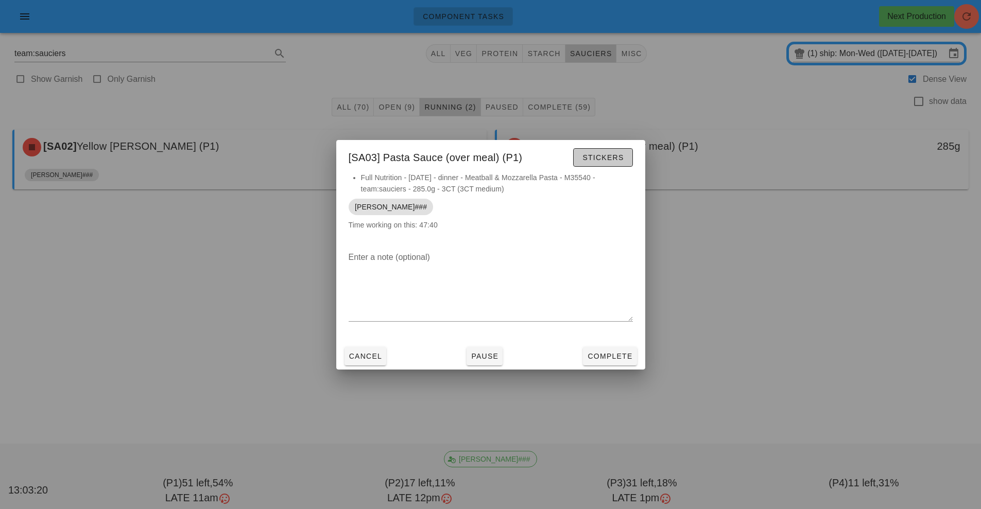
click at [602, 157] on span "Stickers" at bounding box center [603, 158] width 42 height 8
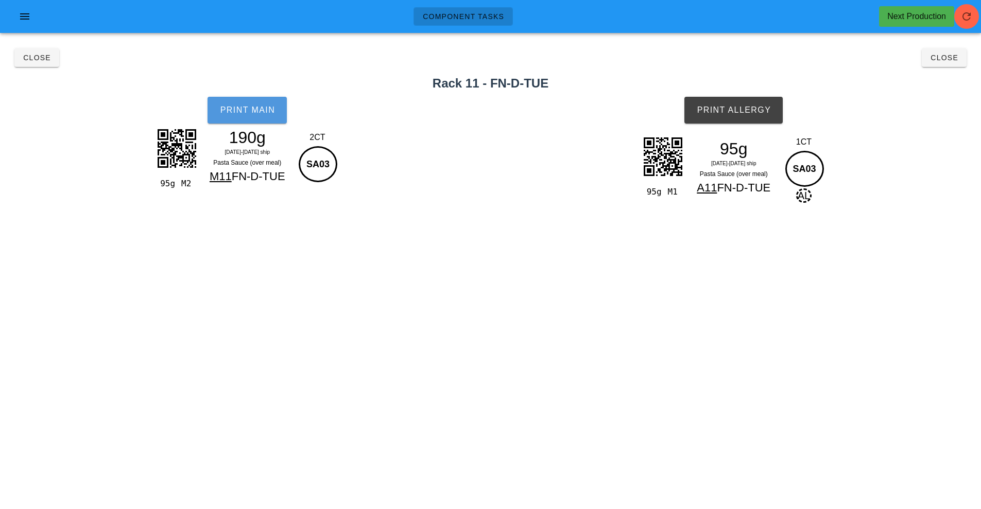
click at [257, 114] on span "Print Main" at bounding box center [247, 110] width 56 height 9
click at [743, 123] on button "Print Allergy" at bounding box center [734, 110] width 98 height 27
click at [30, 58] on span "Close" at bounding box center [37, 58] width 28 height 8
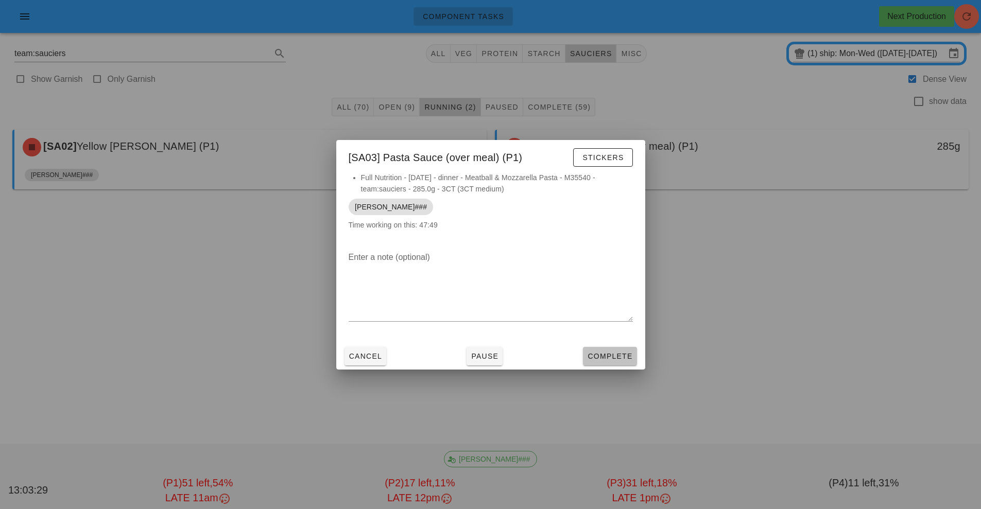
click at [608, 360] on span "Complete" at bounding box center [609, 356] width 45 height 8
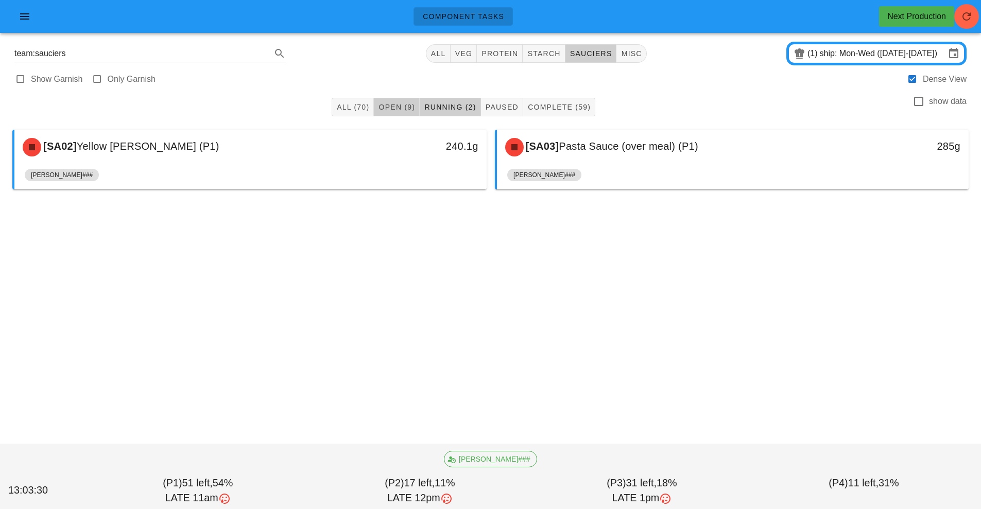
click at [407, 105] on span "Open (9)" at bounding box center [396, 107] width 37 height 8
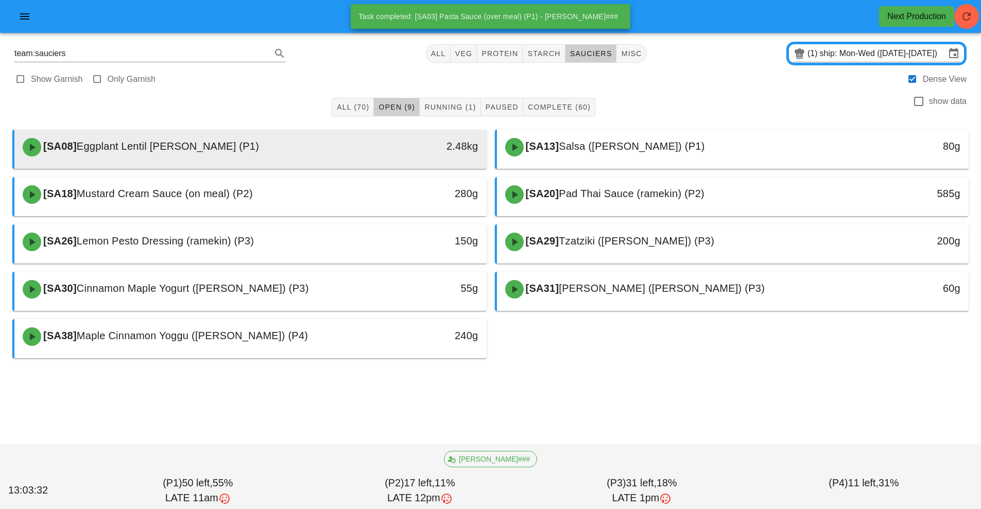
click at [284, 153] on div "[SA08] Eggplant Lentil [PERSON_NAME] (P1)" at bounding box center [191, 147] width 351 height 31
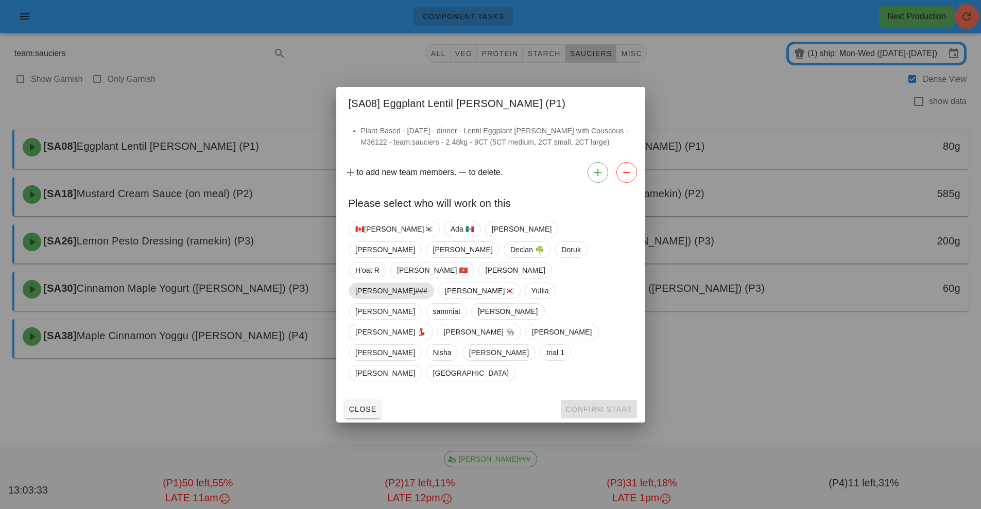
click at [428, 293] on span "[PERSON_NAME]###" at bounding box center [391, 290] width 72 height 15
click at [606, 405] on span "Confirm Start" at bounding box center [598, 409] width 67 height 8
